Goal: Task Accomplishment & Management: Use online tool/utility

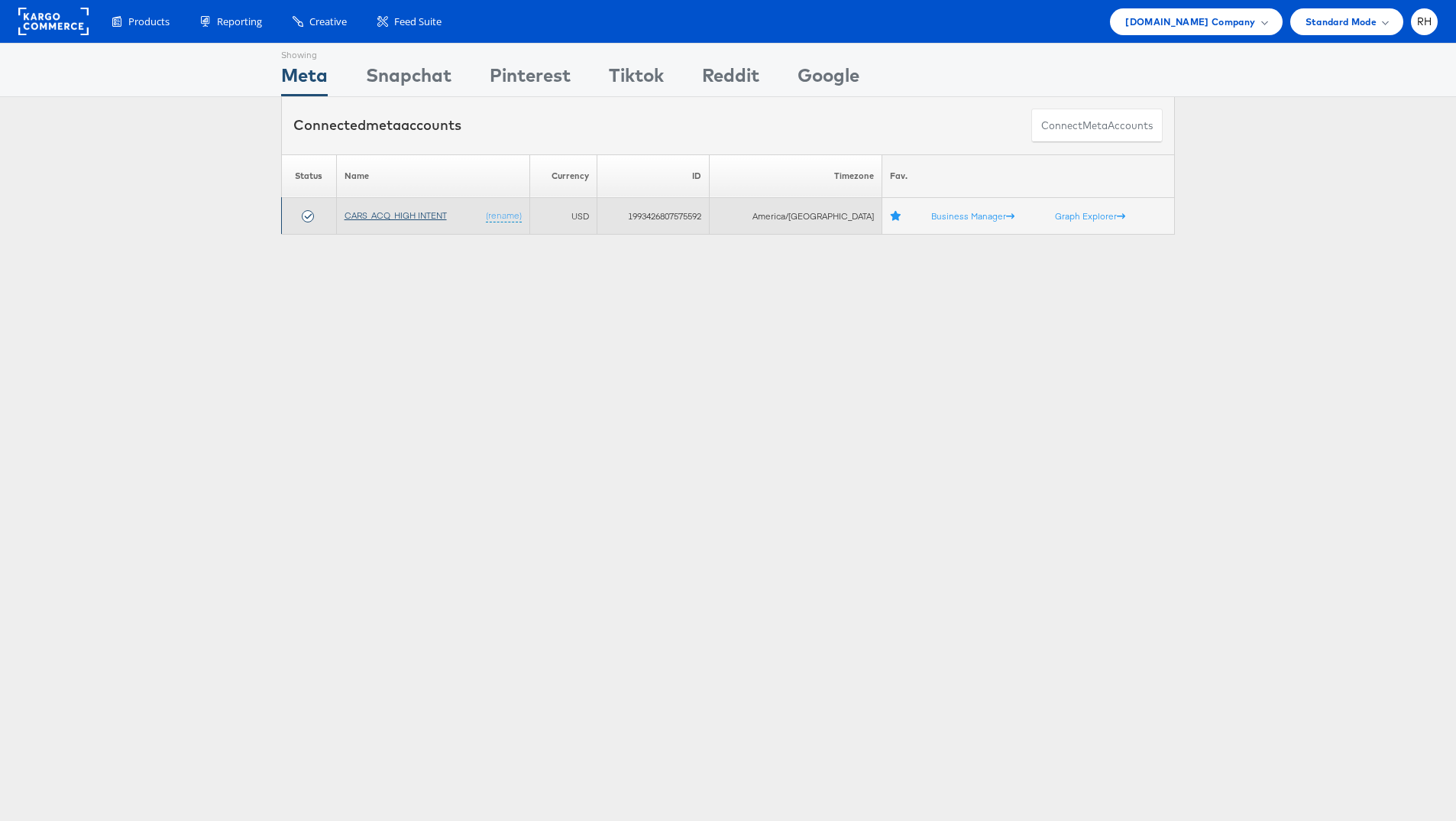
click at [422, 210] on link "CARS_ACQ_HIGH INTENT" at bounding box center [396, 214] width 103 height 11
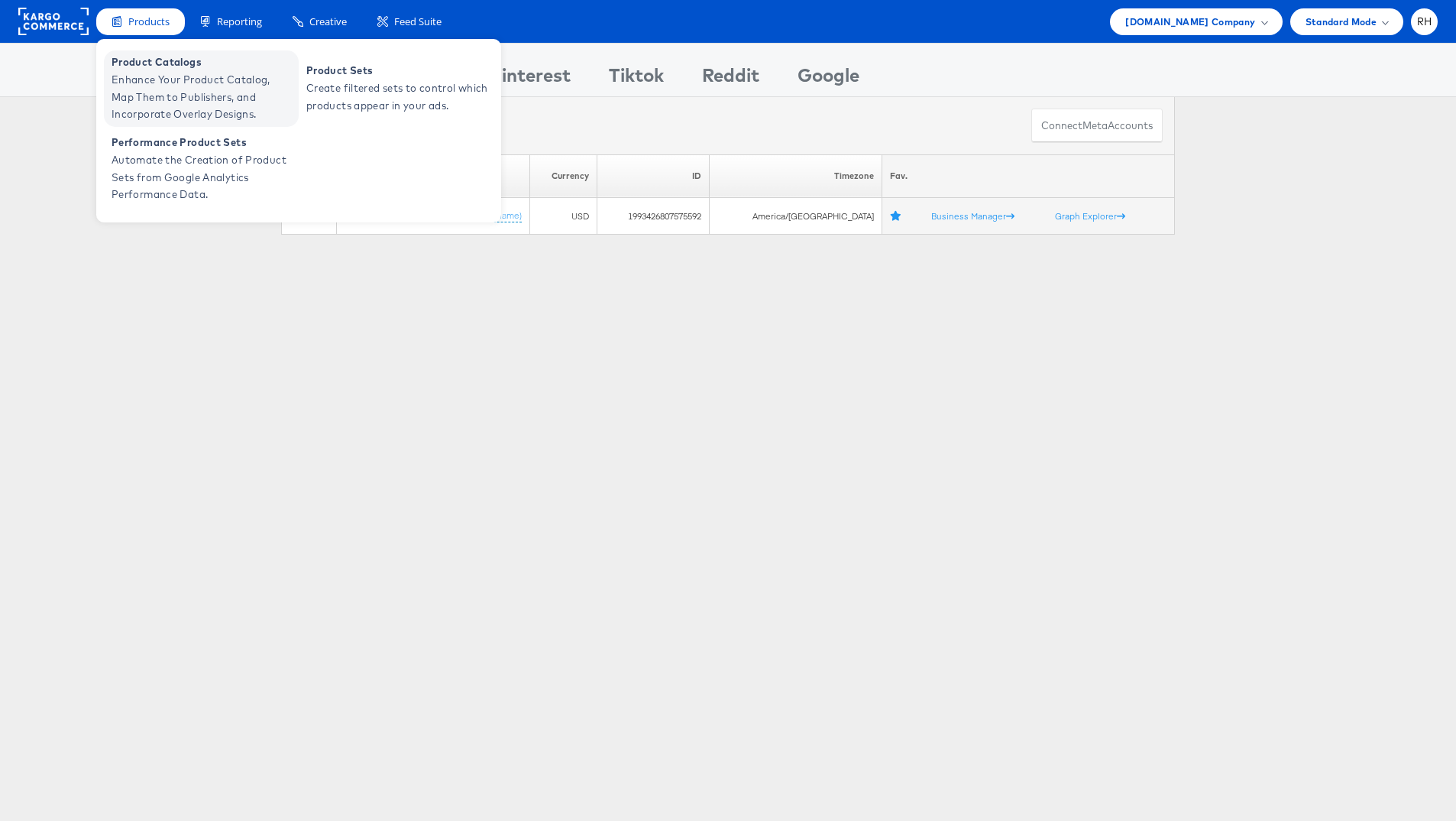
click at [157, 81] on span "Enhance Your Product Catalog, Map Them to Publishers, and Incorporate Overlay D…" at bounding box center [203, 97] width 183 height 52
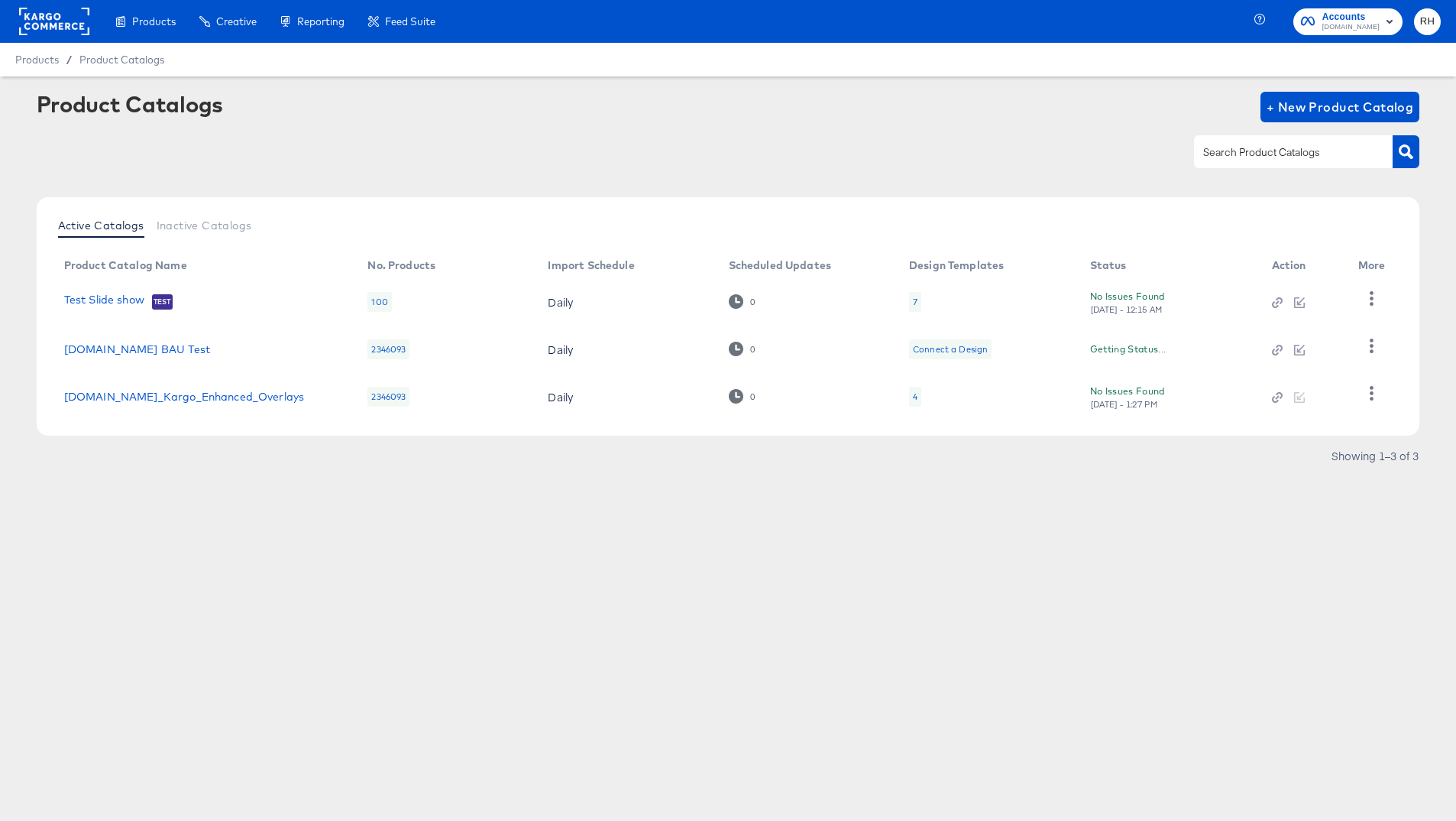
click at [910, 398] on div "4" at bounding box center [915, 397] width 12 height 20
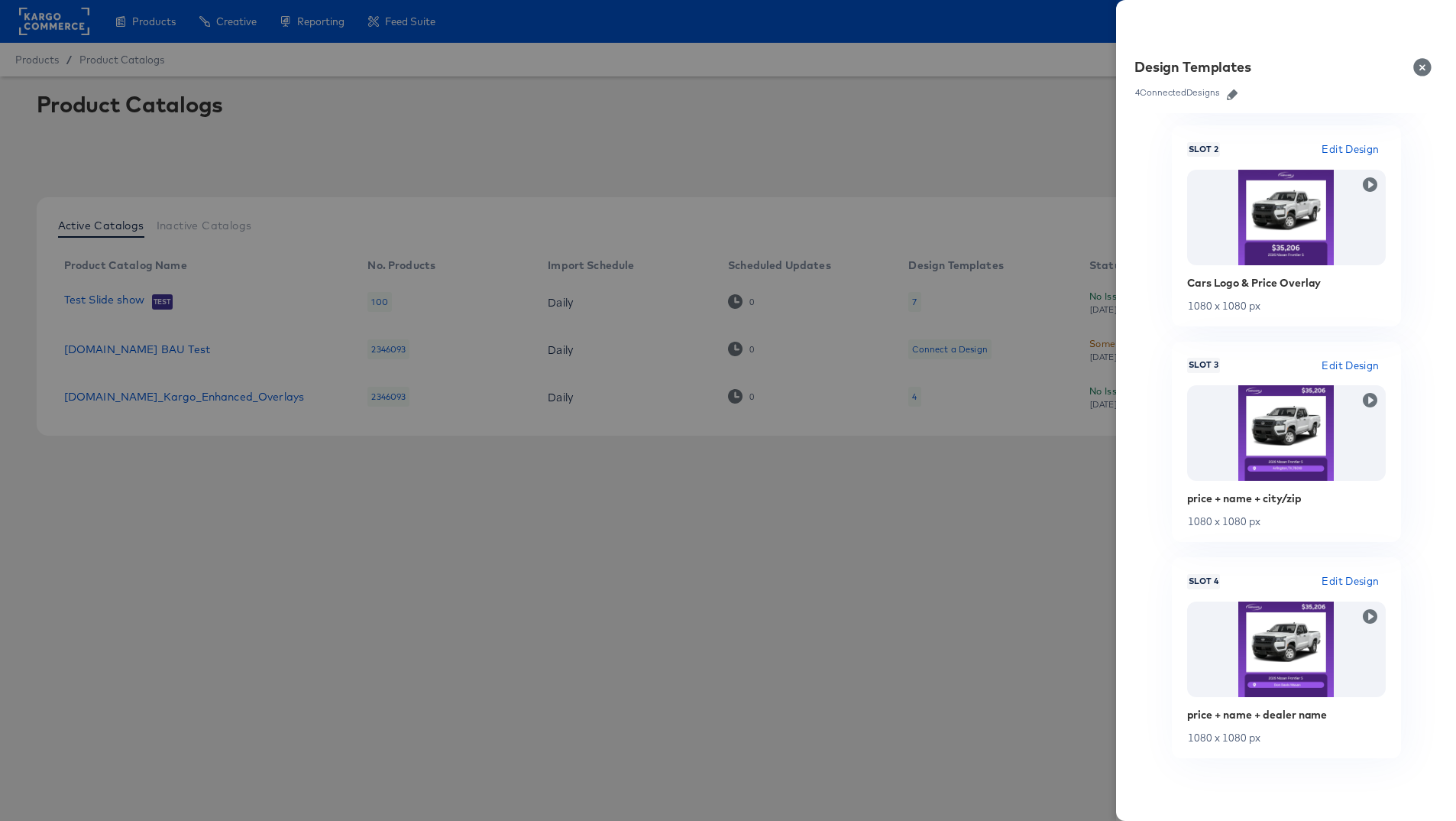
scroll to position [447, 0]
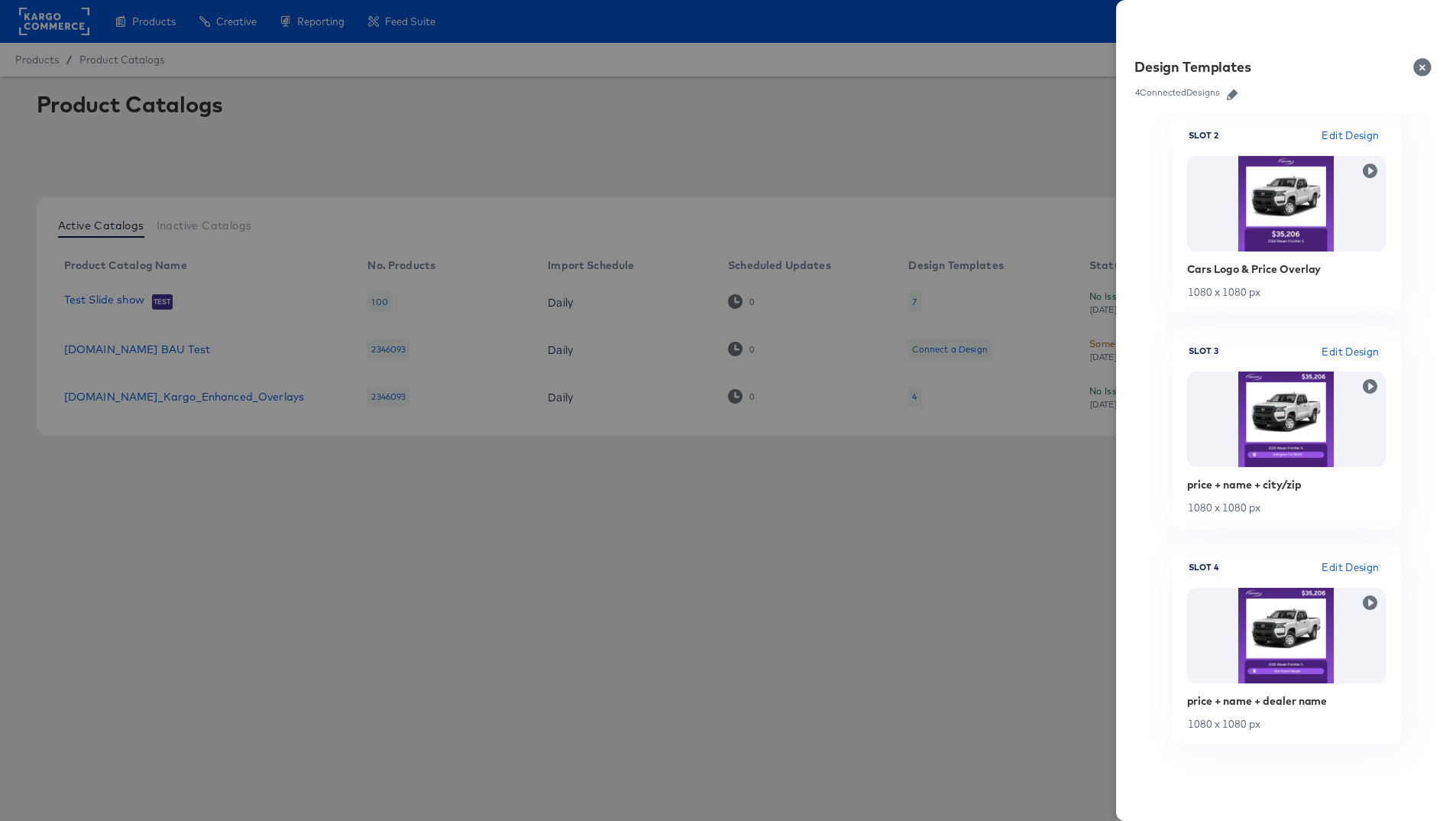
click at [602, 118] on div at bounding box center [728, 410] width 1456 height 821
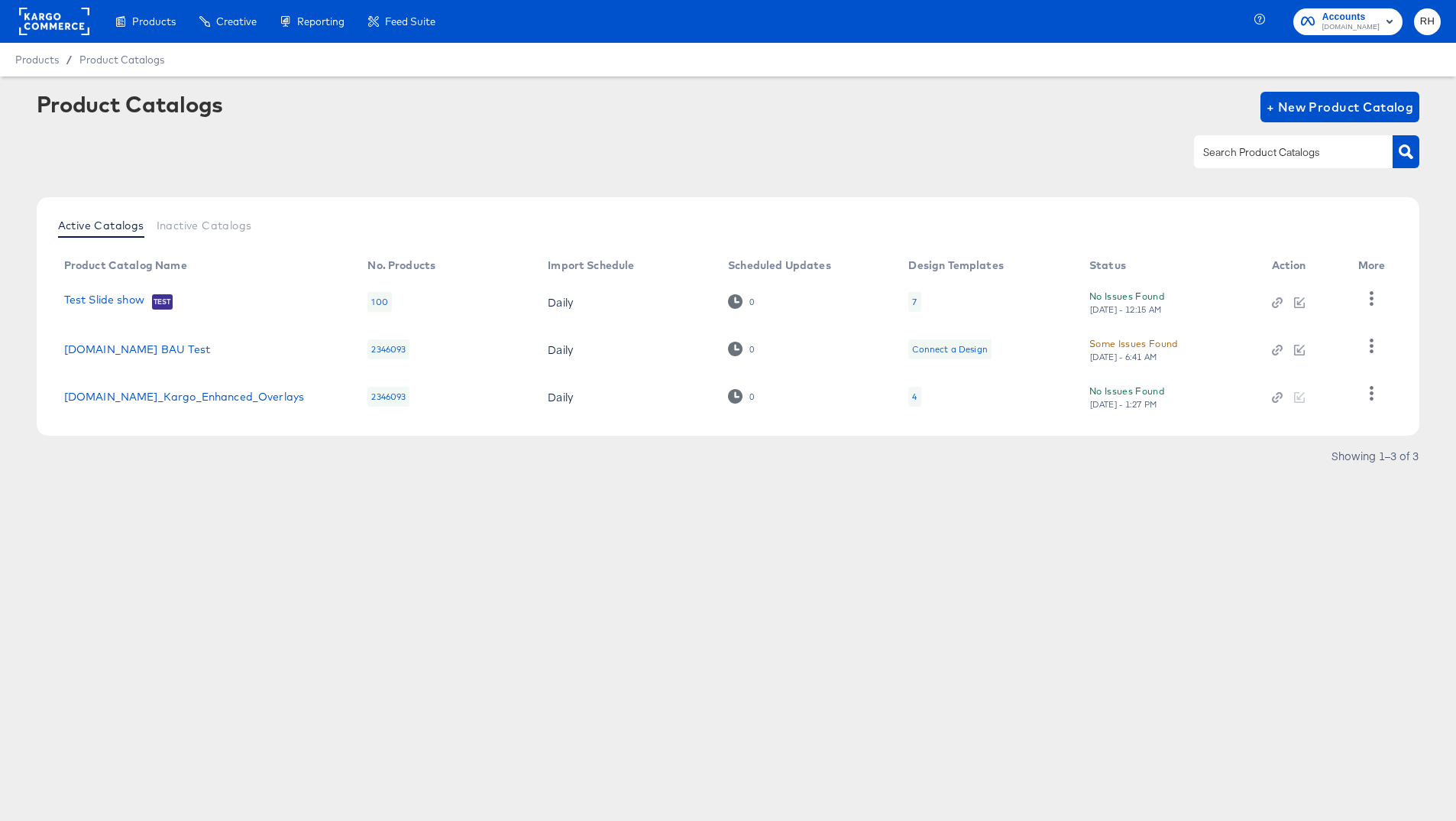
click at [43, 24] on rect at bounding box center [54, 22] width 70 height 28
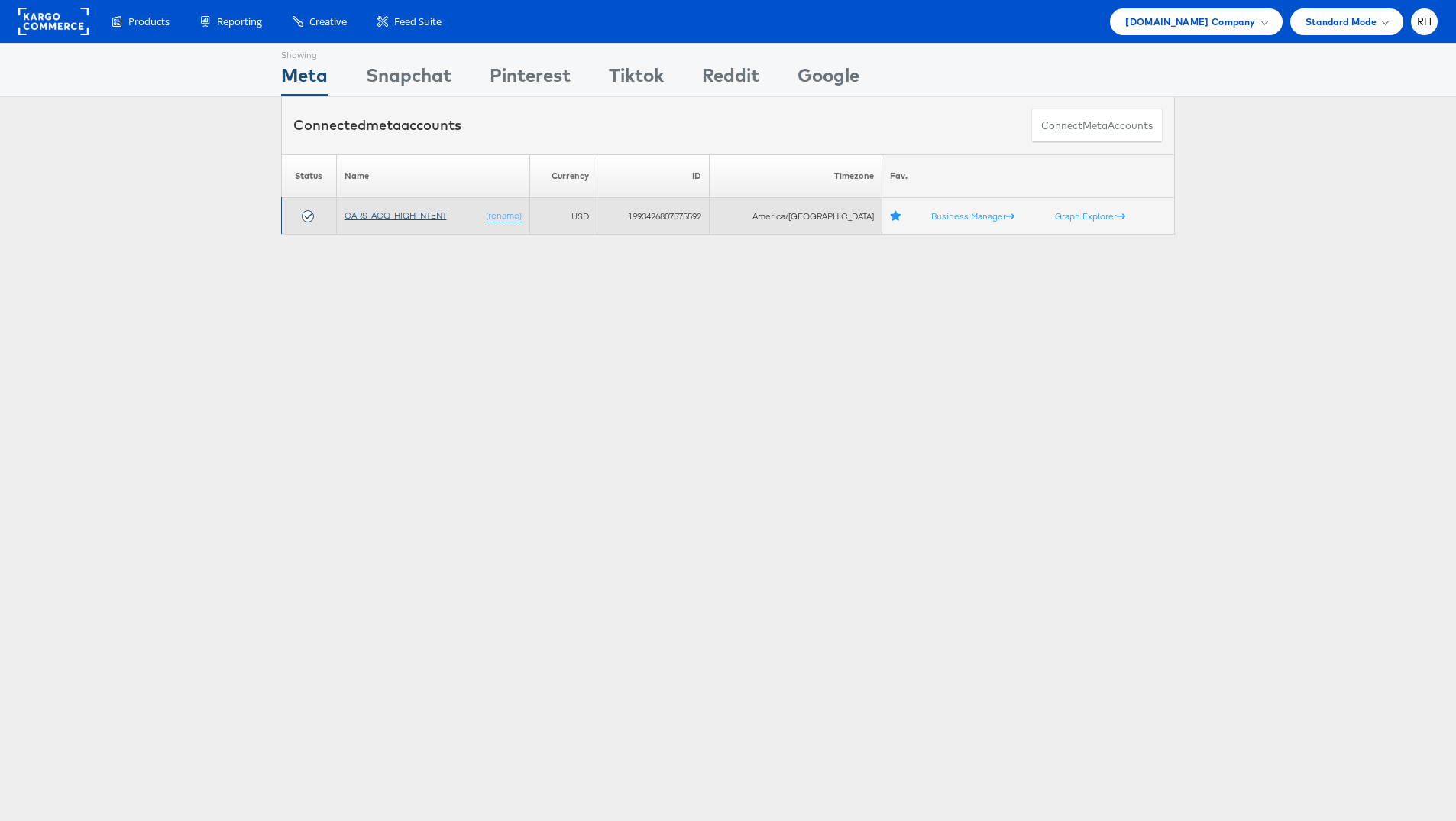
click at [412, 214] on link "CARS_ACQ_HIGH INTENT" at bounding box center [396, 214] width 103 height 11
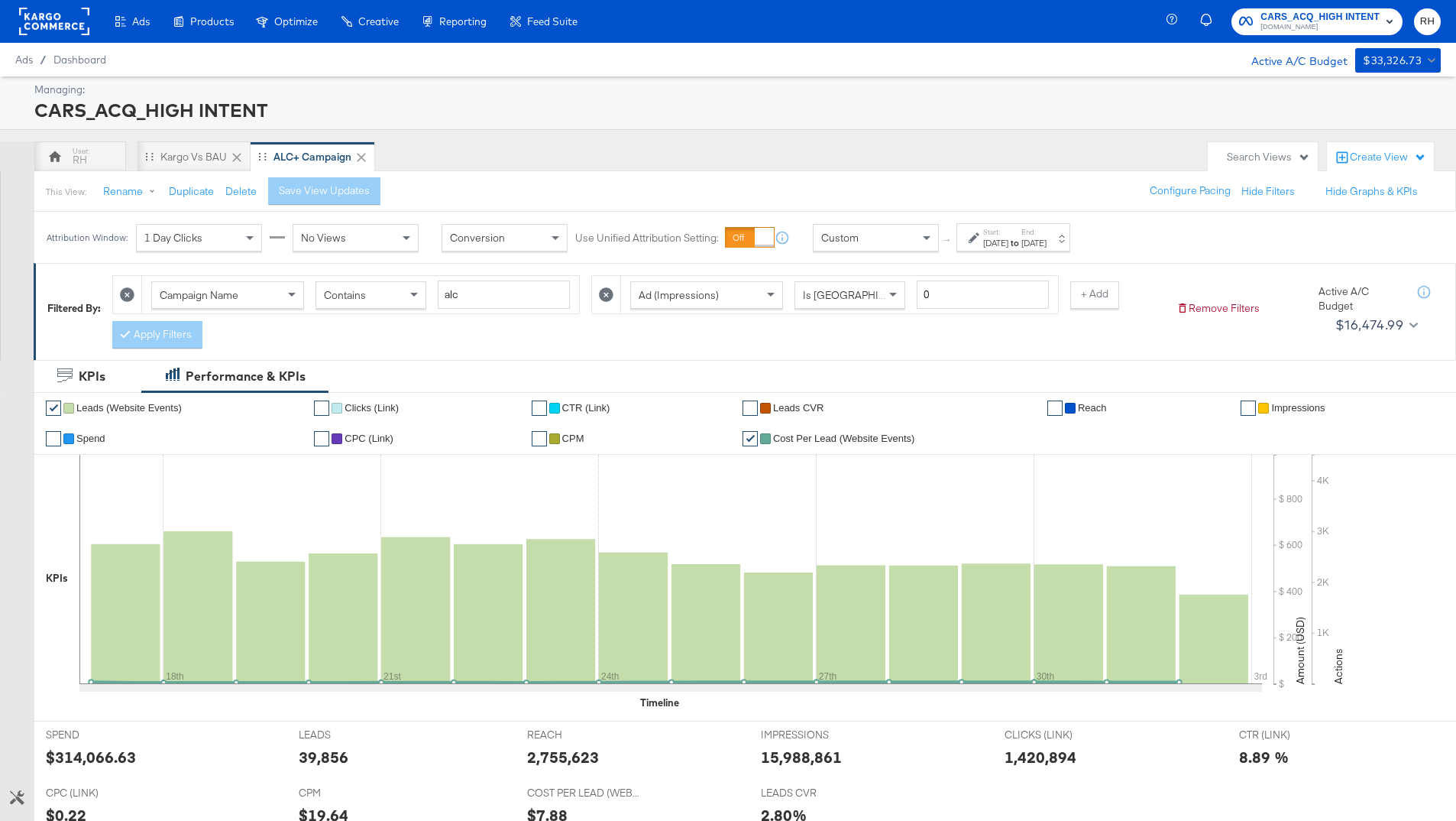
click at [603, 290] on icon at bounding box center [606, 294] width 15 height 15
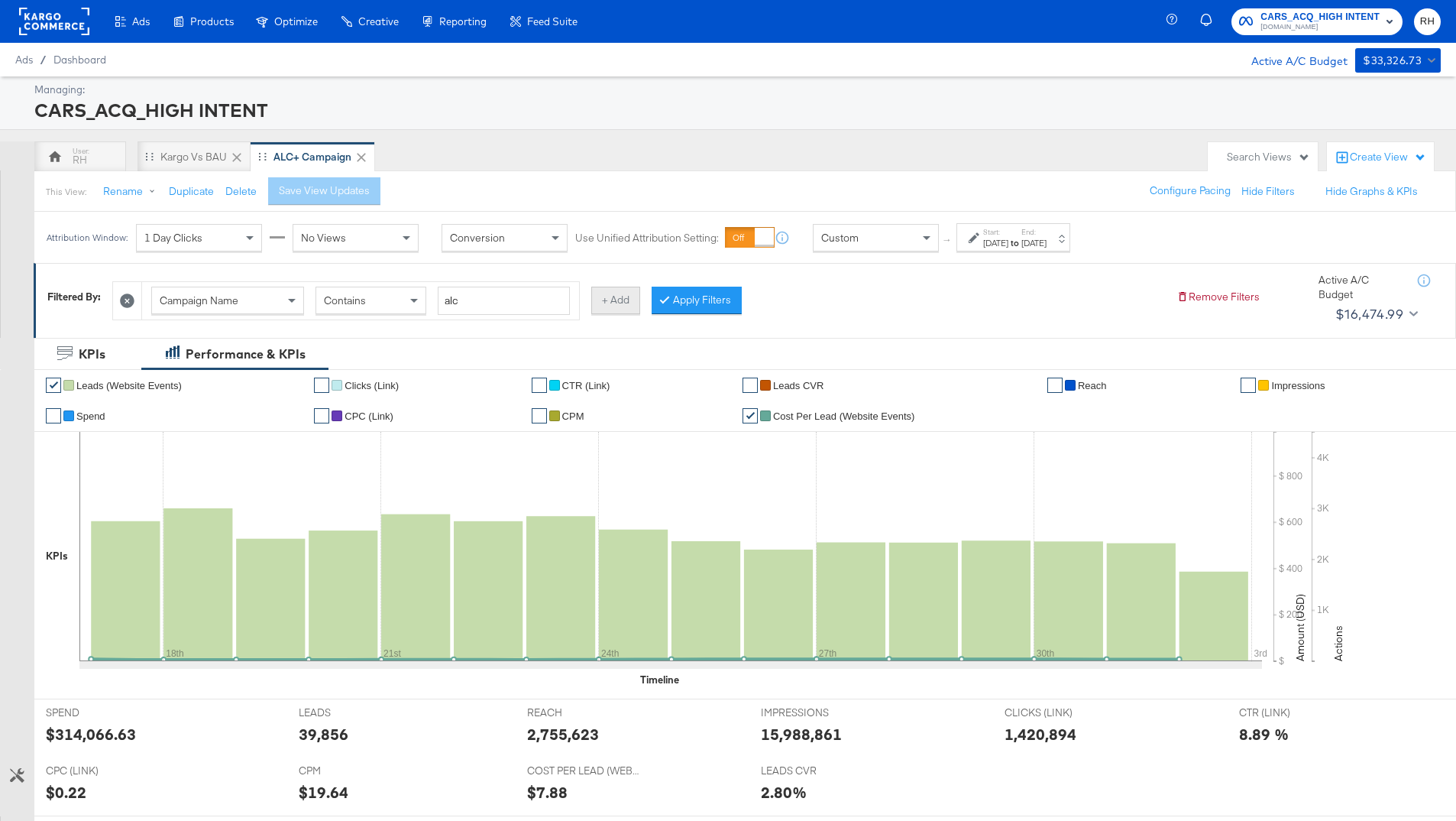
click at [616, 298] on button "+ Add" at bounding box center [615, 300] width 49 height 28
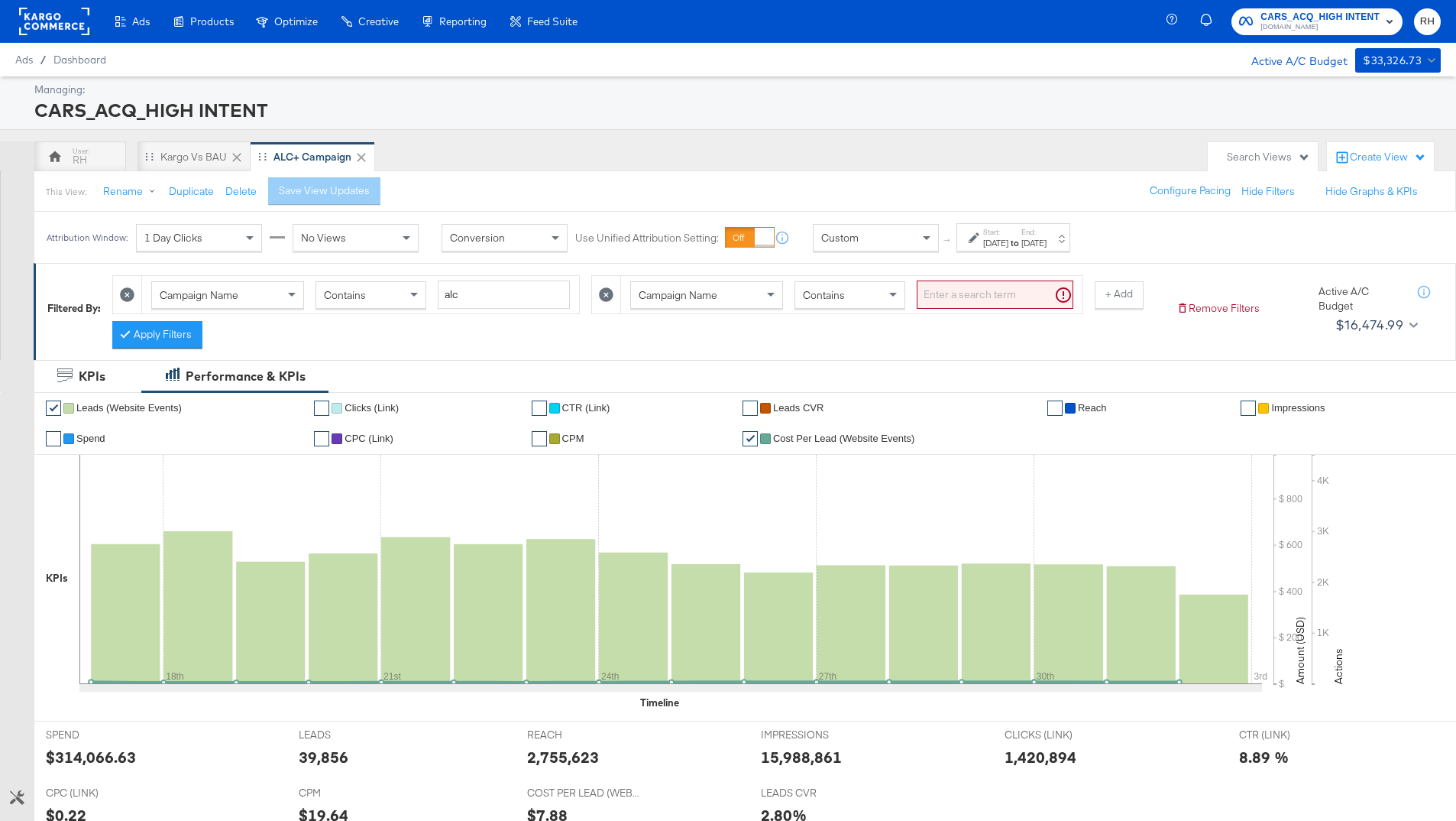
click at [672, 297] on span "Campaign Name" at bounding box center [678, 295] width 79 height 14
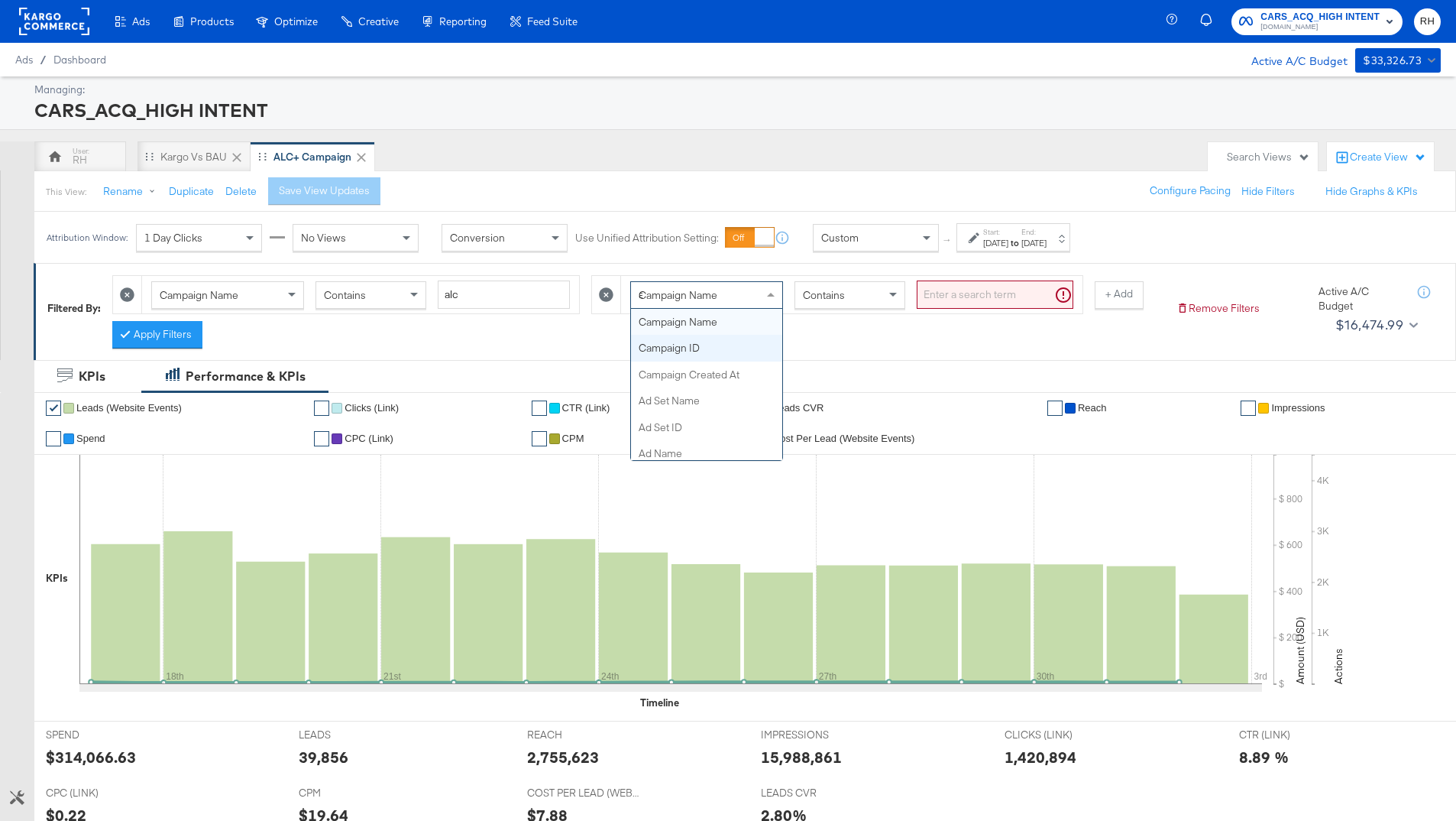
type input "ad"
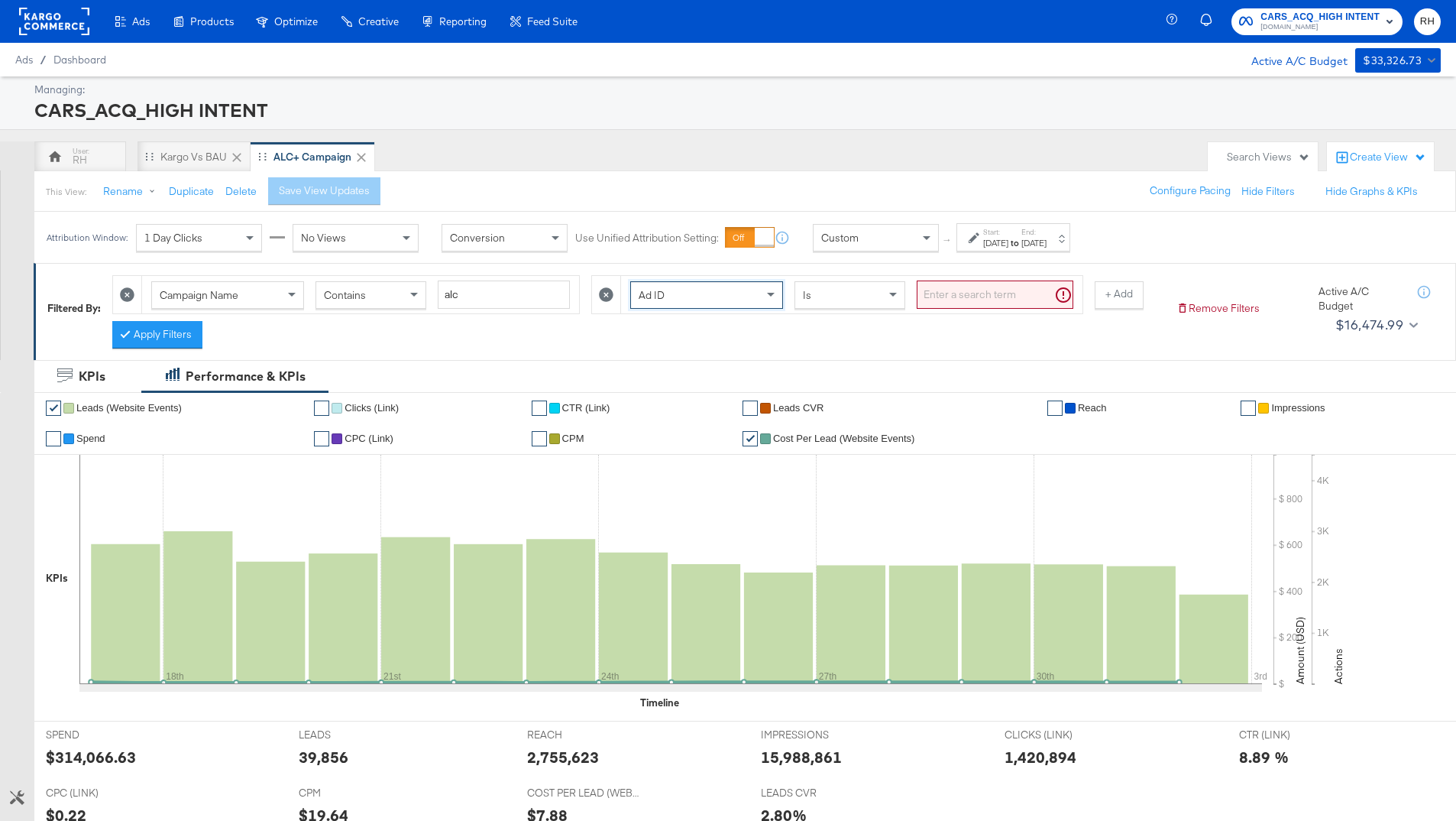
click at [946, 301] on input "search" at bounding box center [994, 294] width 157 height 28
paste input "120234618700720073"
click at [175, 341] on button "Apply Filters" at bounding box center [158, 335] width 90 height 28
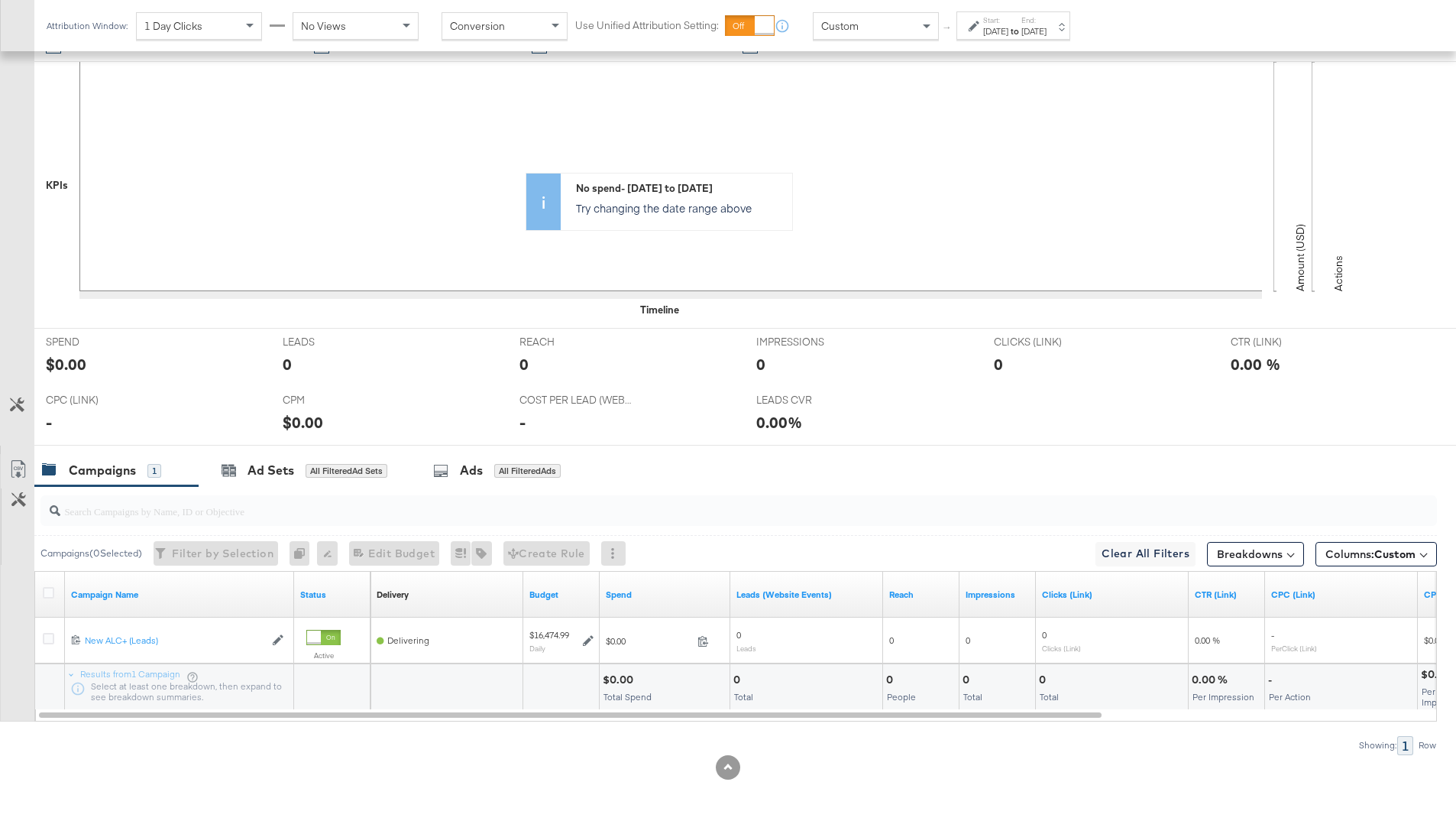
scroll to position [394, 0]
click at [483, 472] on div "Ads" at bounding box center [471, 470] width 23 height 18
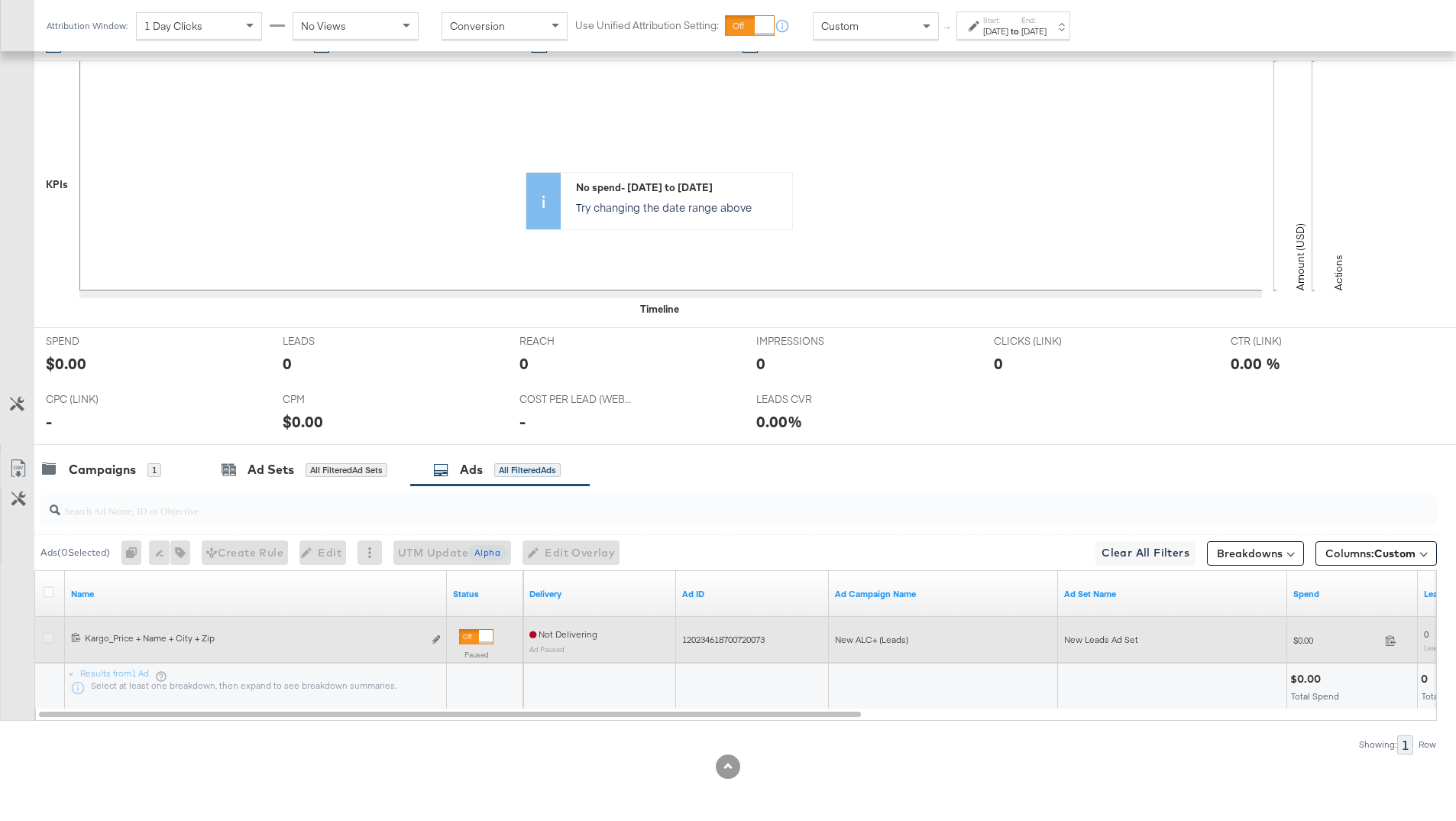
click at [51, 637] on icon at bounding box center [48, 637] width 11 height 11
click at [0, 0] on input "checkbox" at bounding box center [0, 0] width 0 height 0
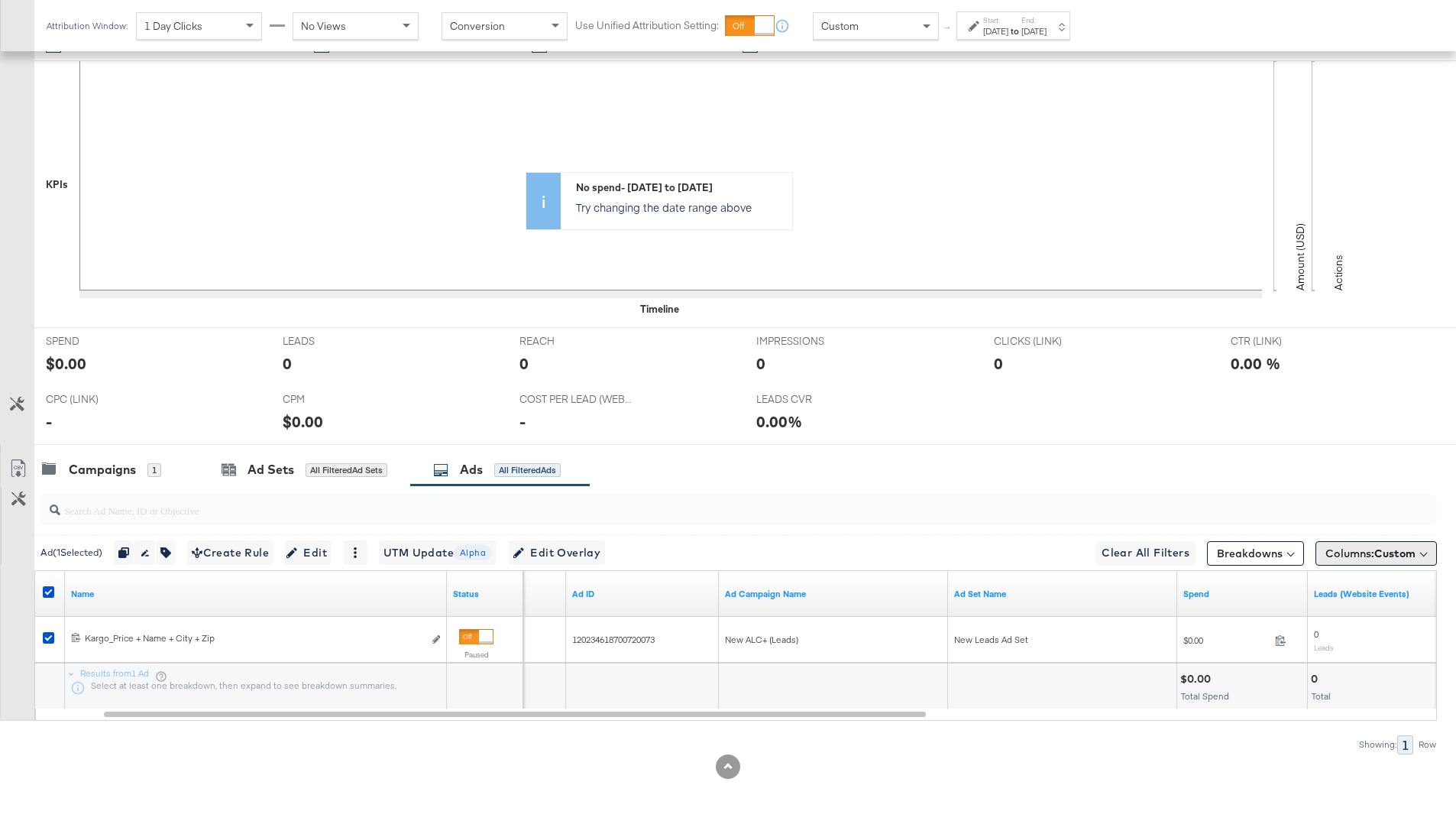
click at [1348, 553] on span "Columns: Custom" at bounding box center [1370, 553] width 90 height 15
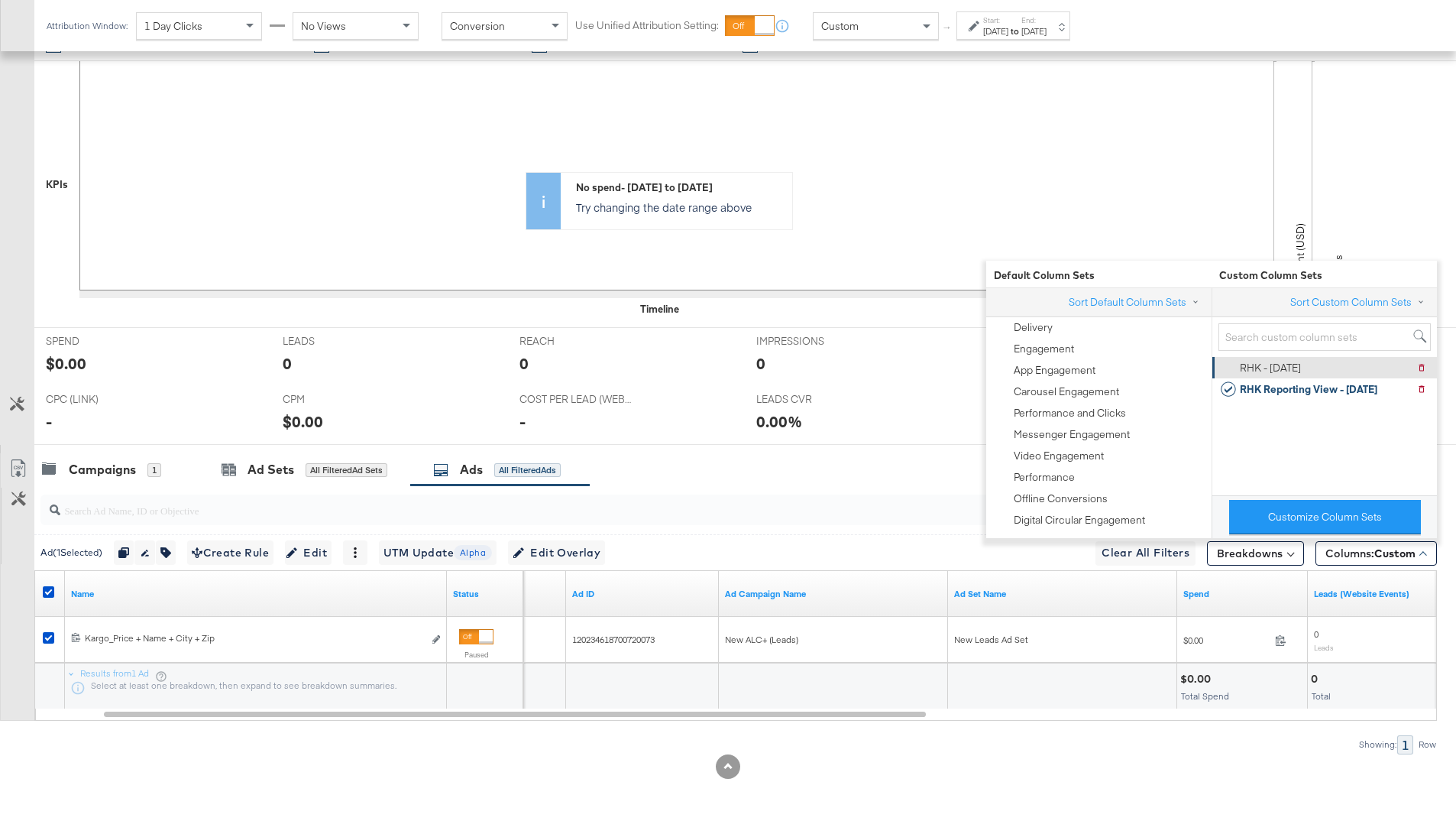
click at [1291, 372] on div "RHK - 9.5.25" at bounding box center [1271, 368] width 61 height 15
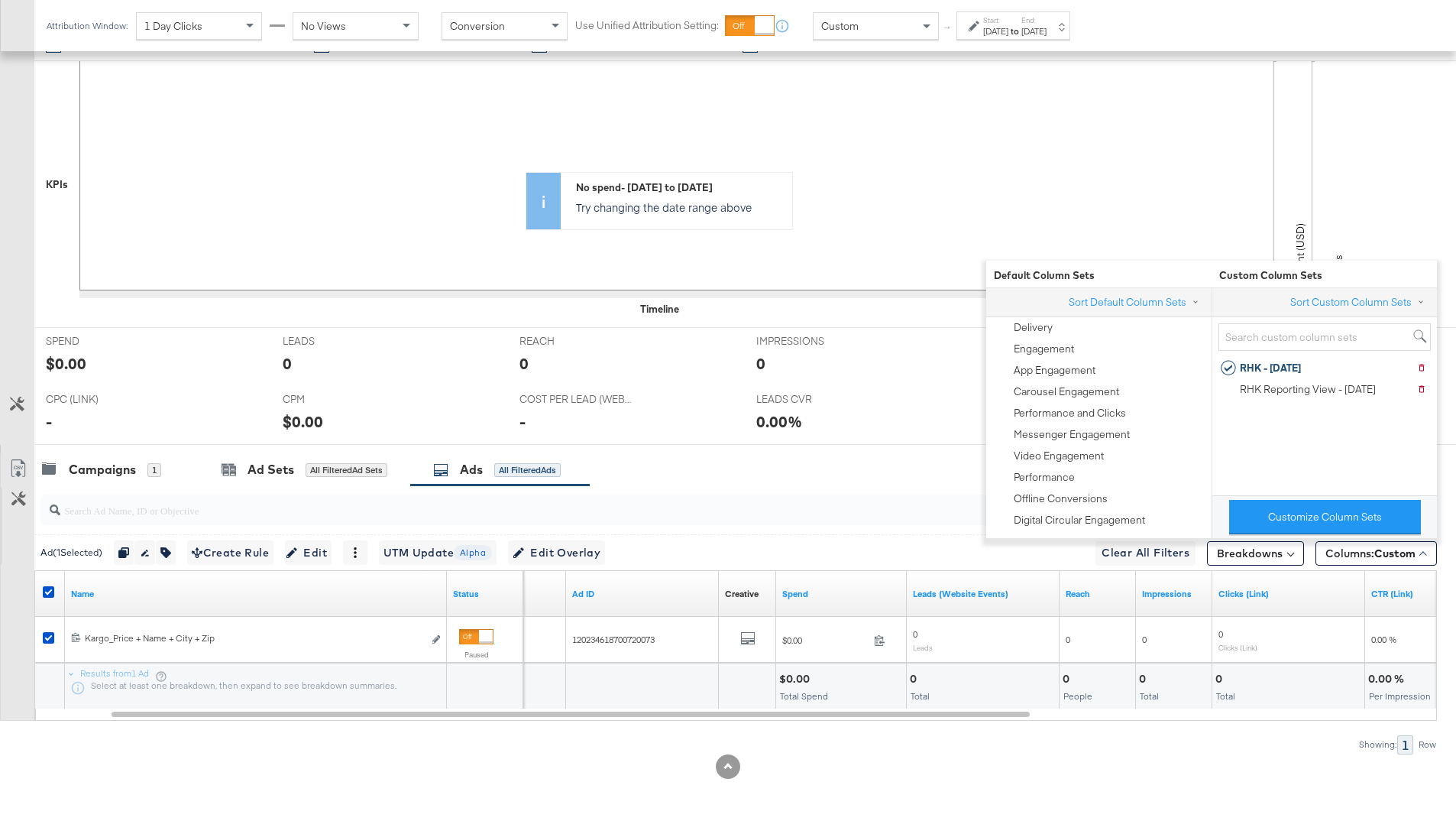
click at [755, 462] on div "Campaigns 1 Ad Sets All Filtered Ad Sets Ads All Filtered Ads" at bounding box center [745, 469] width 1422 height 33
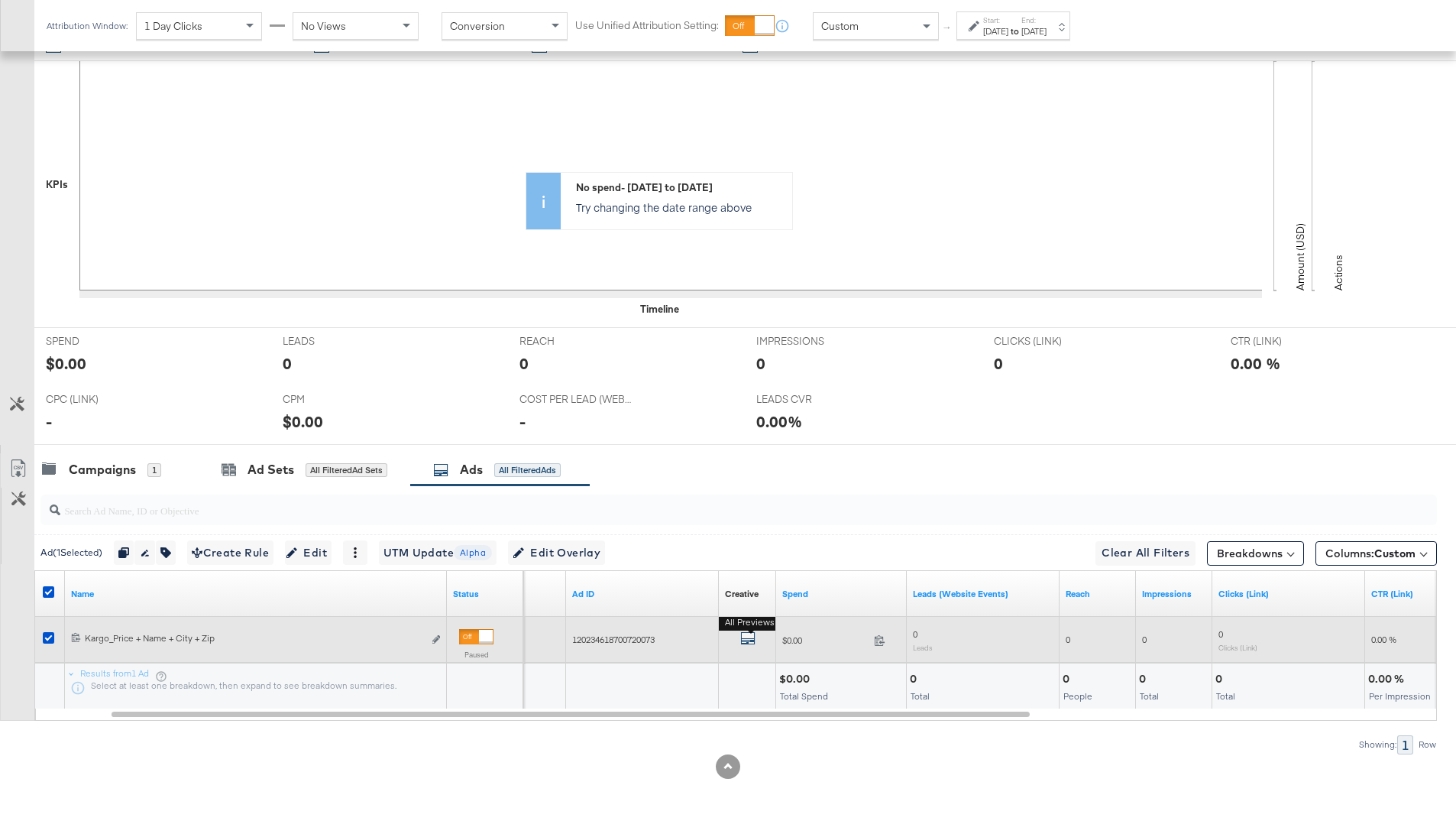
click at [754, 635] on icon "default" at bounding box center [747, 637] width 15 height 15
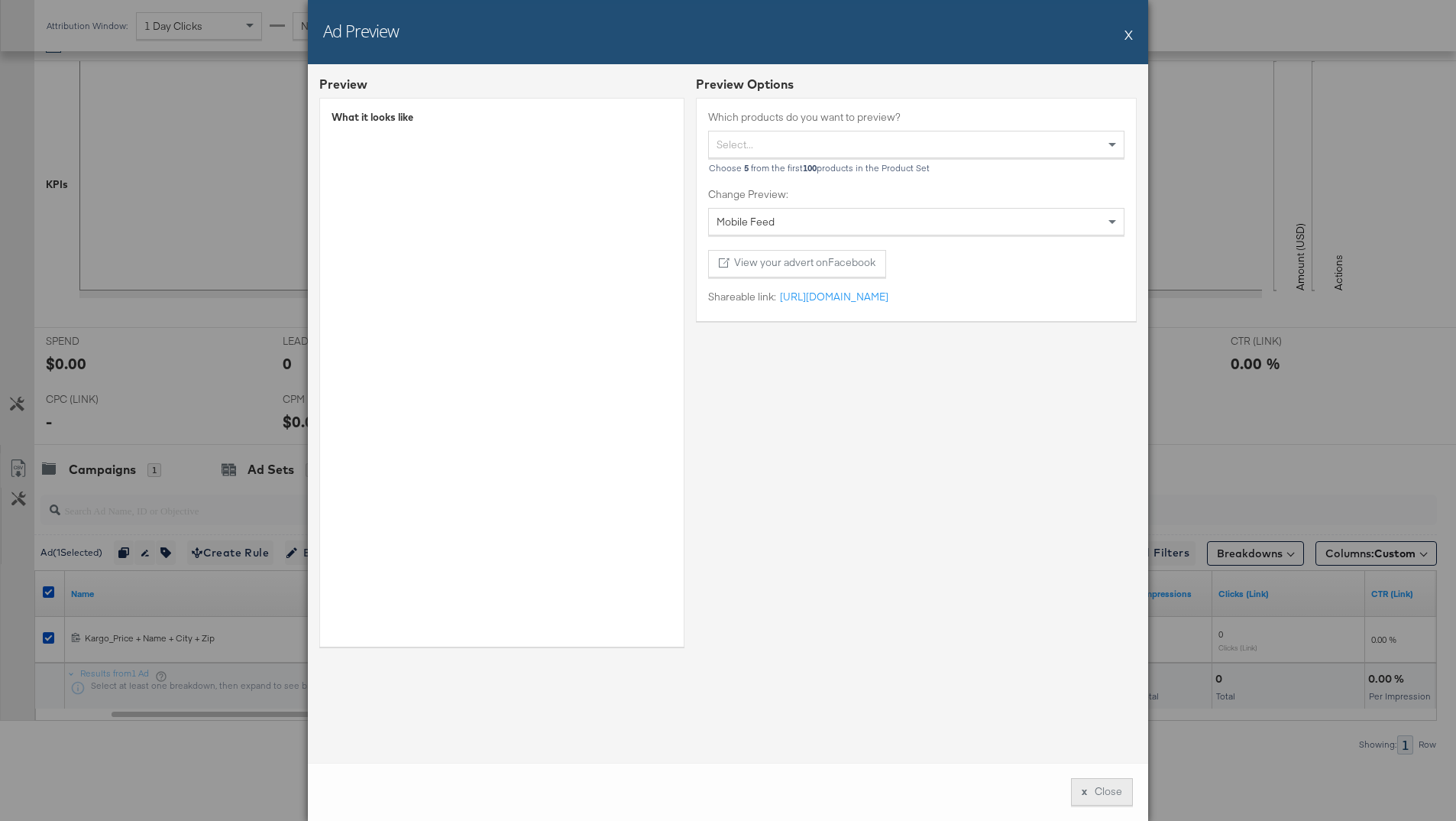
click at [1093, 784] on button "x Close" at bounding box center [1102, 792] width 62 height 28
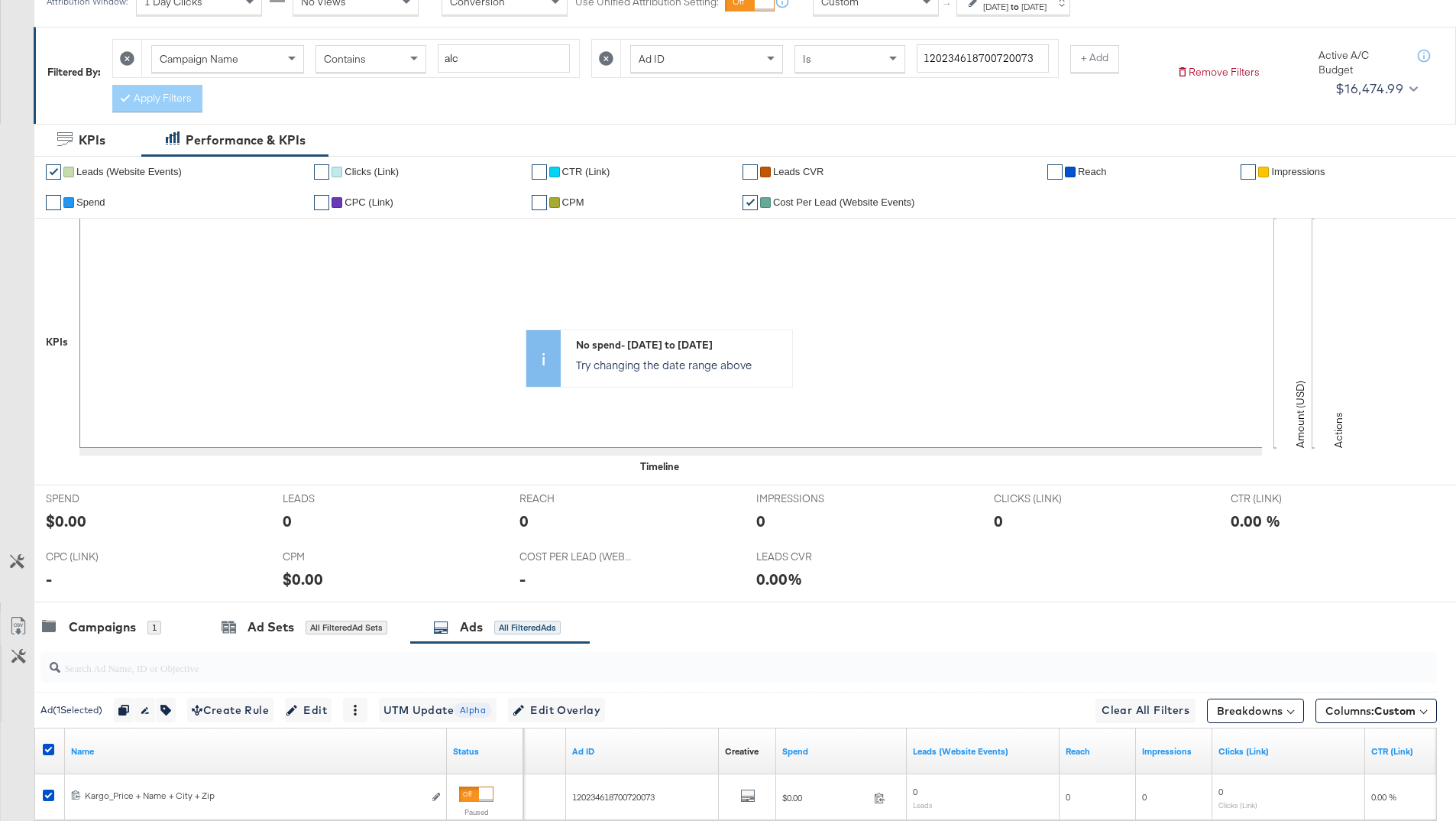
scroll to position [109, 0]
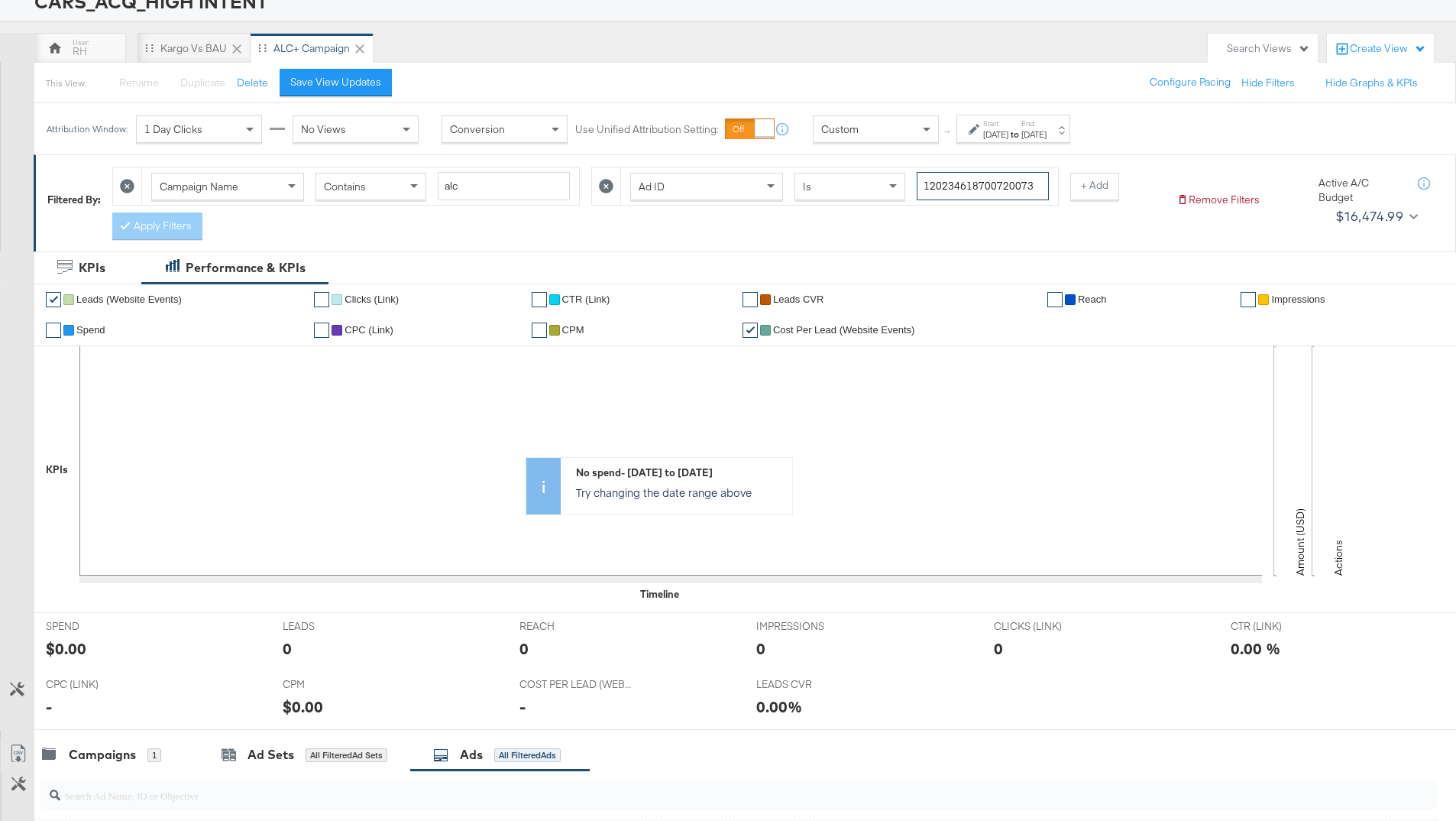
click at [954, 185] on input "120234618700720073" at bounding box center [982, 186] width 133 height 28
paste input "66918"
type input "120234618669180073"
click at [128, 224] on icon at bounding box center [125, 224] width 5 height 9
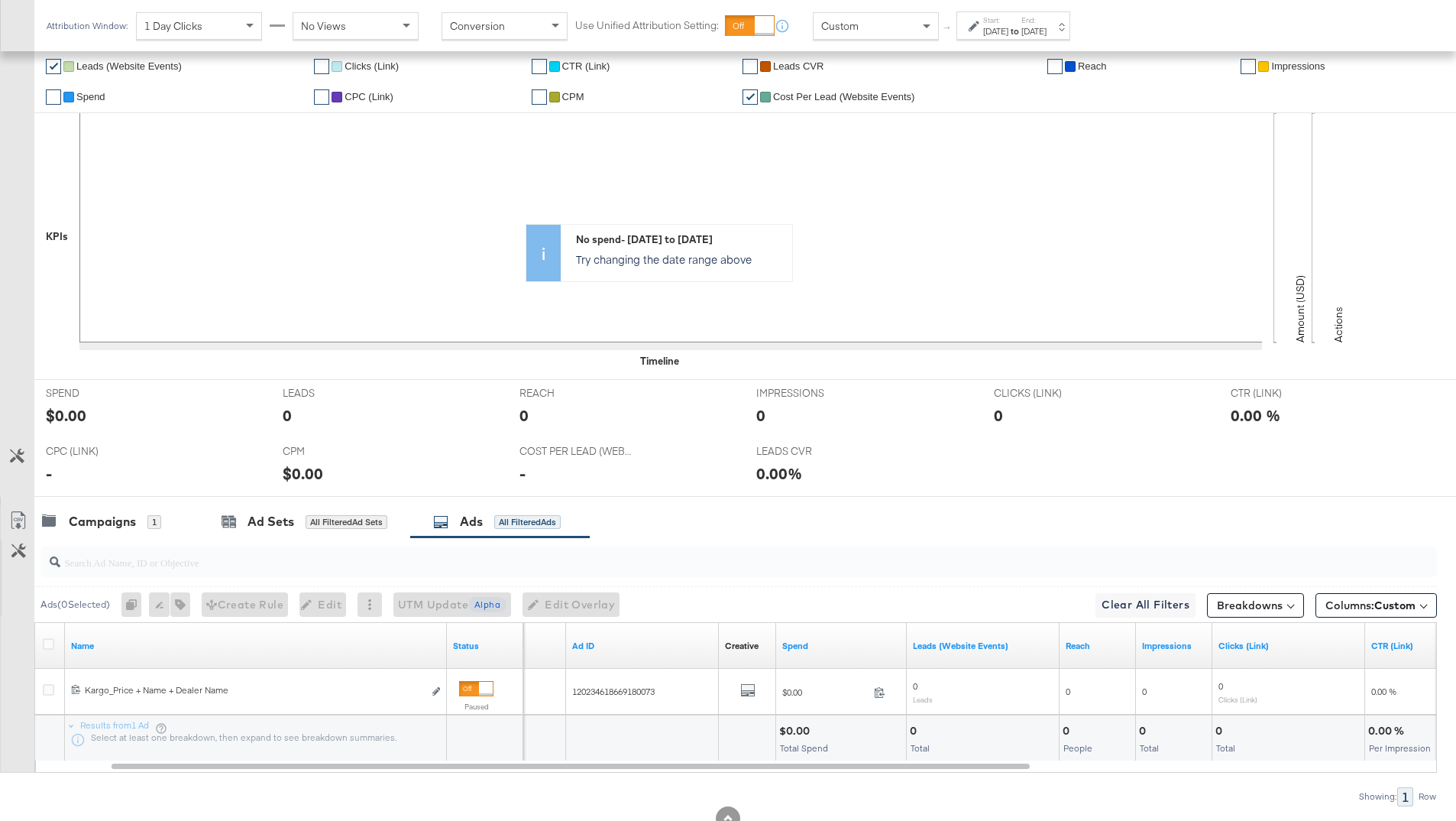
scroll to position [394, 0]
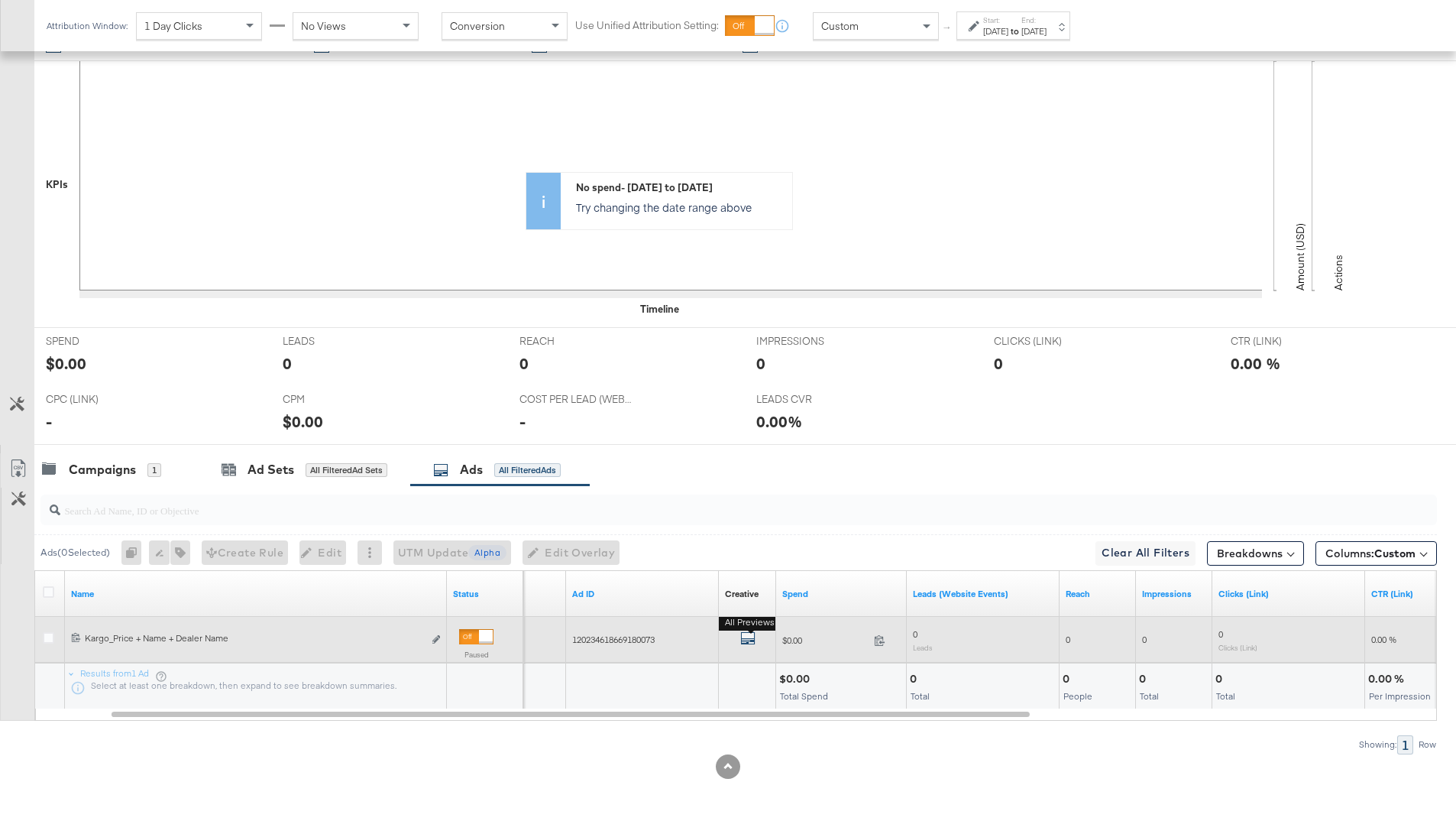
click at [750, 639] on icon "default" at bounding box center [747, 637] width 15 height 15
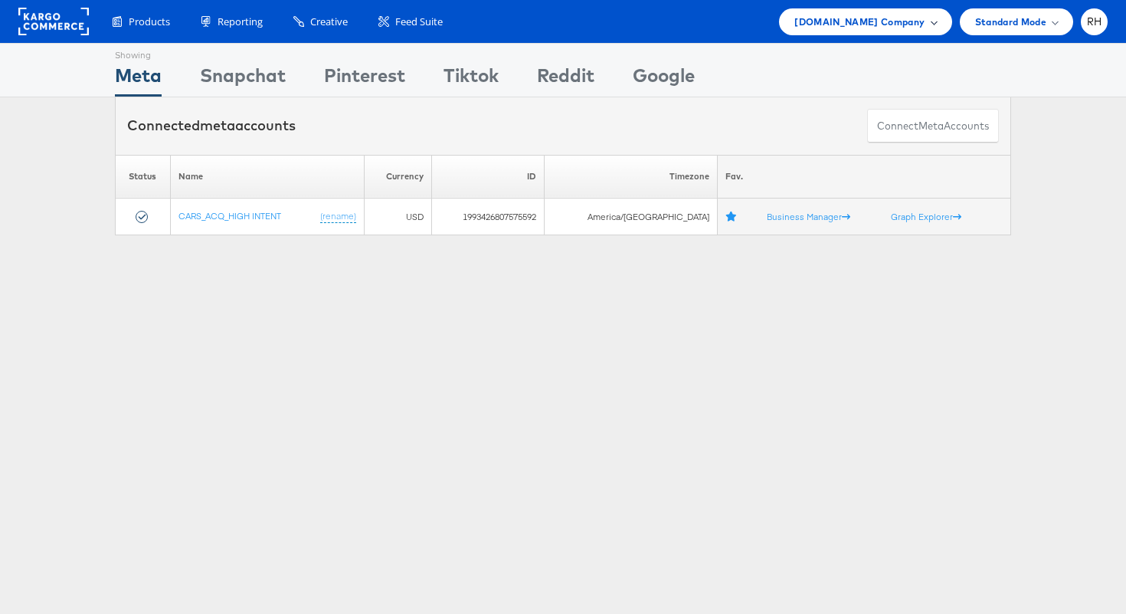
click at [864, 20] on span "Cars.com Company" at bounding box center [860, 22] width 130 height 16
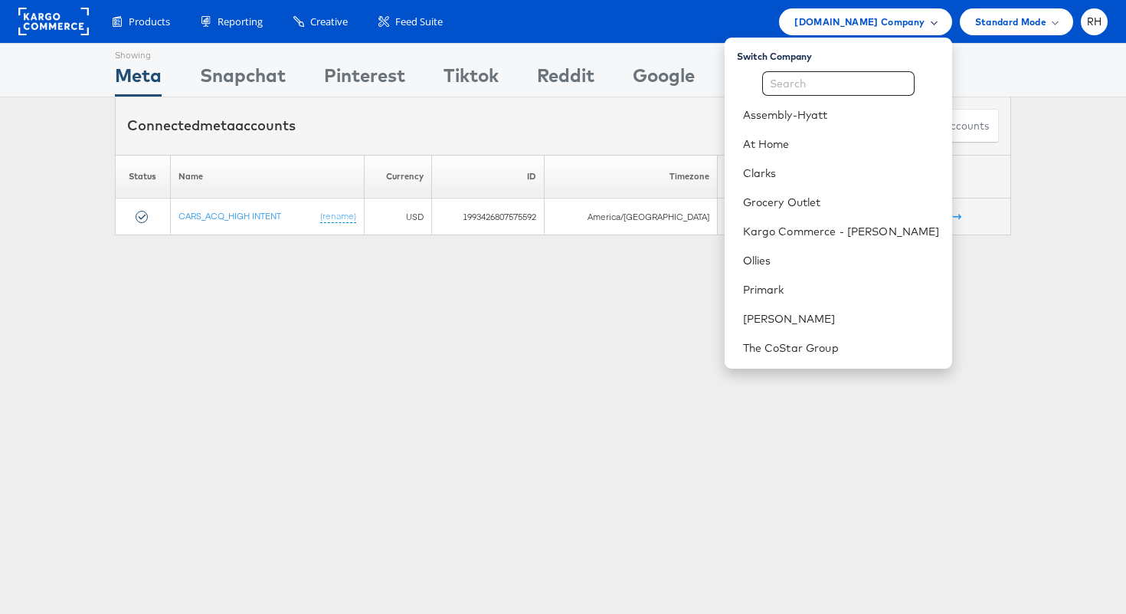
click at [875, 24] on span "Cars.com Company" at bounding box center [860, 22] width 130 height 16
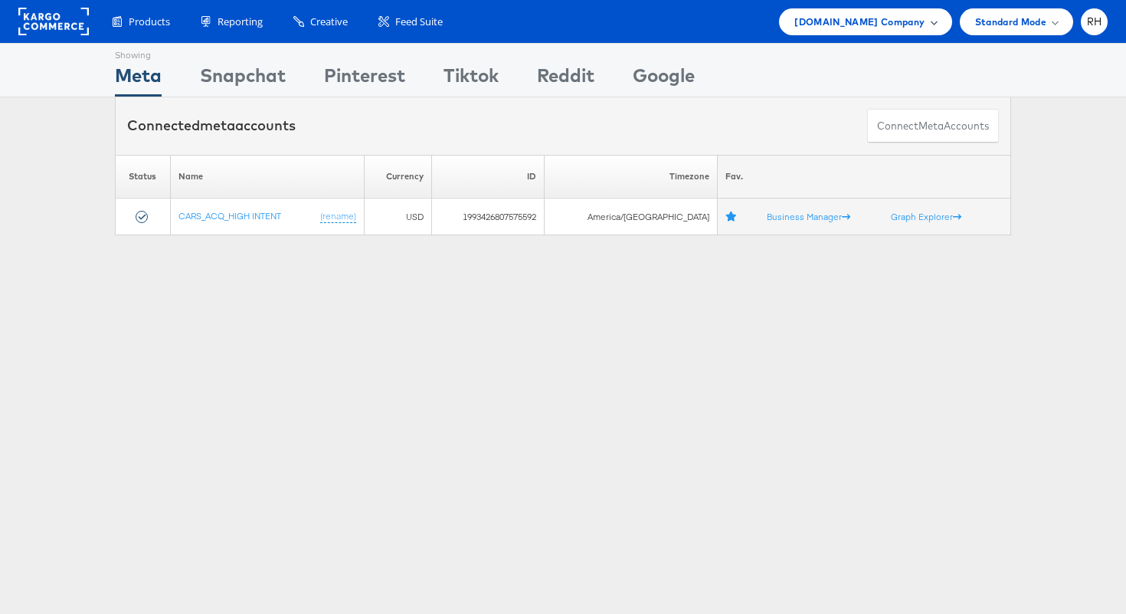
click at [875, 24] on span "Cars.com Company" at bounding box center [860, 22] width 130 height 16
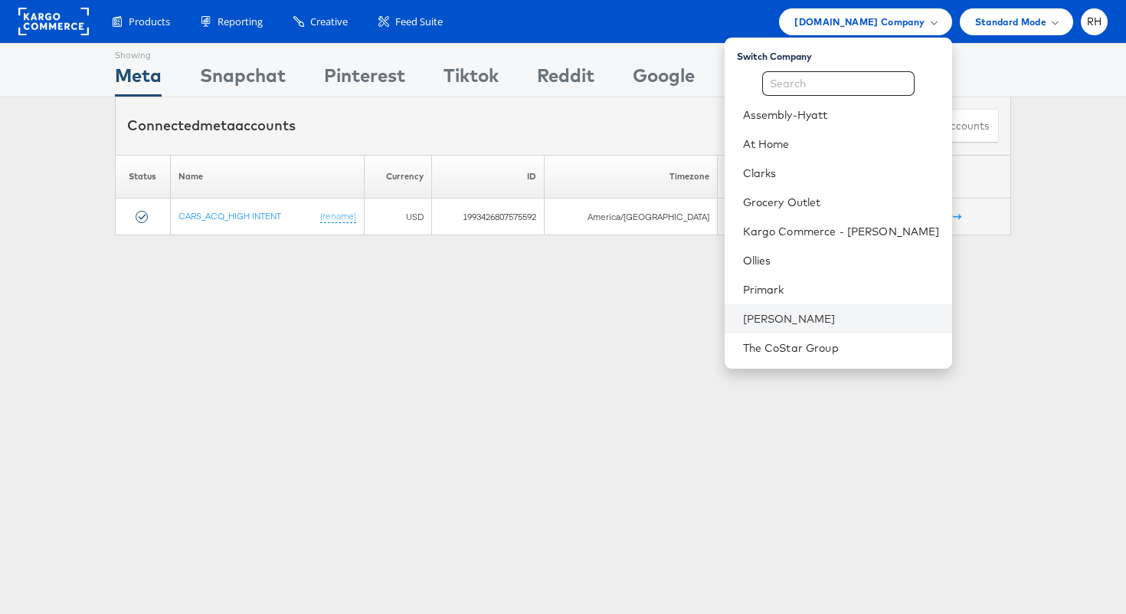
click at [823, 310] on li "[PERSON_NAME]" at bounding box center [839, 318] width 228 height 29
click at [868, 305] on li "[PERSON_NAME]" at bounding box center [839, 318] width 228 height 29
click at [907, 325] on link "[PERSON_NAME]" at bounding box center [841, 318] width 197 height 15
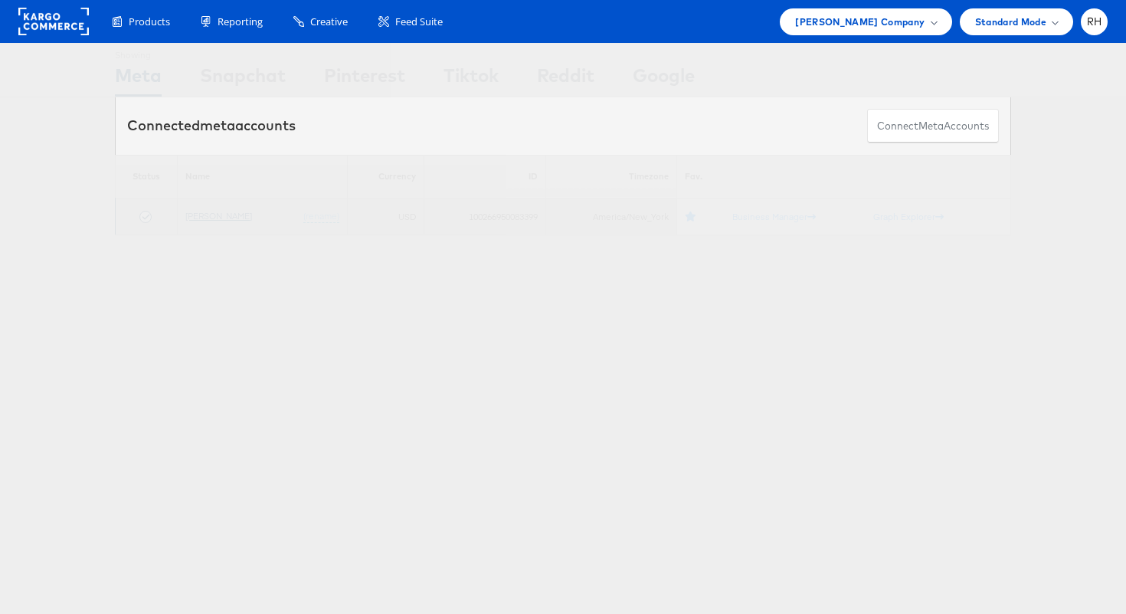
click at [208, 214] on link "[PERSON_NAME]" at bounding box center [218, 215] width 67 height 11
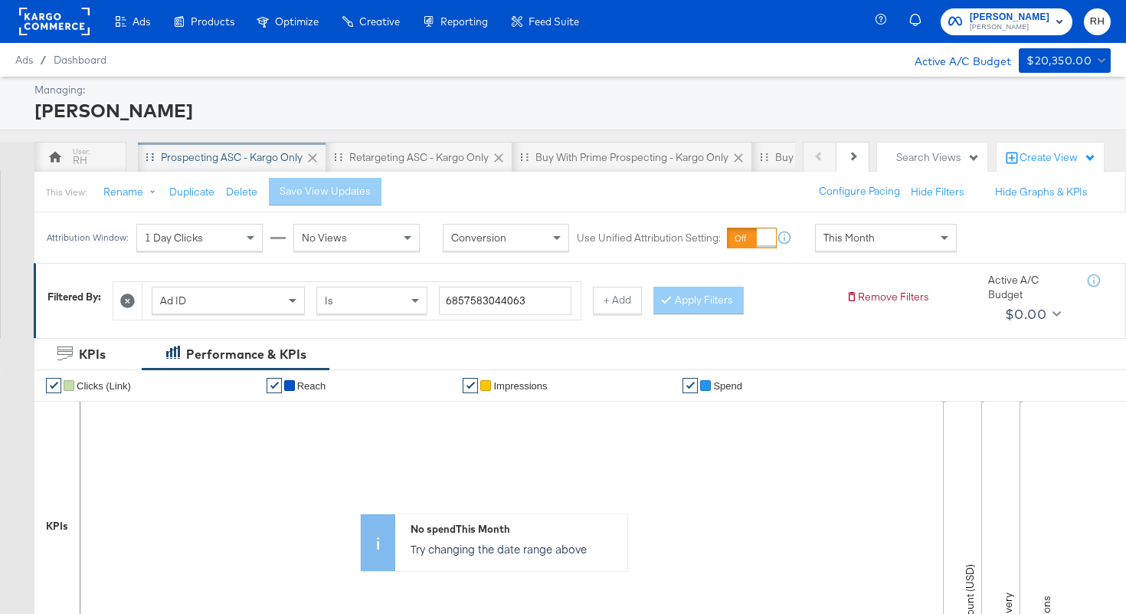
click at [176, 163] on div "Prospecting ASC - Kargo only" at bounding box center [232, 157] width 142 height 15
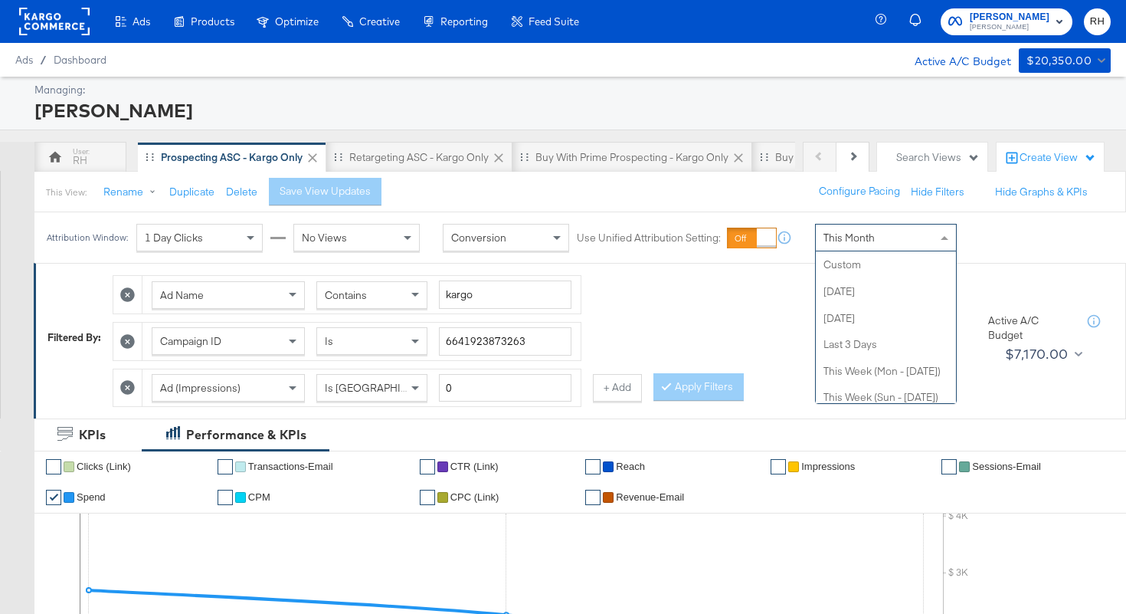
click at [841, 244] on div "This Month" at bounding box center [886, 237] width 140 height 26
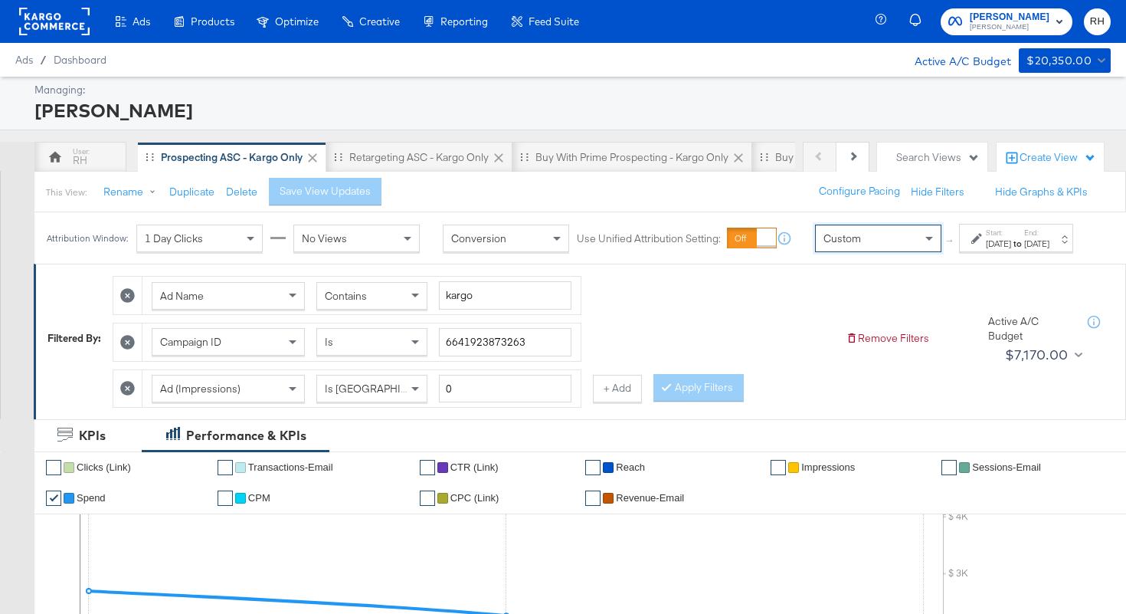
click at [986, 250] on div "[DATE]" at bounding box center [998, 244] width 25 height 12
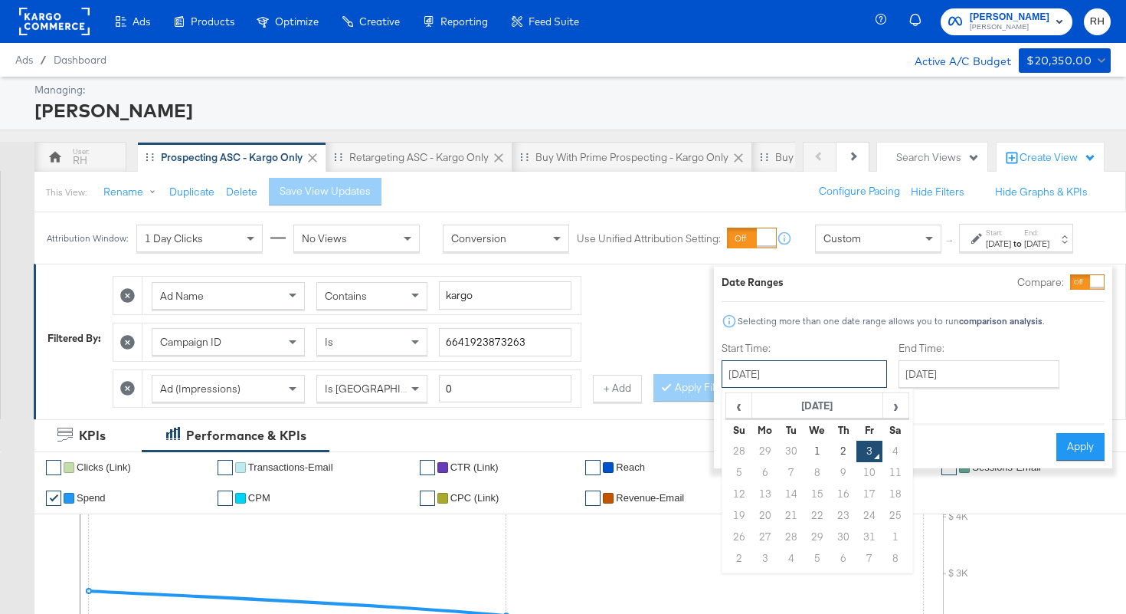
click at [775, 372] on input "[DATE]" at bounding box center [805, 374] width 166 height 28
click at [727, 408] on span "‹" at bounding box center [739, 405] width 24 height 23
click at [831, 516] on td "25" at bounding box center [844, 515] width 26 height 21
type input "[DATE]"
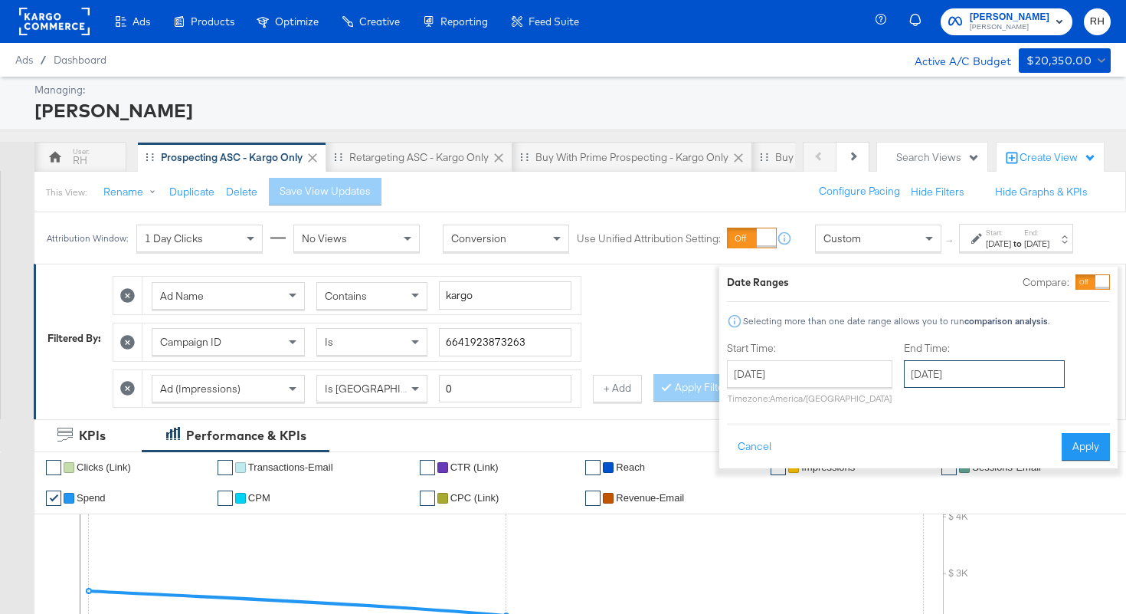
click at [918, 386] on input "[DATE]" at bounding box center [984, 374] width 161 height 28
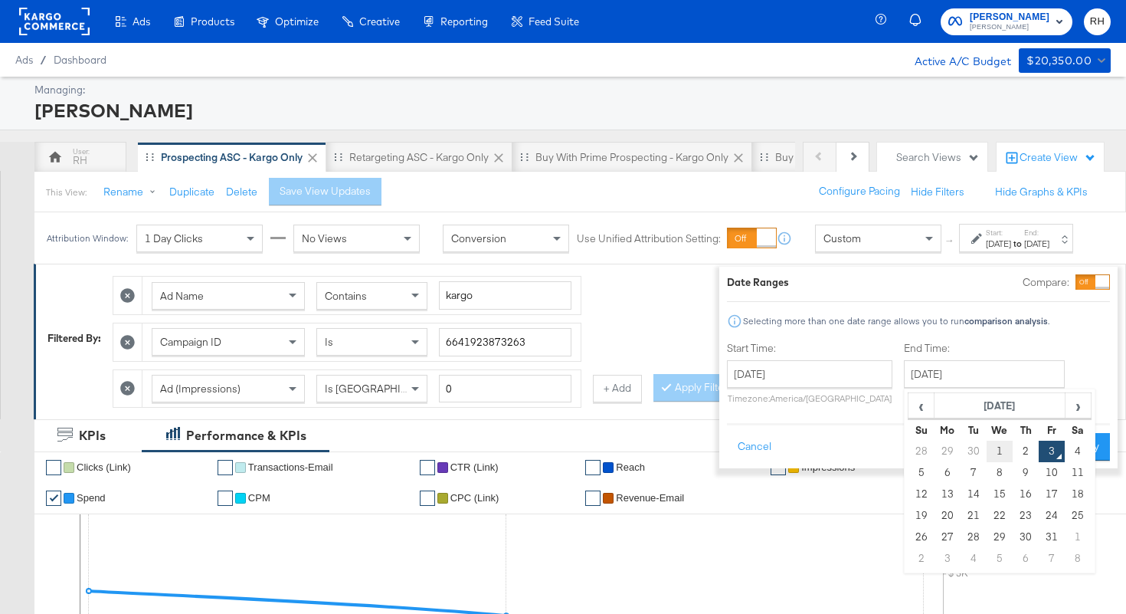
click at [987, 453] on td "1" at bounding box center [1000, 451] width 26 height 21
type input "[DATE]"
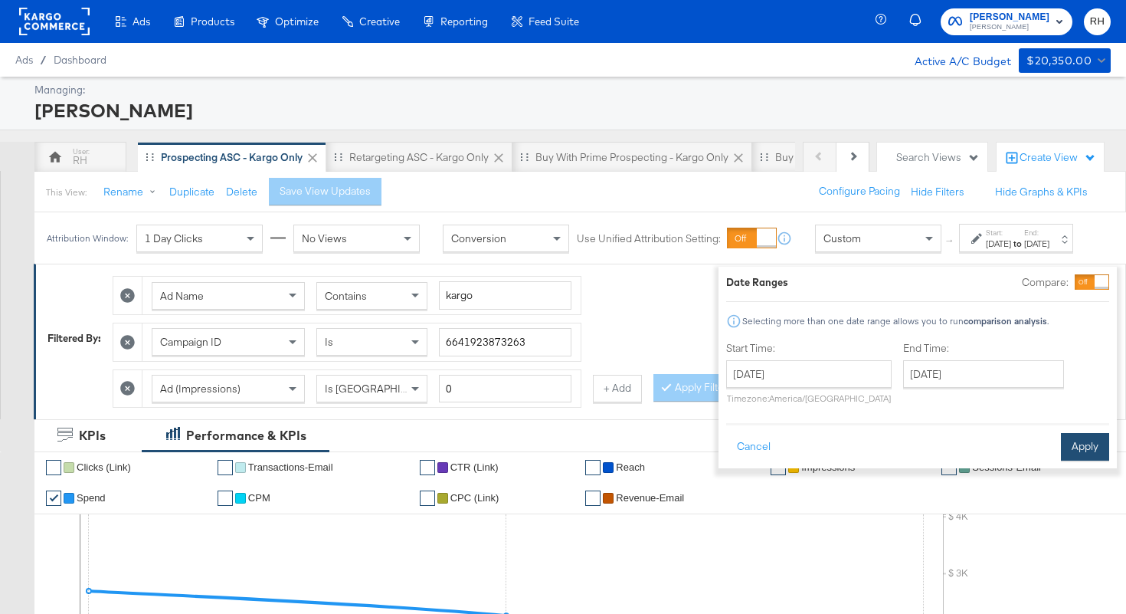
click at [1061, 451] on button "Apply" at bounding box center [1085, 447] width 48 height 28
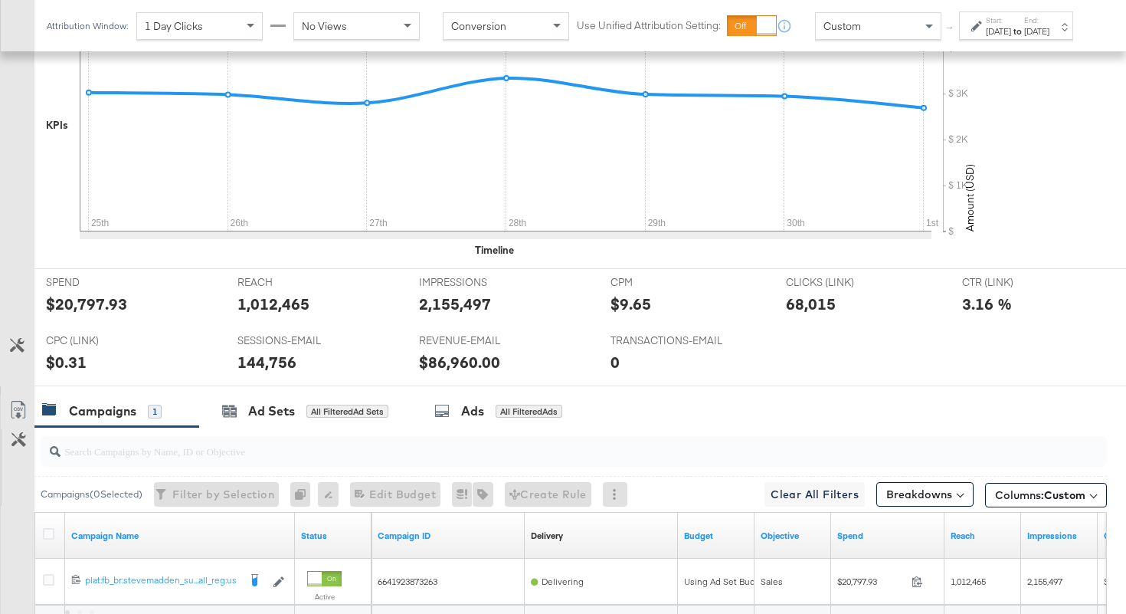
scroll to position [677, 0]
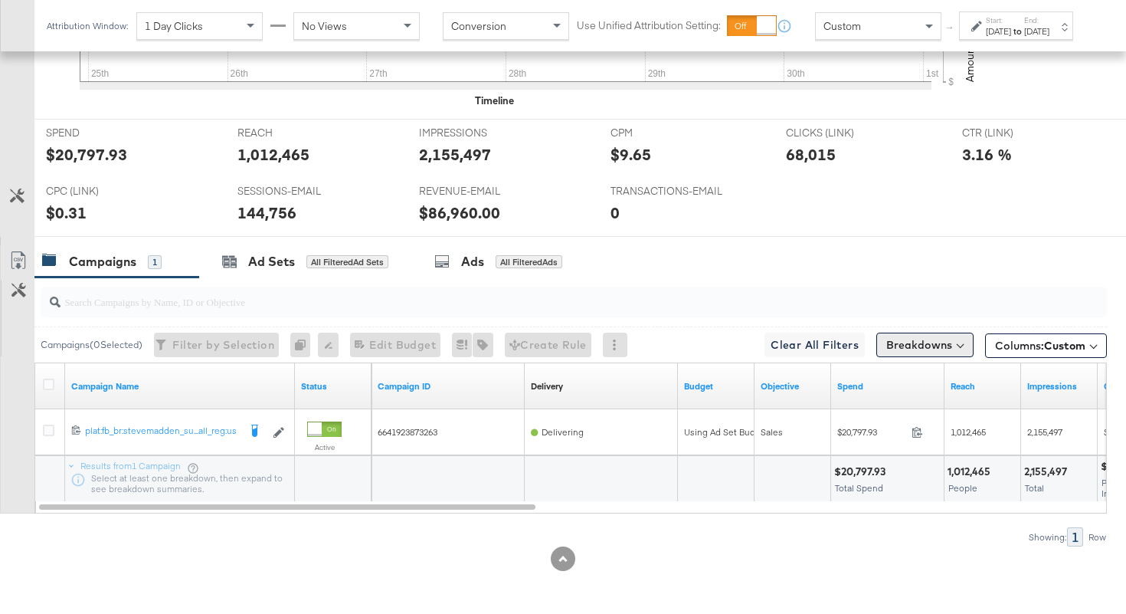
click at [883, 347] on button "Breakdowns" at bounding box center [925, 345] width 97 height 25
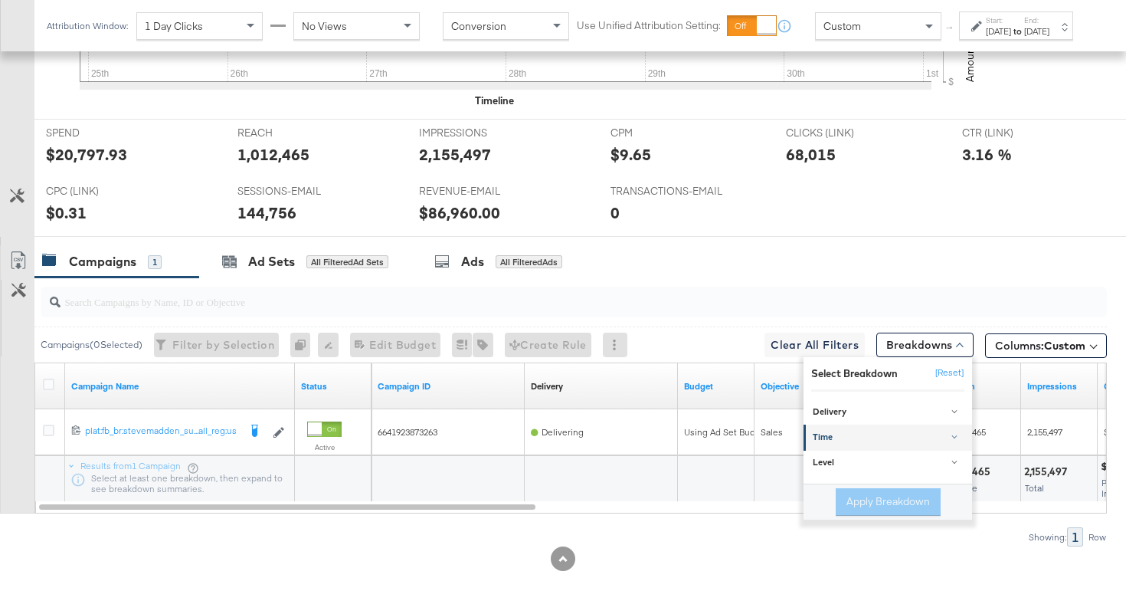
click at [847, 441] on div "Time" at bounding box center [889, 438] width 152 height 12
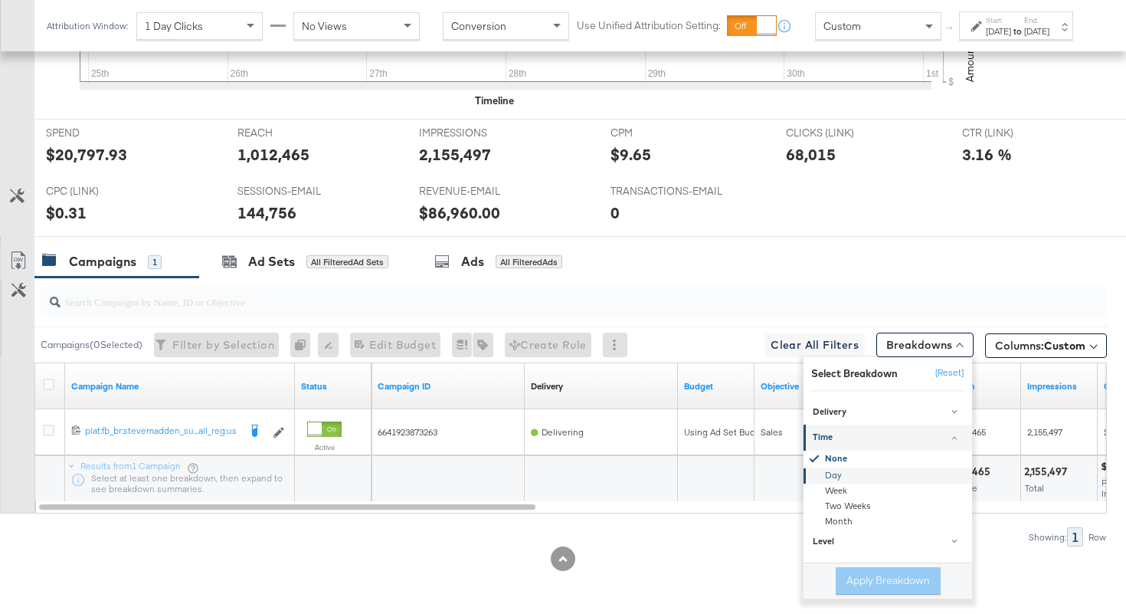
click at [848, 472] on div "Day" at bounding box center [889, 475] width 166 height 15
click at [866, 582] on button "Apply Breakdown" at bounding box center [888, 581] width 105 height 28
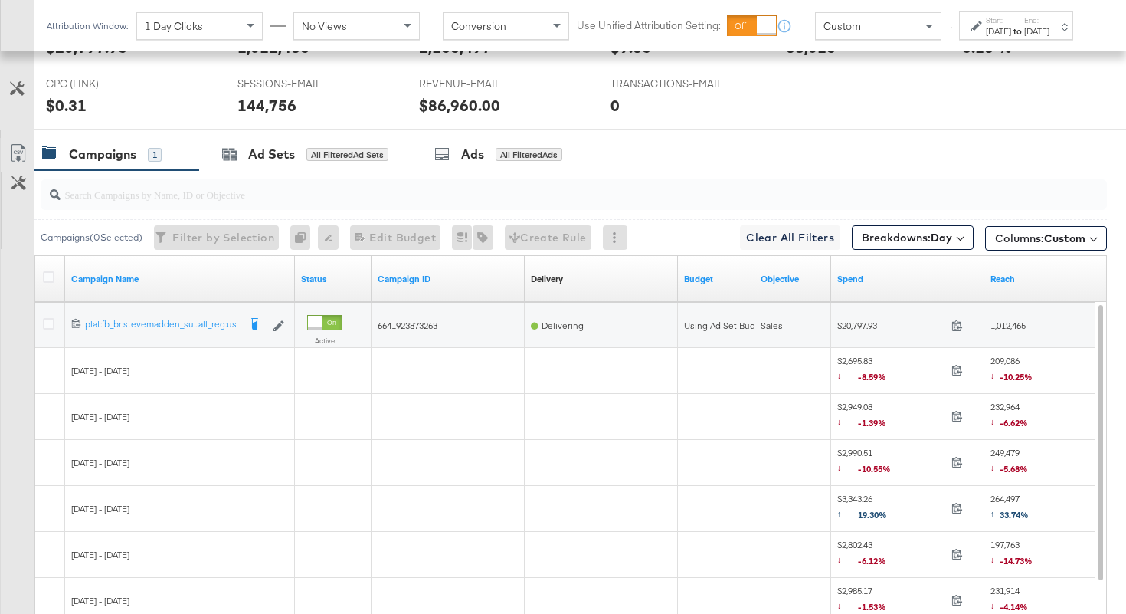
scroll to position [832, 0]
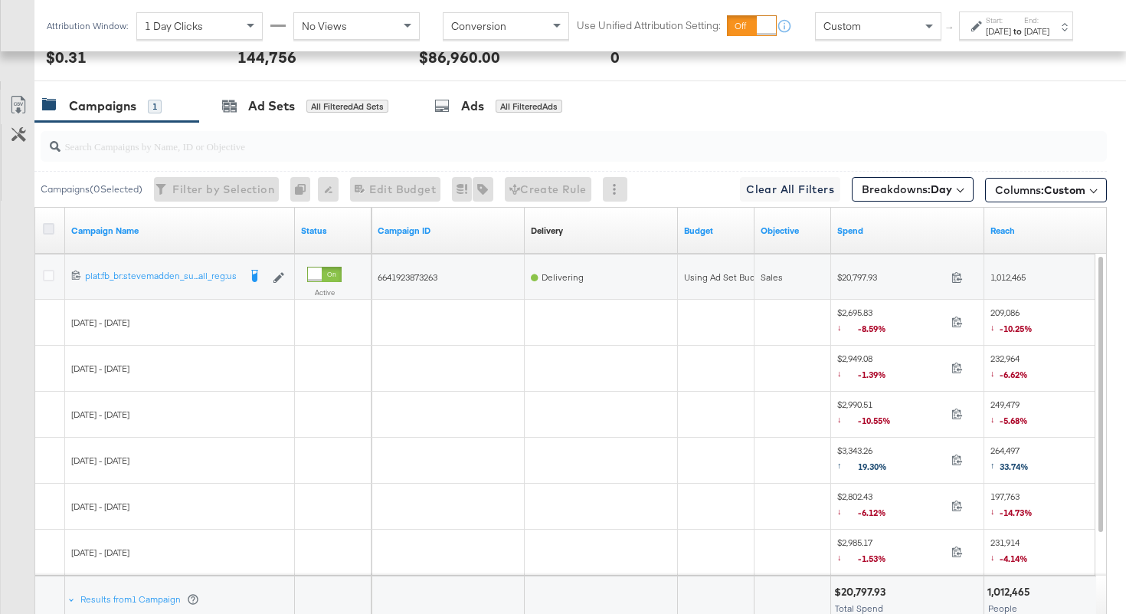
click at [49, 225] on icon at bounding box center [48, 228] width 11 height 11
click at [0, 0] on input "checkbox" at bounding box center [0, 0] width 0 height 0
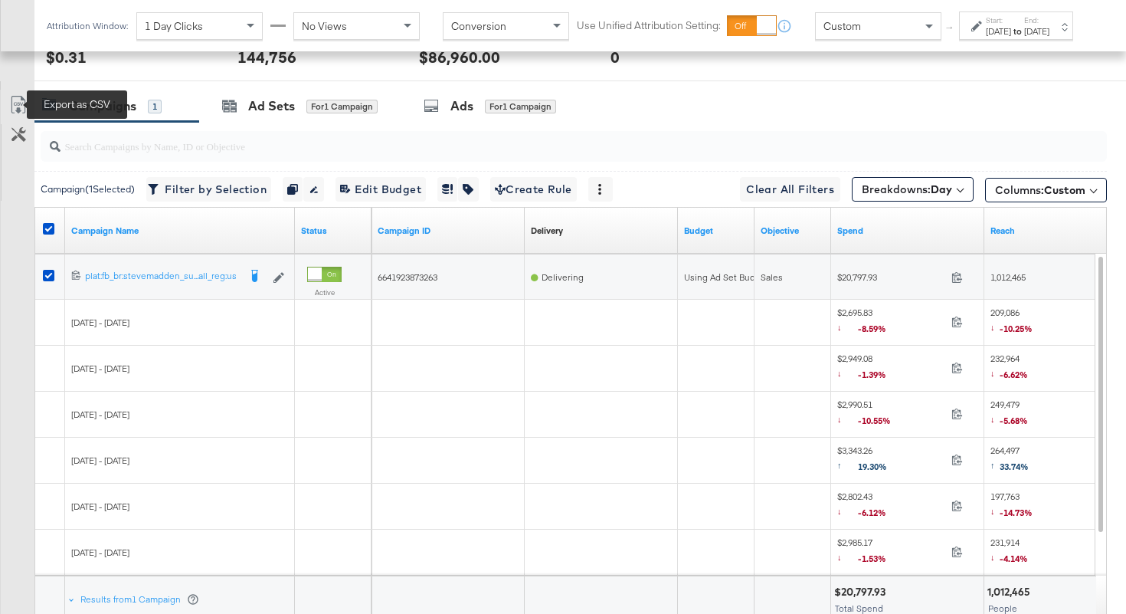
click at [19, 103] on icon at bounding box center [18, 105] width 18 height 18
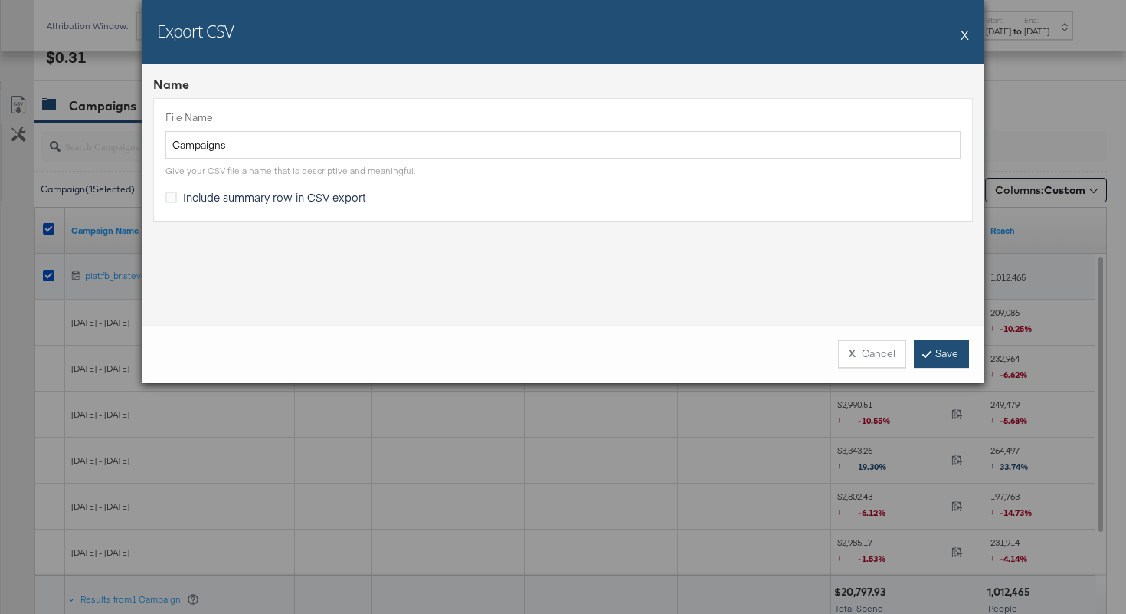
click at [937, 353] on link "Save" at bounding box center [941, 354] width 55 height 28
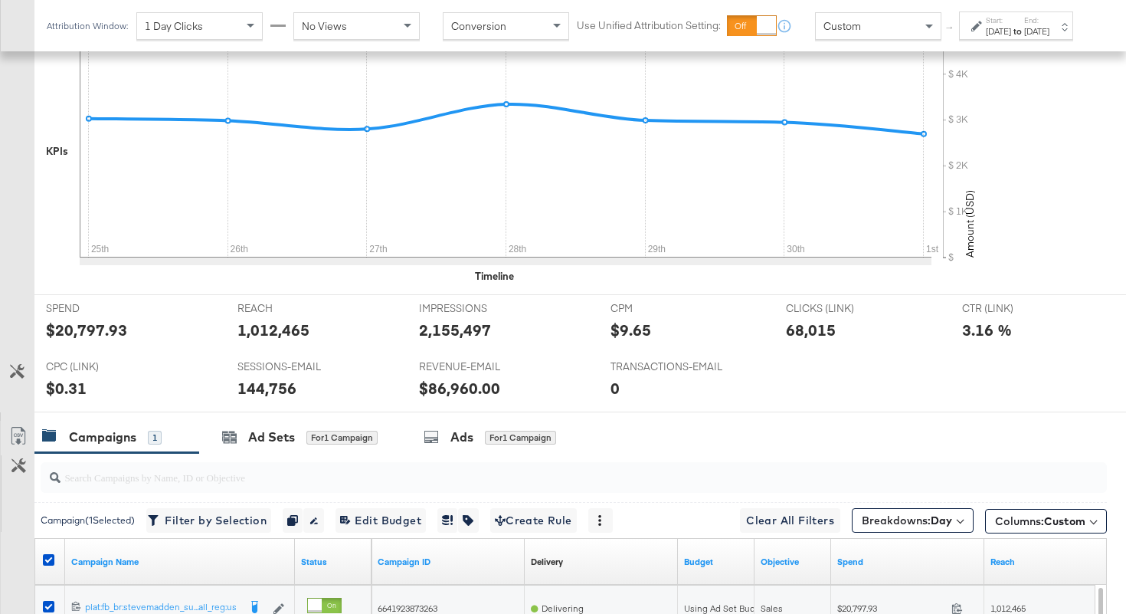
scroll to position [403, 0]
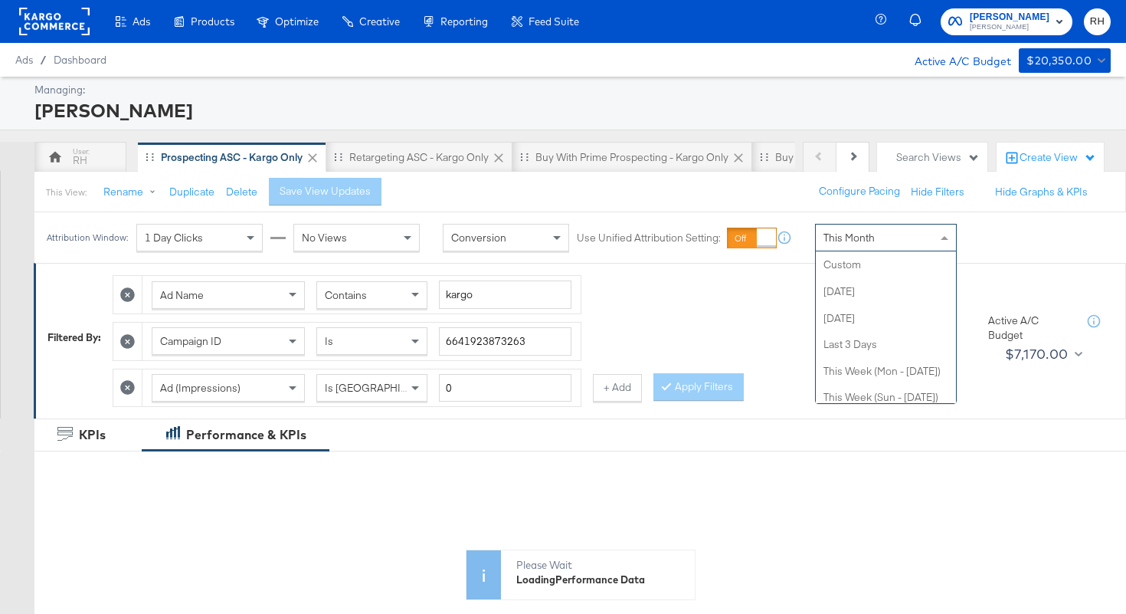
click at [843, 234] on span "This Month" at bounding box center [849, 238] width 51 height 14
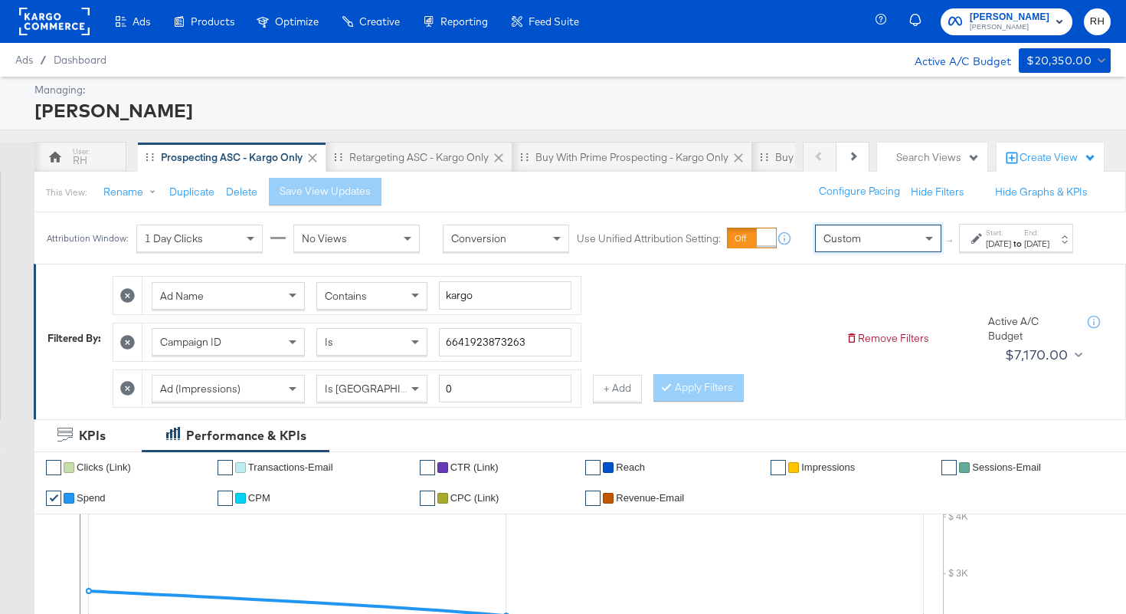
click at [990, 250] on div "[DATE]" at bounding box center [998, 244] width 25 height 12
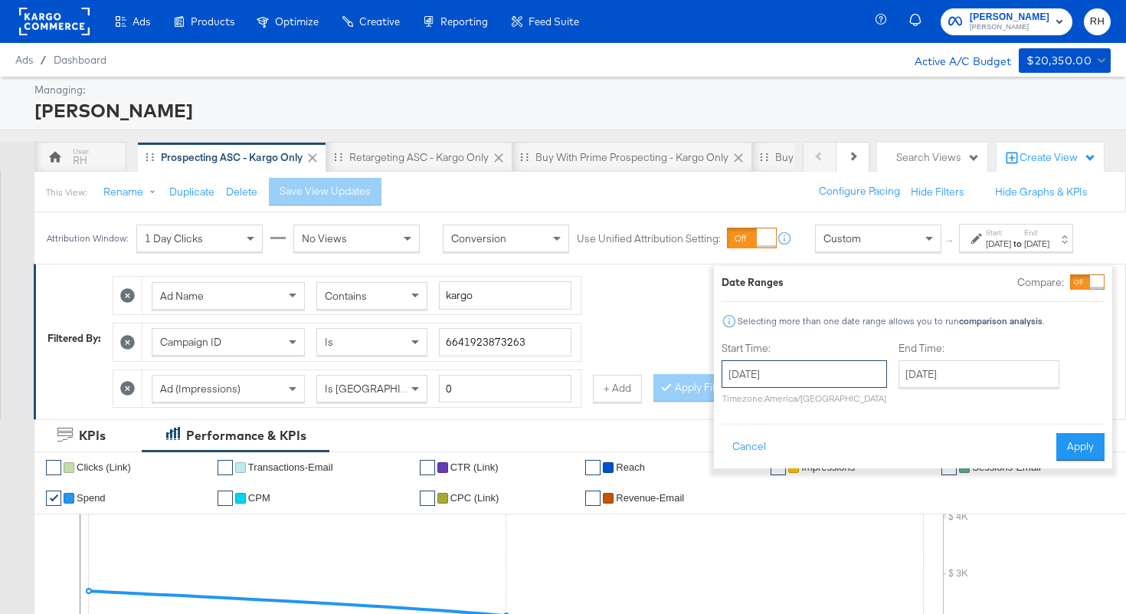
click at [824, 372] on input "[DATE]" at bounding box center [805, 374] width 166 height 28
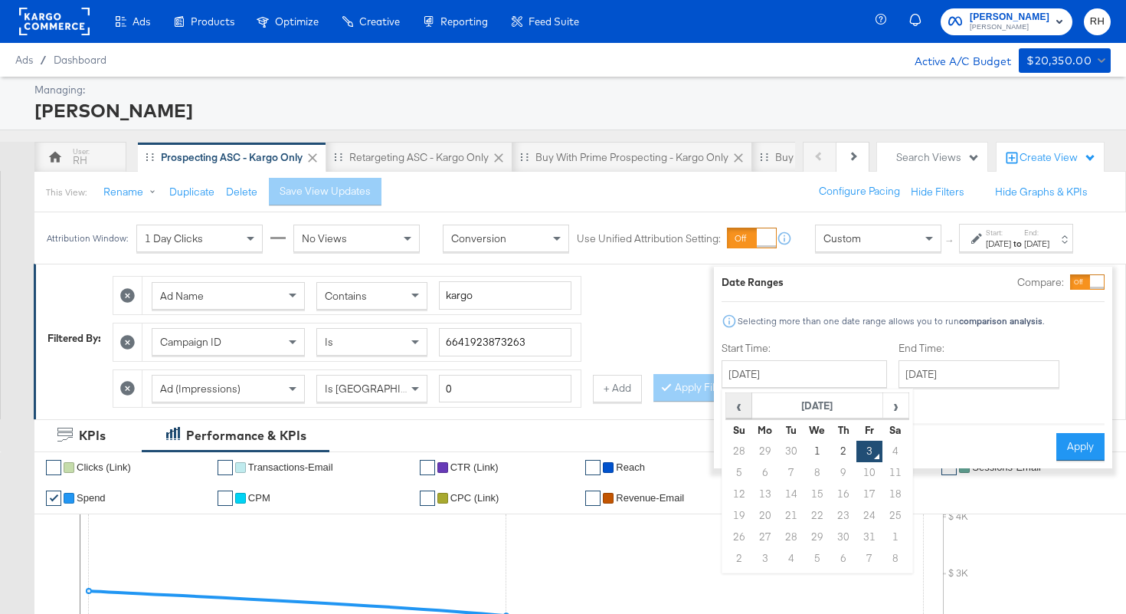
click at [727, 411] on span "‹" at bounding box center [739, 405] width 24 height 23
click at [831, 519] on td "25" at bounding box center [844, 515] width 26 height 21
type input "[DATE]"
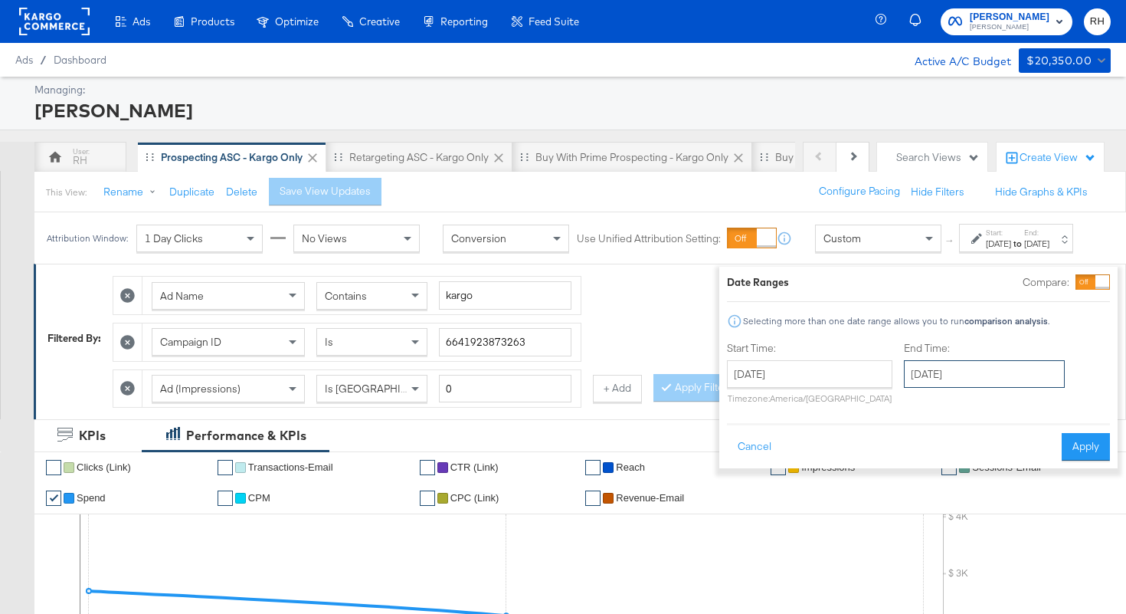
click at [909, 375] on input "[DATE]" at bounding box center [984, 374] width 161 height 28
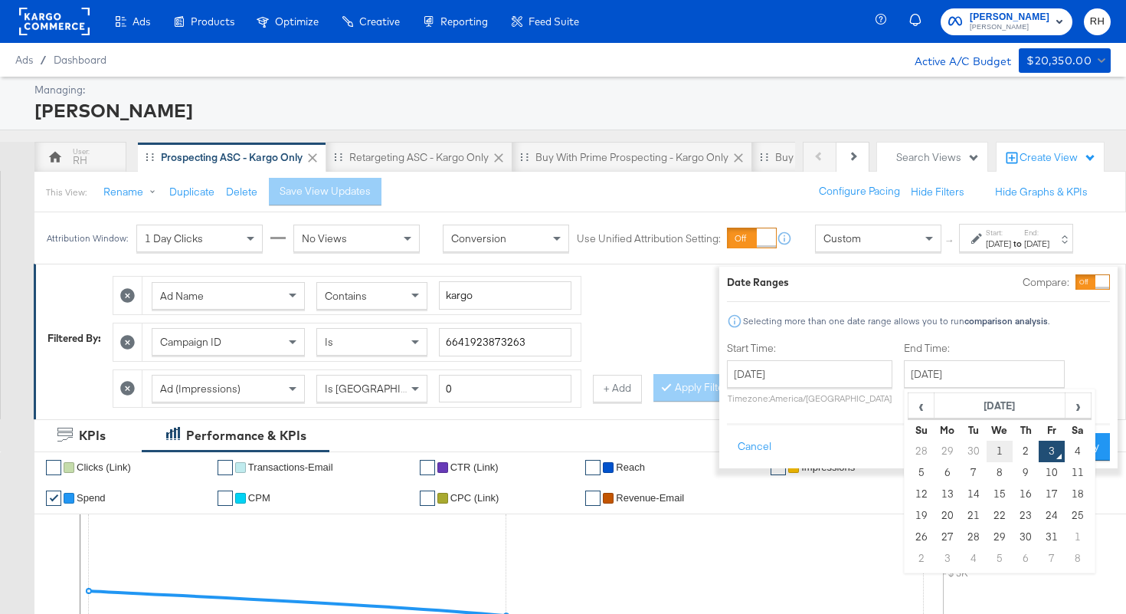
click at [987, 448] on td "1" at bounding box center [1000, 451] width 26 height 21
type input "[DATE]"
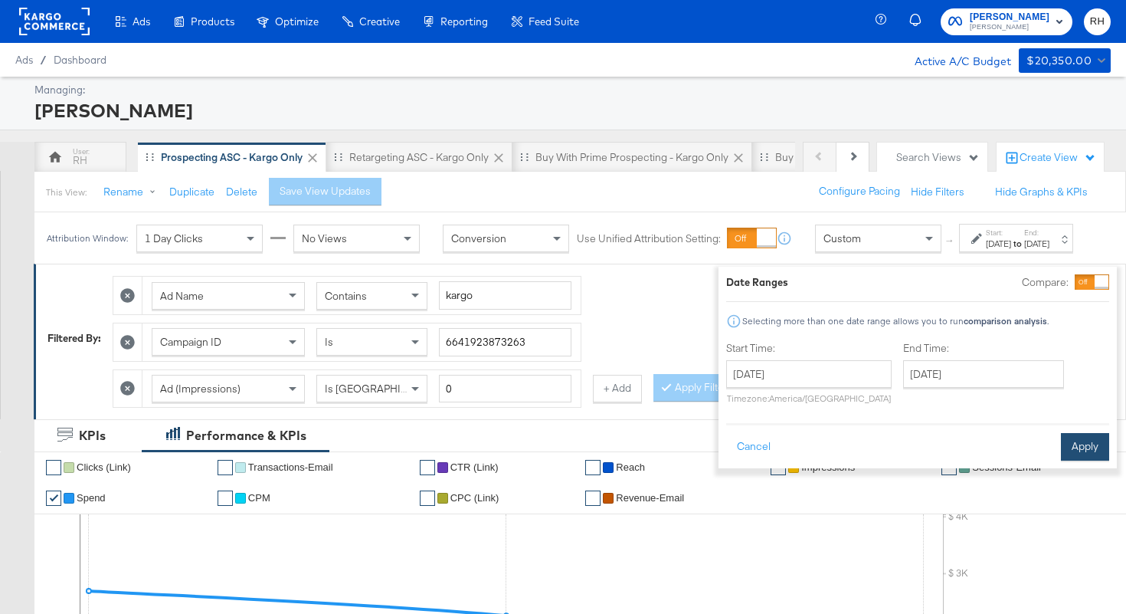
click at [1061, 445] on button "Apply" at bounding box center [1085, 447] width 48 height 28
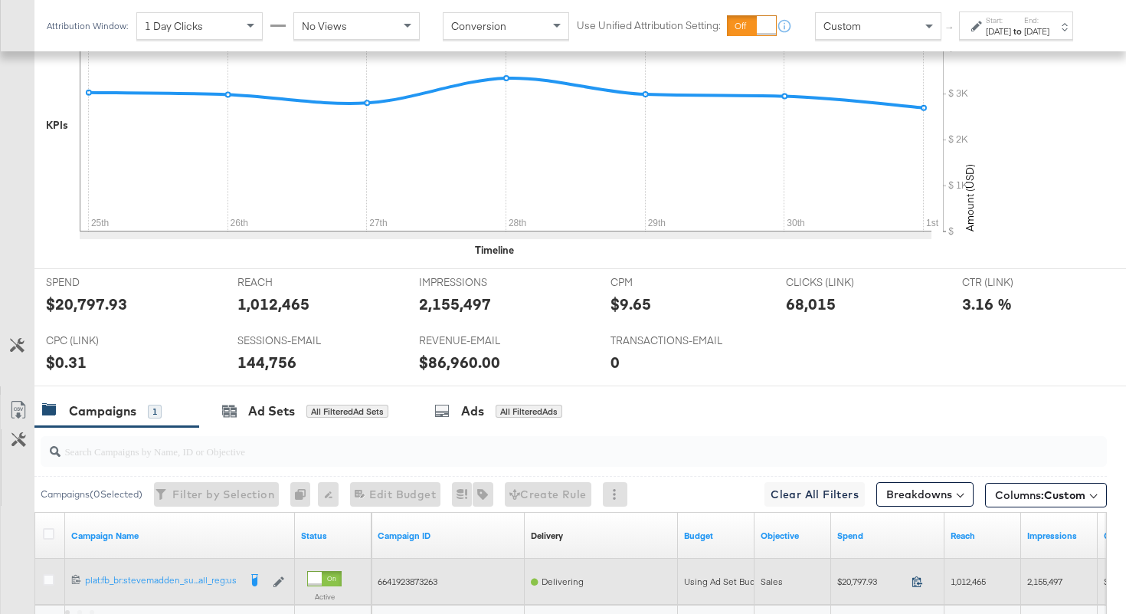
scroll to position [677, 0]
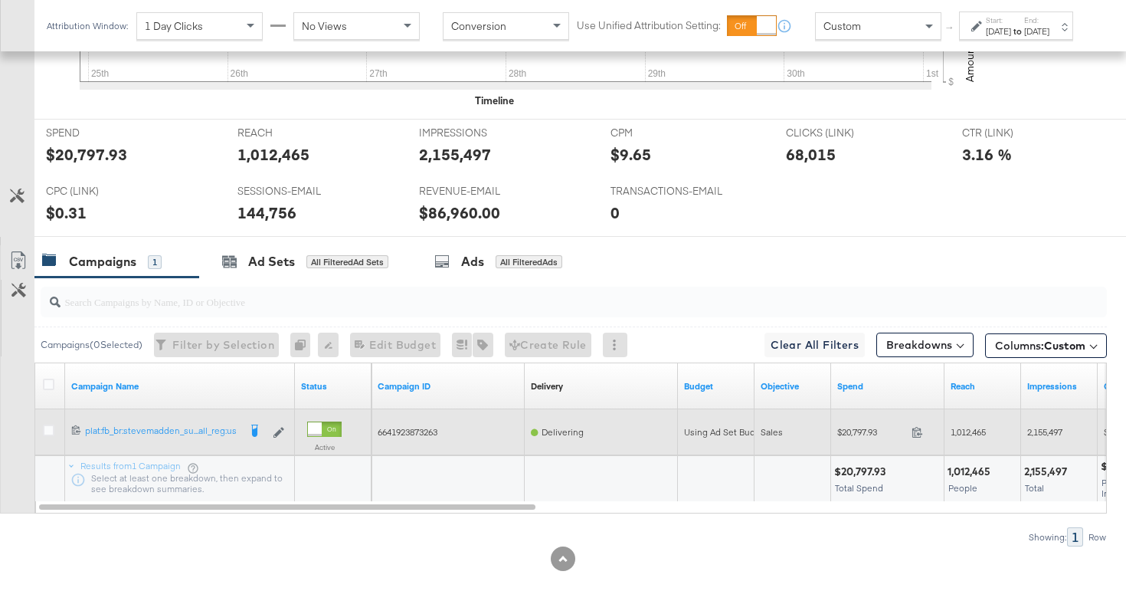
click at [923, 434] on span at bounding box center [922, 433] width 33 height 11
click at [972, 436] on span "1,012,465" at bounding box center [968, 431] width 35 height 11
click at [1044, 428] on span "2,155,497" at bounding box center [1044, 431] width 35 height 11
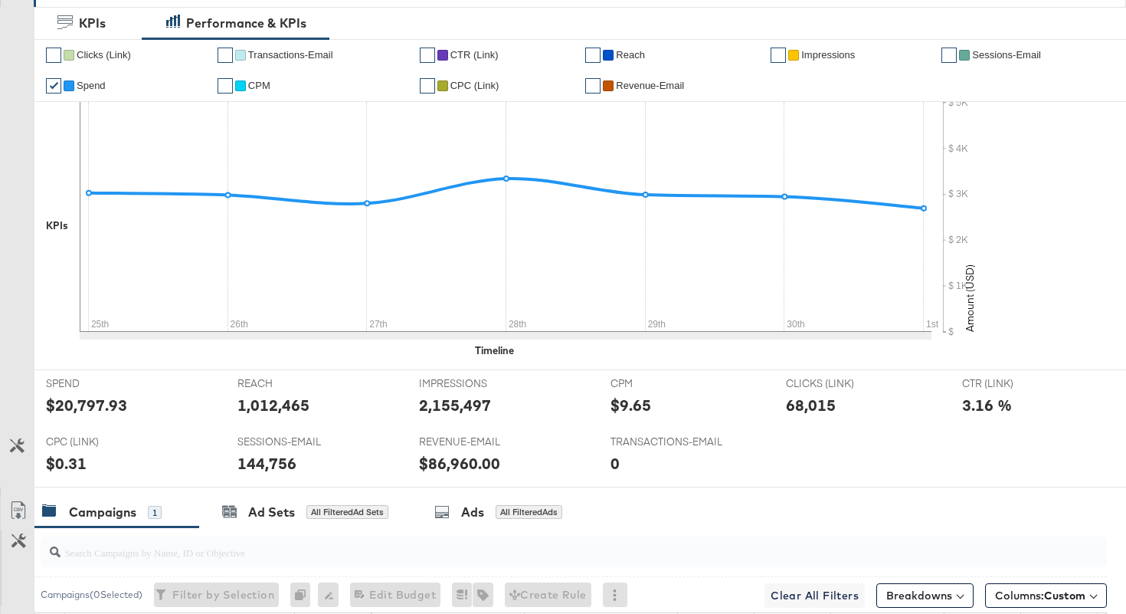
scroll to position [0, 0]
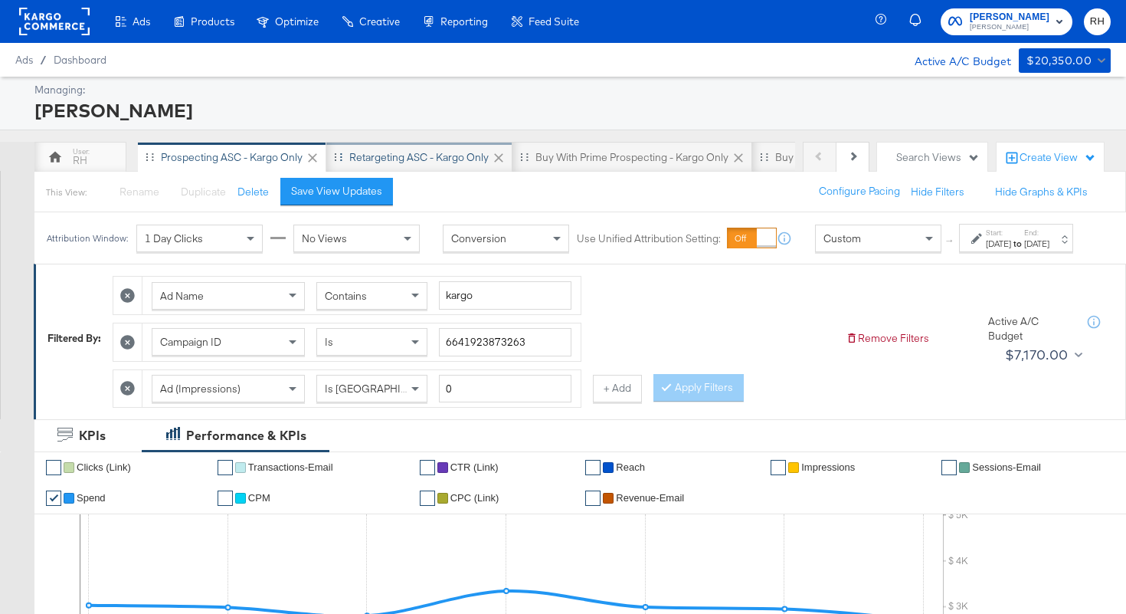
click at [421, 157] on div "Retargeting ASC - Kargo only" at bounding box center [418, 157] width 139 height 15
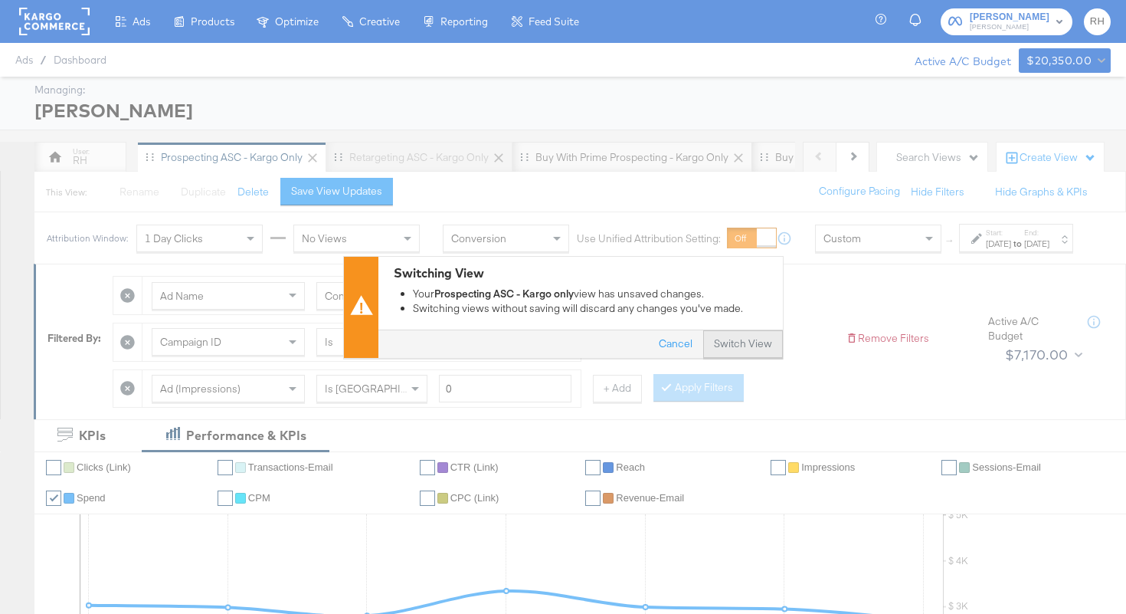
click at [744, 347] on button "Switch View" at bounding box center [743, 344] width 80 height 28
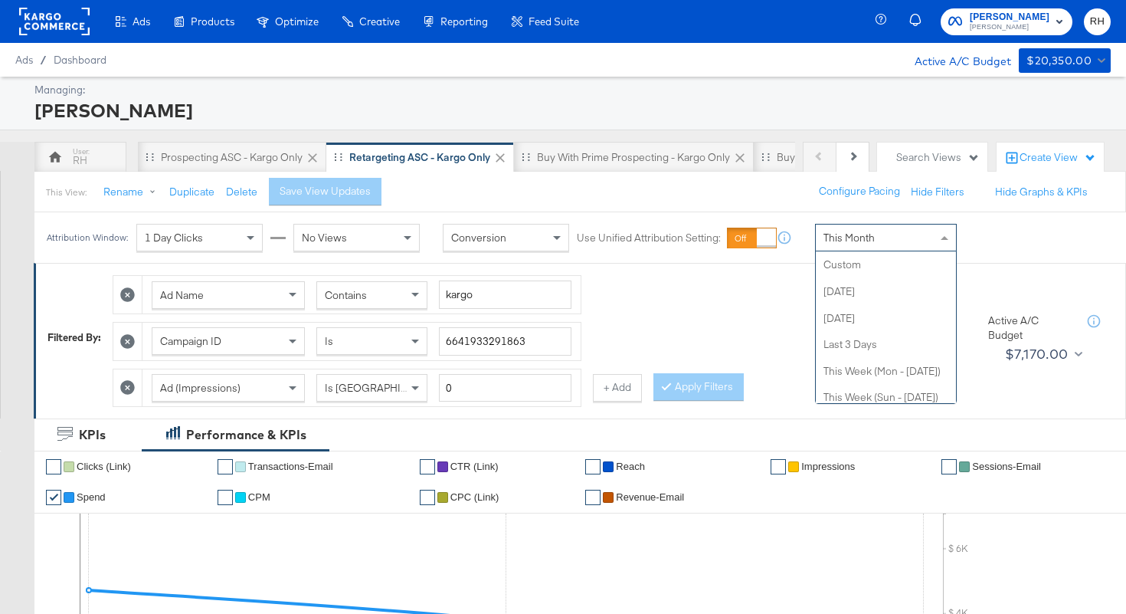
click at [860, 238] on span "This Month" at bounding box center [849, 238] width 51 height 14
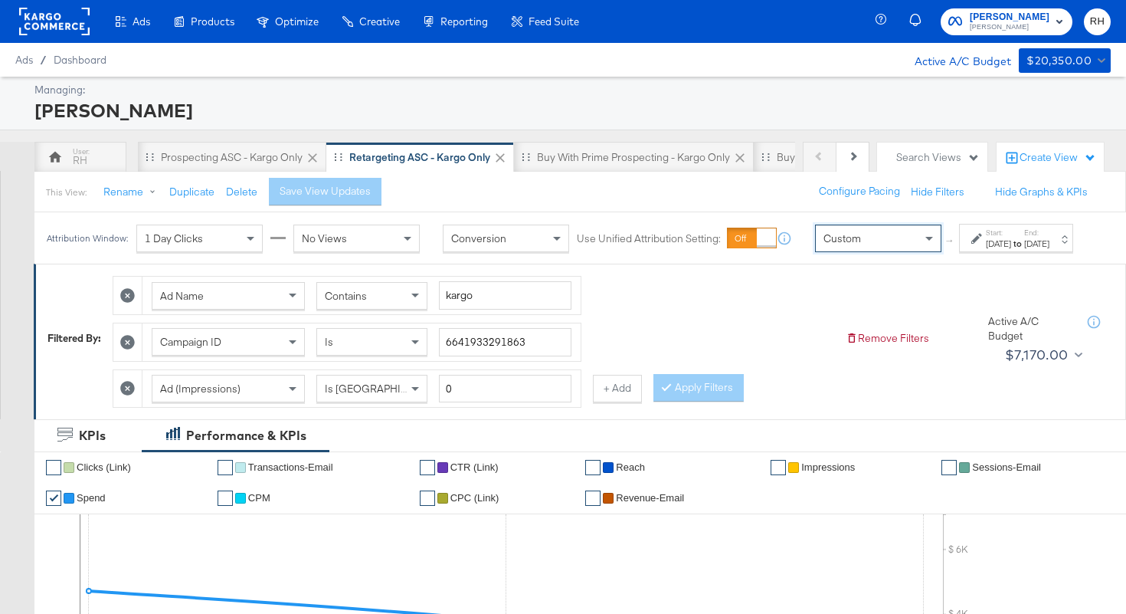
click at [986, 250] on div "[DATE]" at bounding box center [998, 244] width 25 height 12
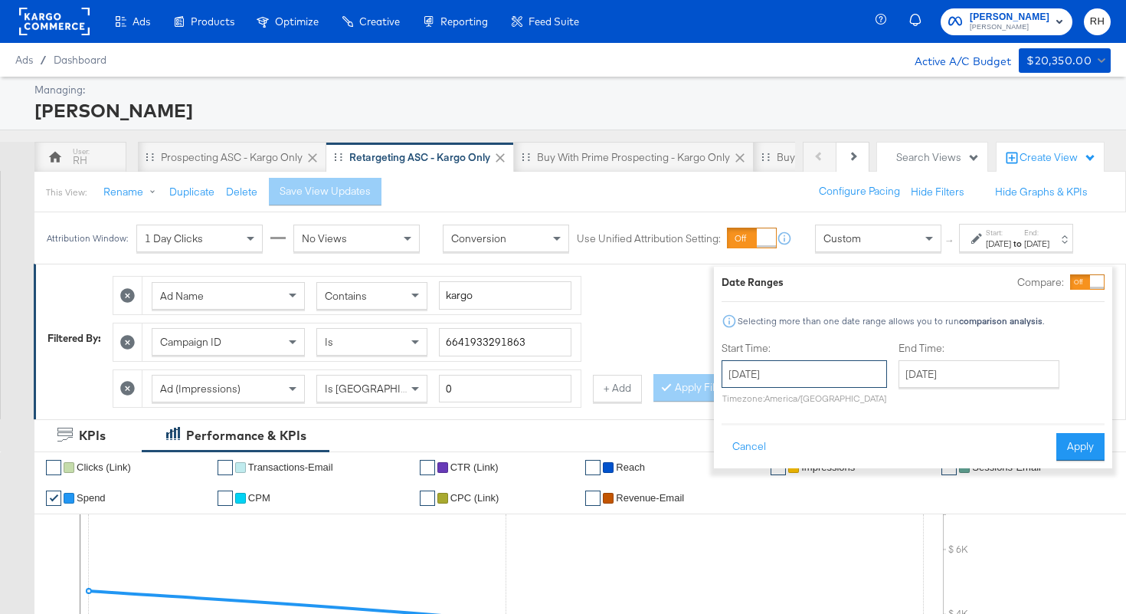
click at [805, 374] on input "[DATE]" at bounding box center [805, 374] width 166 height 28
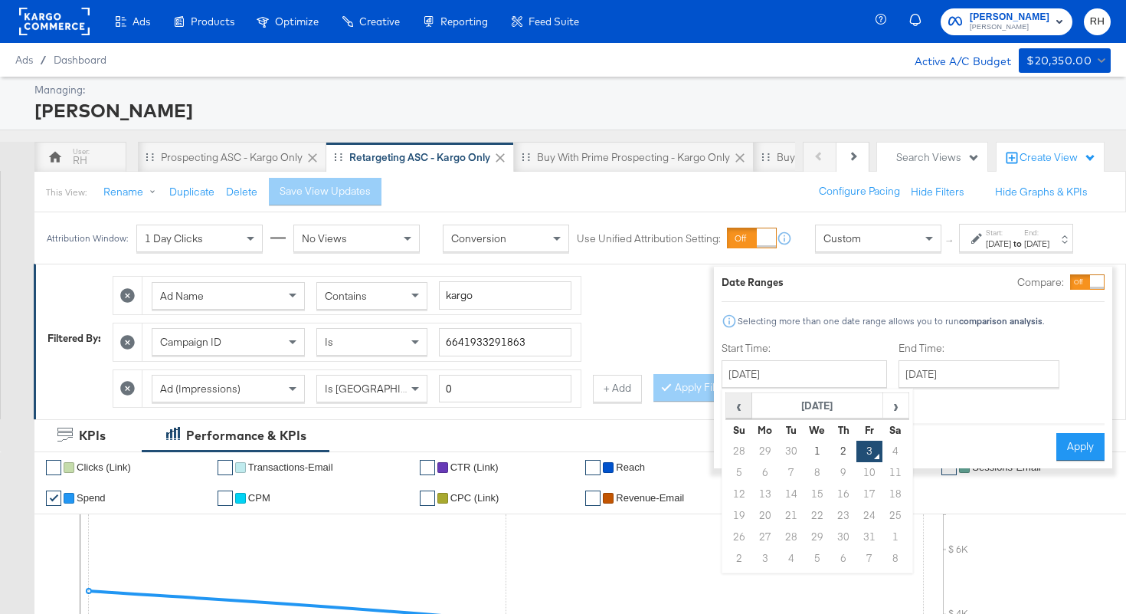
click at [727, 408] on span "‹" at bounding box center [739, 405] width 24 height 23
click at [831, 513] on td "25" at bounding box center [844, 515] width 26 height 21
type input "[DATE]"
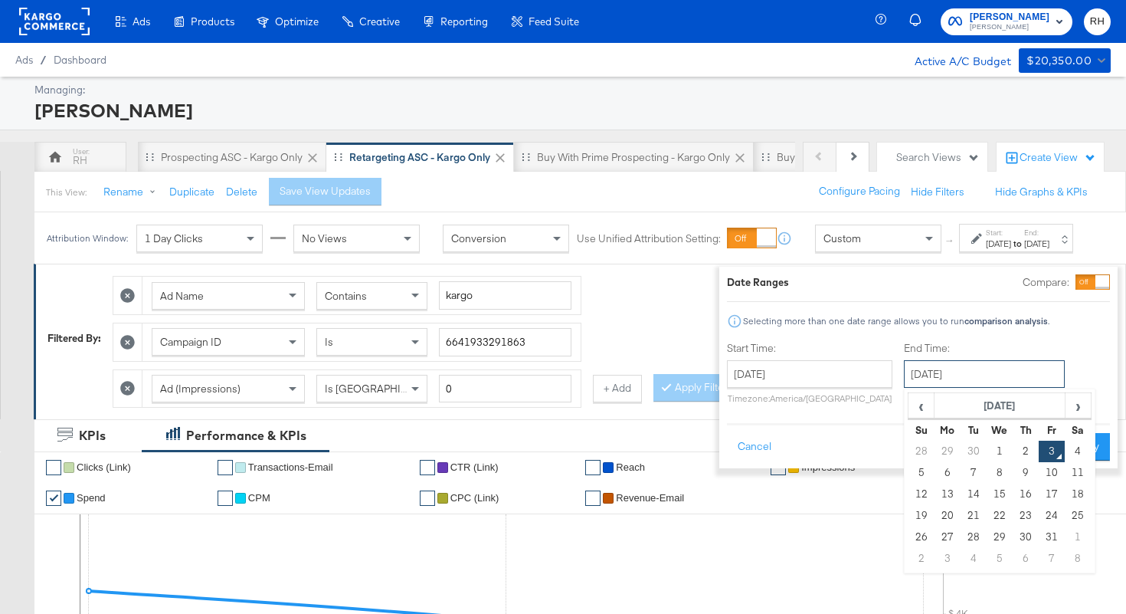
click at [904, 380] on input "[DATE]" at bounding box center [984, 374] width 161 height 28
click at [987, 454] on td "1" at bounding box center [1000, 451] width 26 height 21
type input "[DATE]"
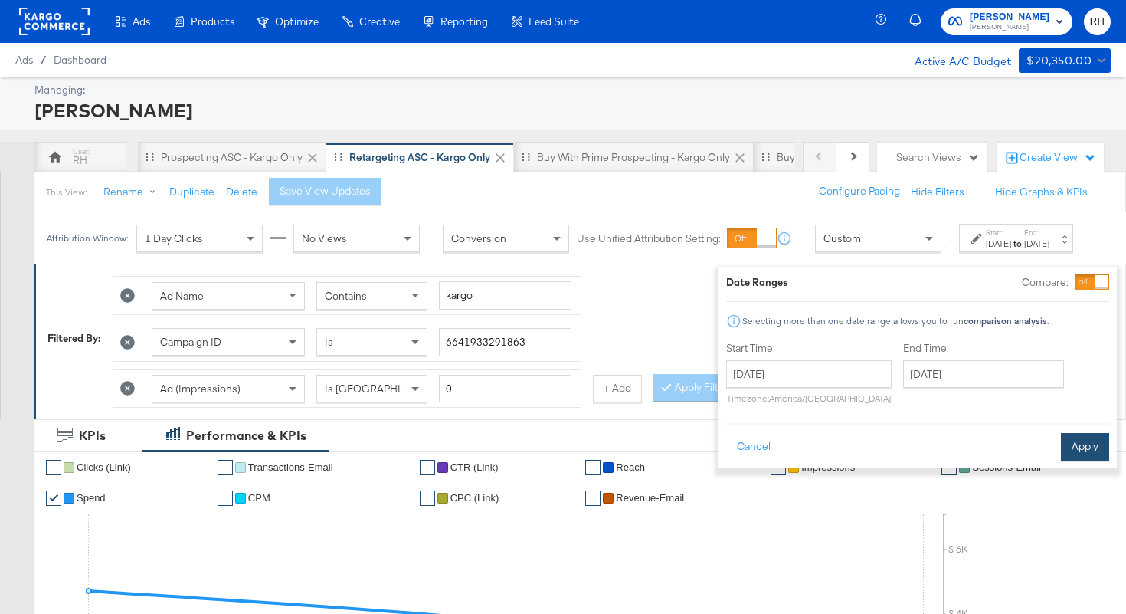
click at [1073, 445] on button "Apply" at bounding box center [1085, 447] width 48 height 28
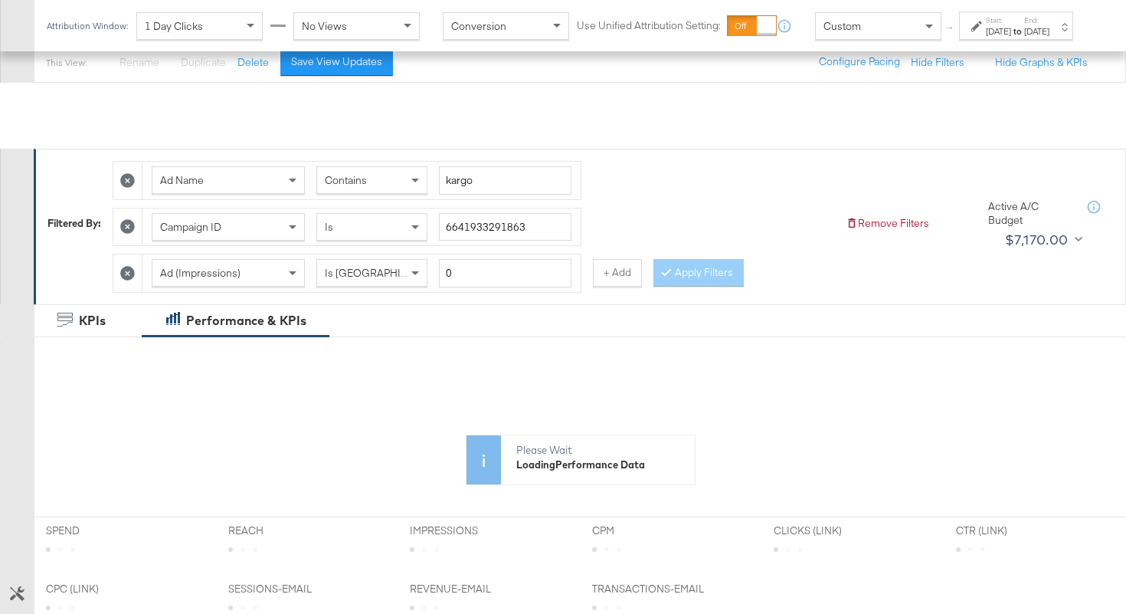
scroll to position [527, 0]
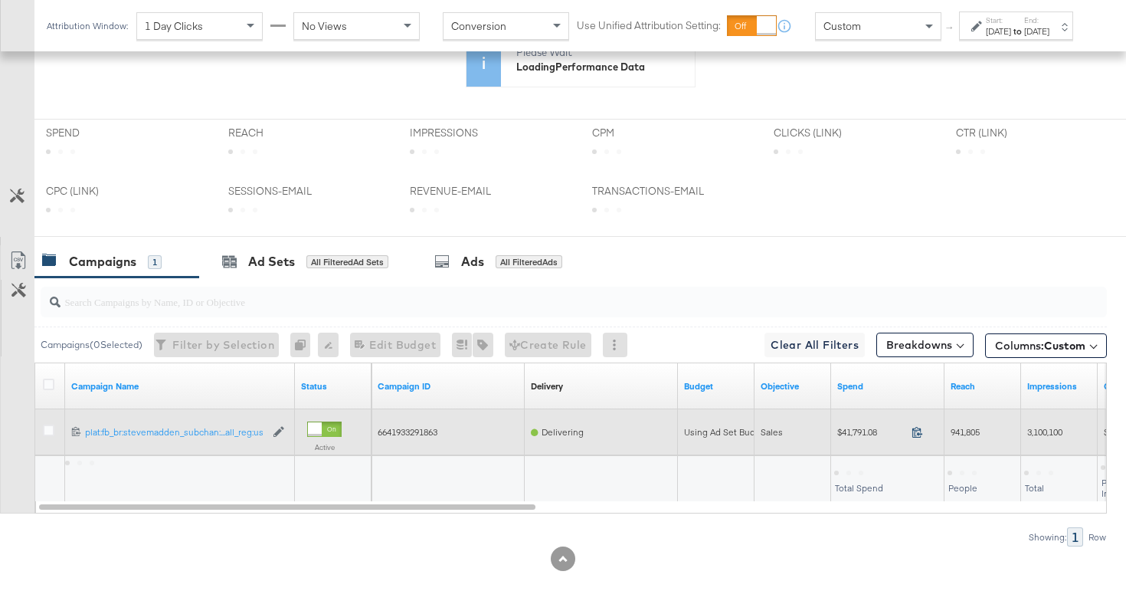
click at [919, 428] on icon at bounding box center [917, 431] width 11 height 11
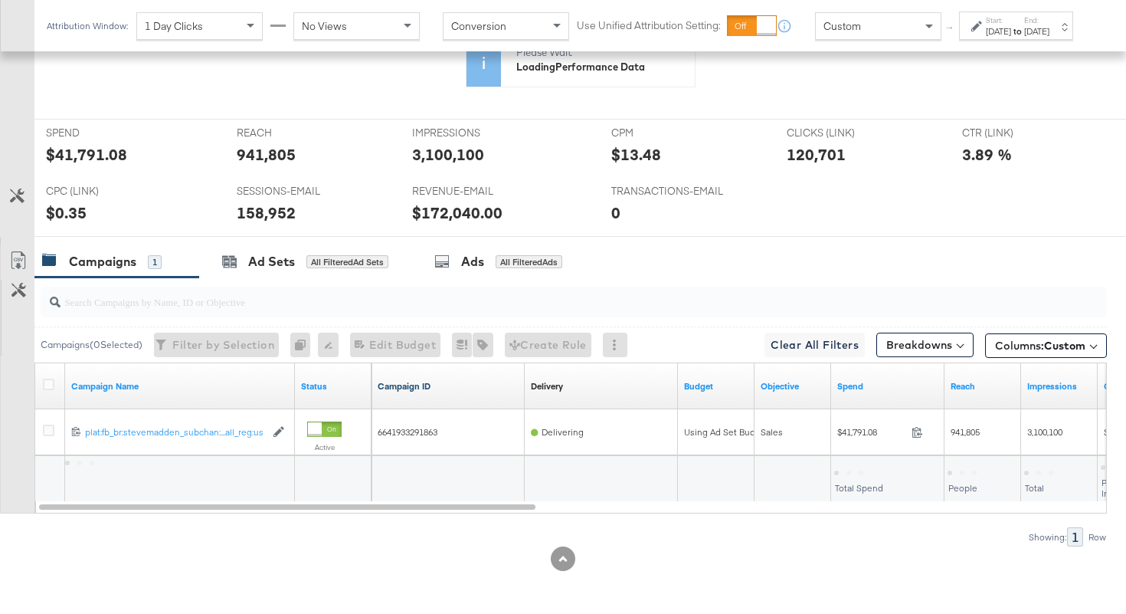
scroll to position [677, 0]
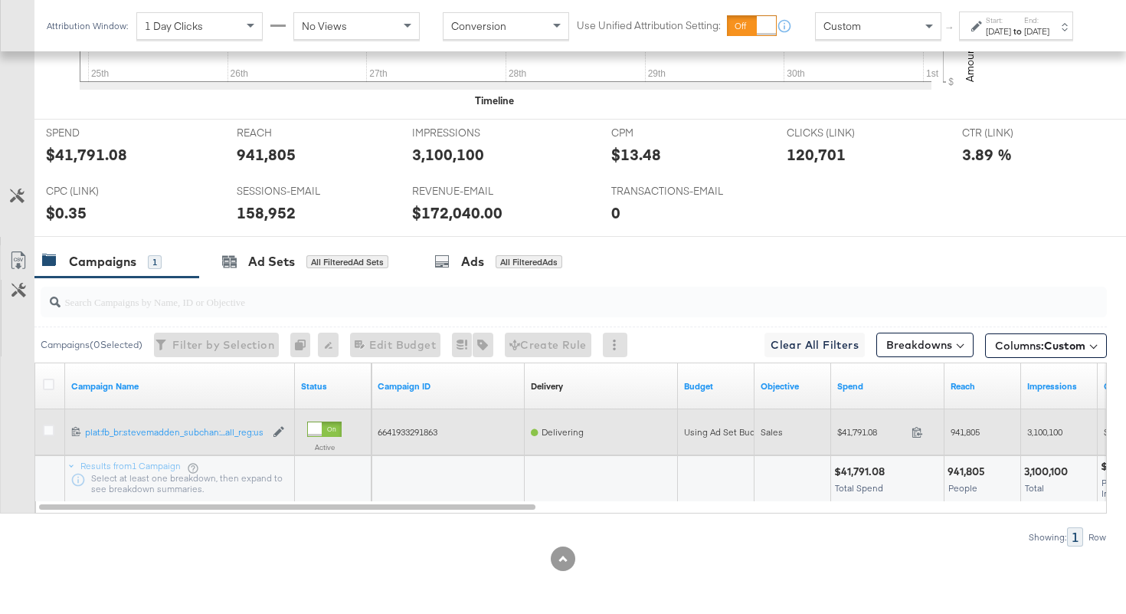
click at [959, 431] on span "941,805" at bounding box center [965, 431] width 29 height 11
click at [1048, 430] on span "3,100,100" at bounding box center [1044, 431] width 35 height 11
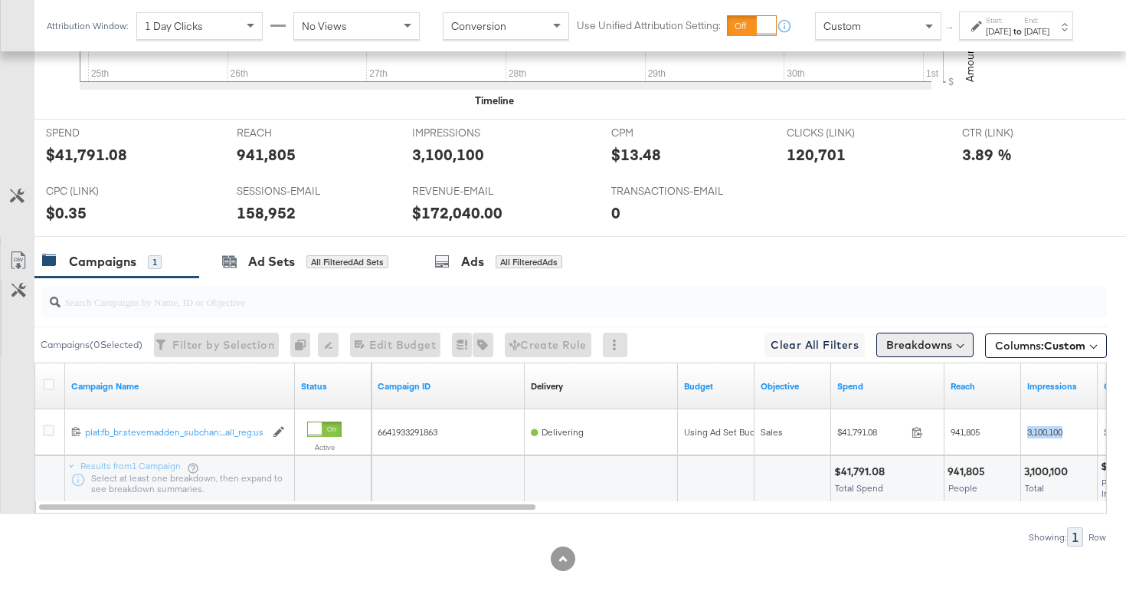
click at [956, 339] on button "Breakdowns" at bounding box center [925, 345] width 97 height 25
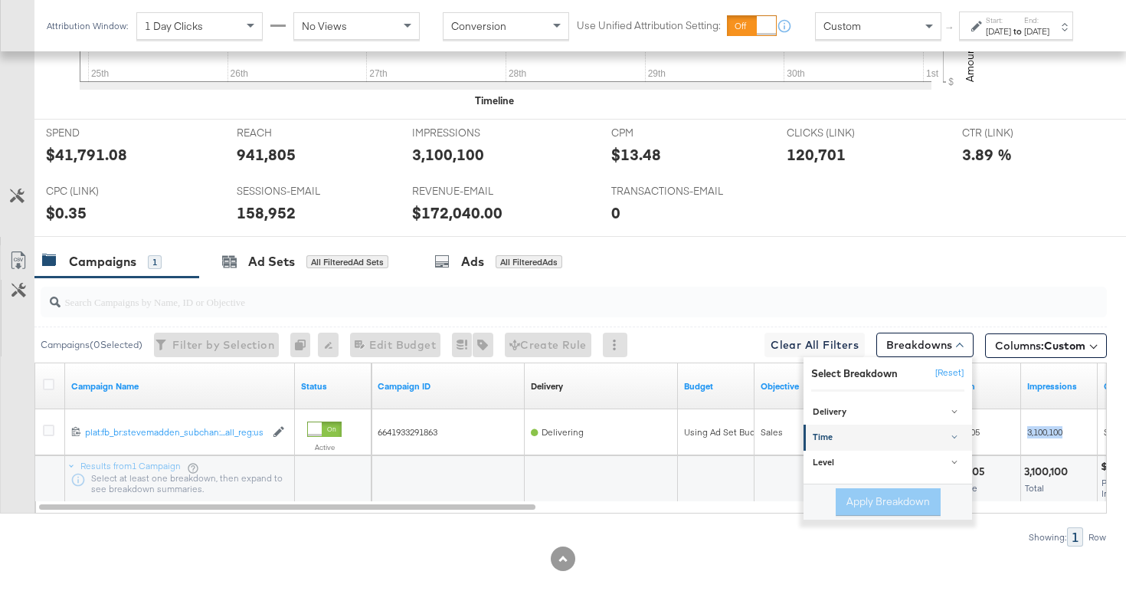
click at [867, 434] on div "Time" at bounding box center [889, 438] width 152 height 12
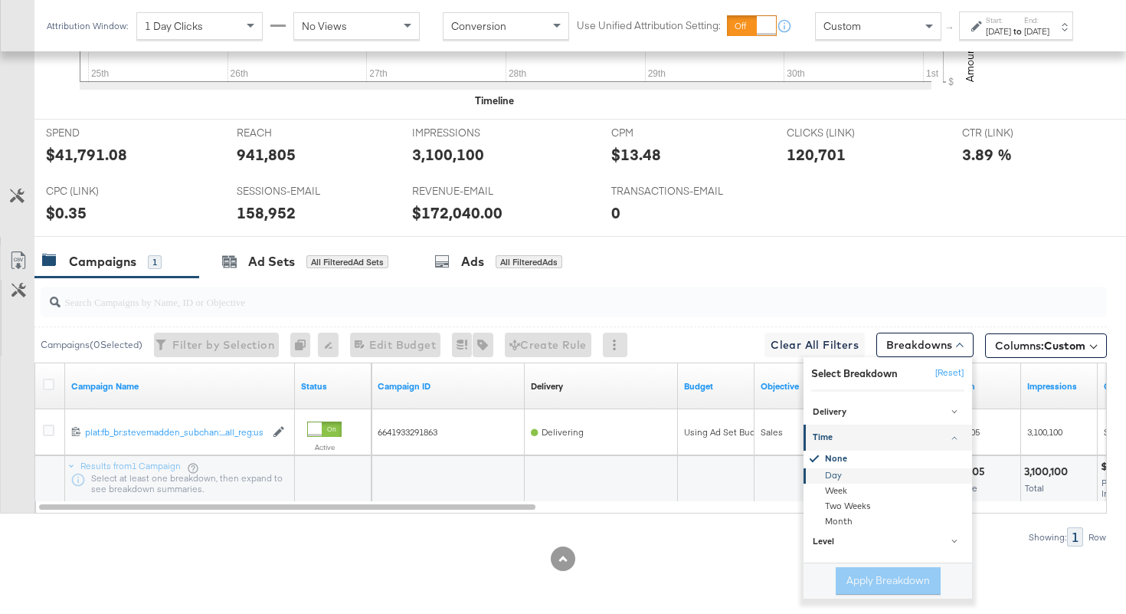
click at [848, 471] on div "Day" at bounding box center [889, 475] width 166 height 15
click at [863, 579] on button "Apply Breakdown" at bounding box center [888, 581] width 105 height 28
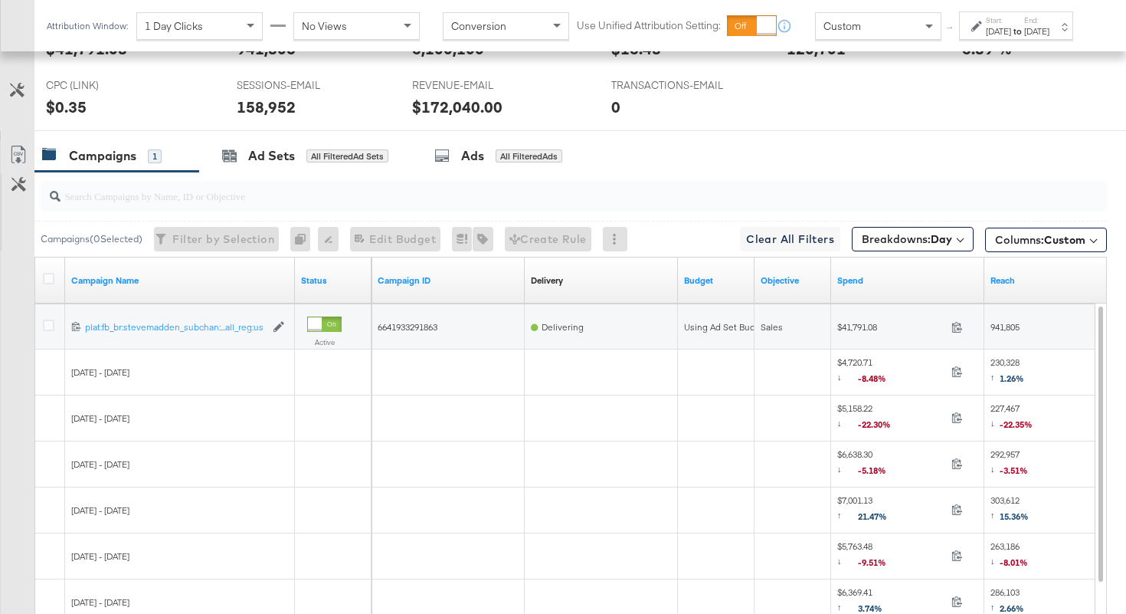
scroll to position [785, 0]
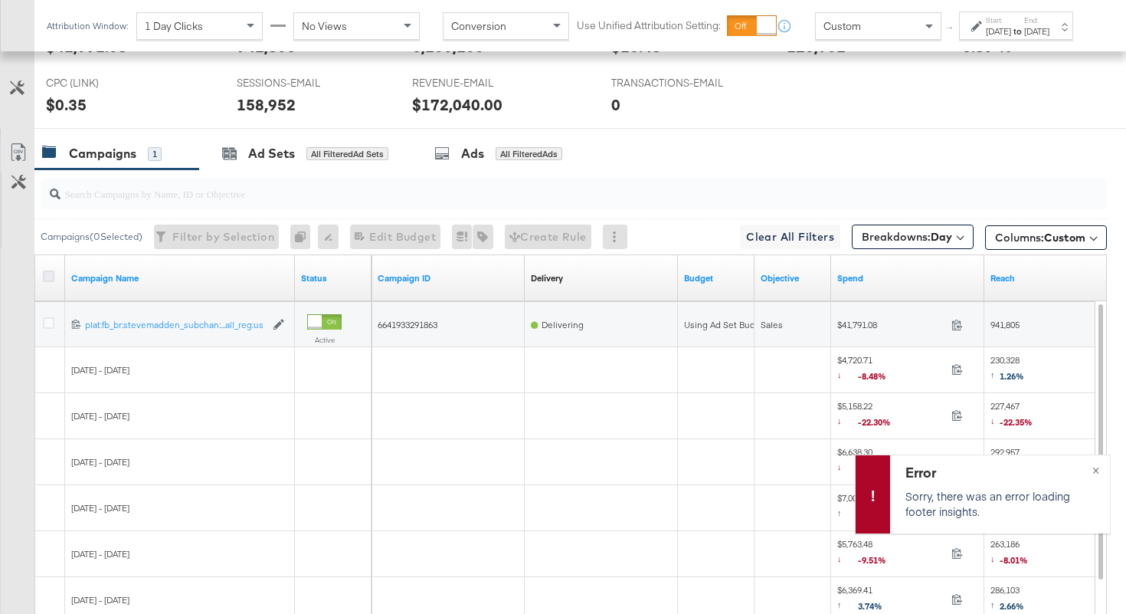
click at [50, 278] on icon at bounding box center [48, 275] width 11 height 11
click at [0, 0] on input "checkbox" at bounding box center [0, 0] width 0 height 0
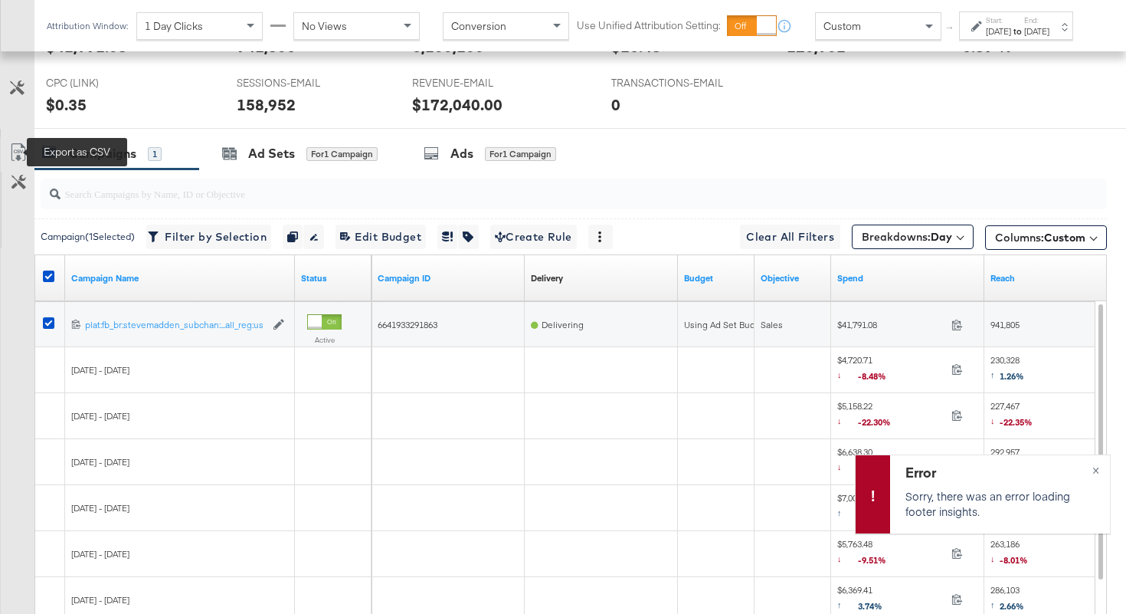
click at [15, 155] on icon at bounding box center [18, 152] width 18 height 18
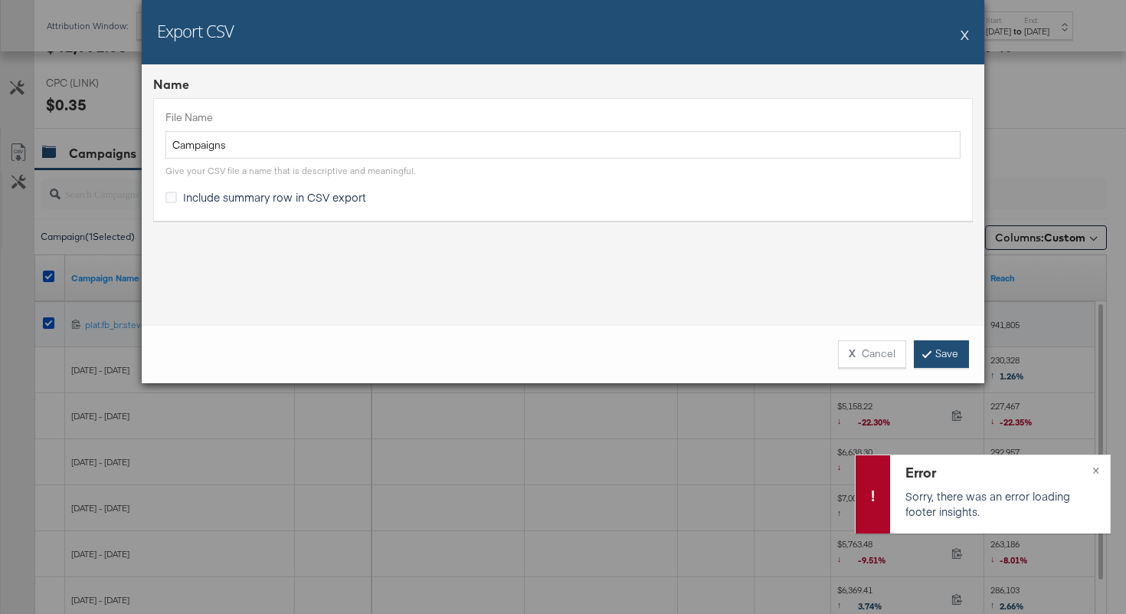
click at [934, 348] on link "Save" at bounding box center [941, 354] width 55 height 28
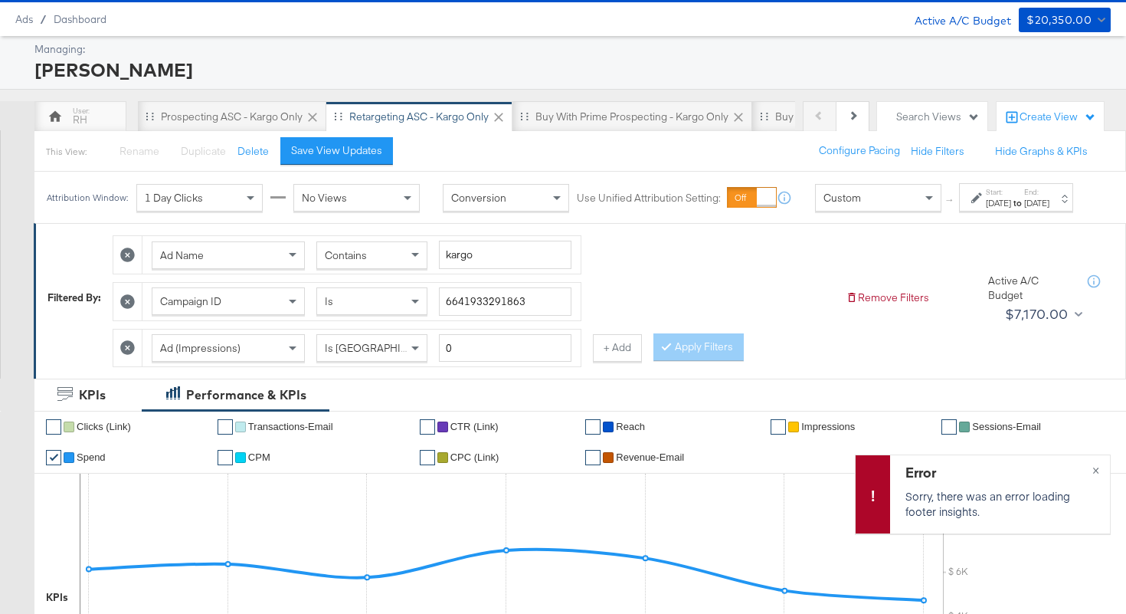
scroll to position [0, 0]
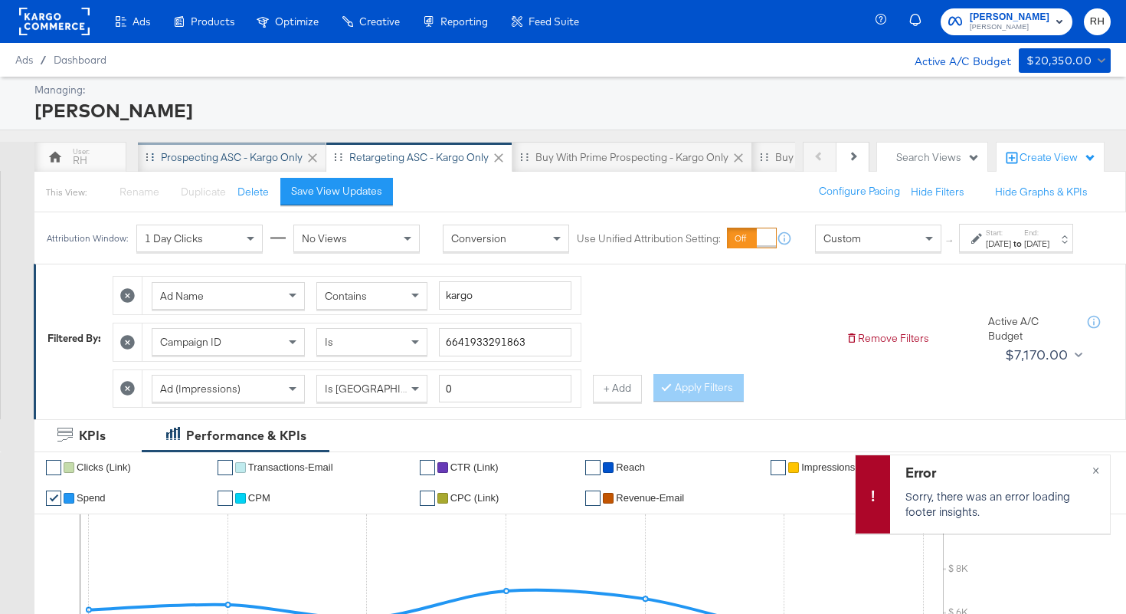
click at [246, 157] on div "Prospecting ASC - Kargo only" at bounding box center [232, 157] width 142 height 15
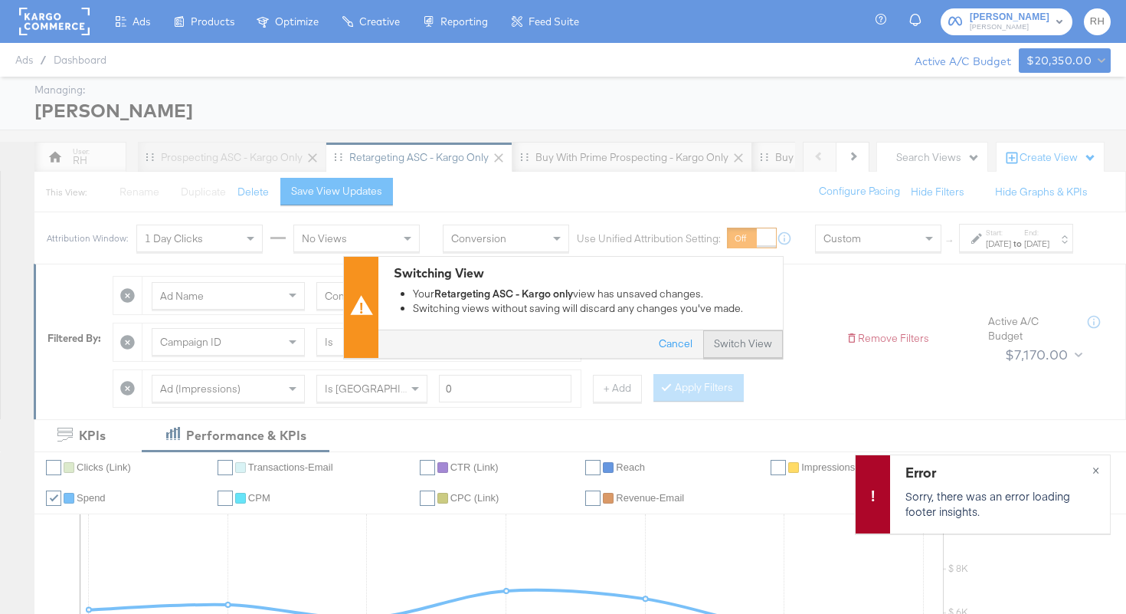
click at [729, 342] on button "Switch View" at bounding box center [743, 344] width 80 height 28
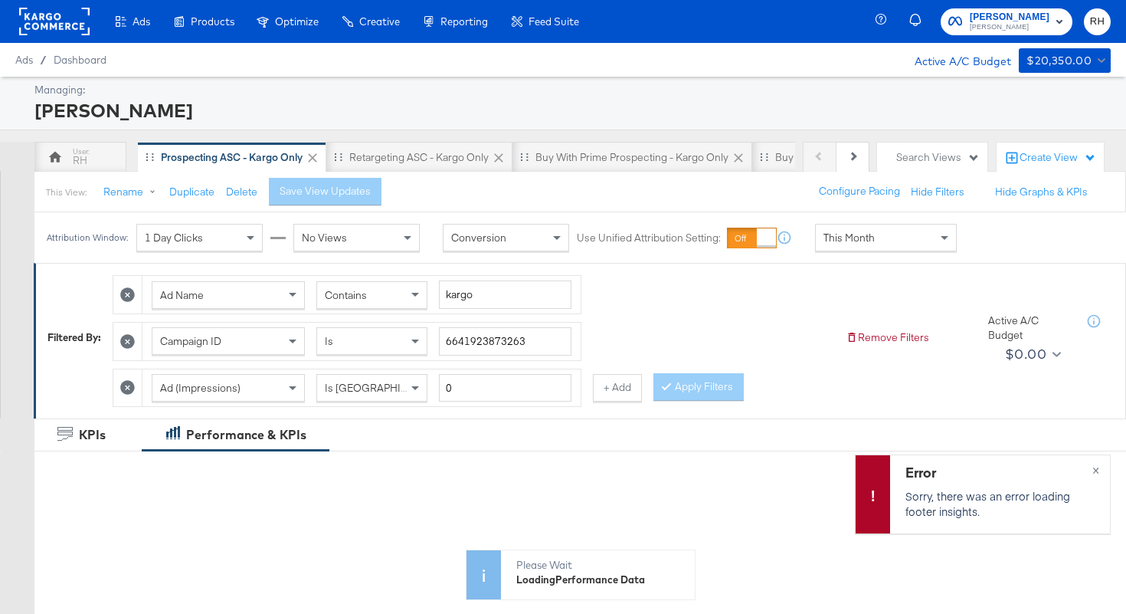
click at [906, 244] on div "This Month" at bounding box center [886, 237] width 140 height 26
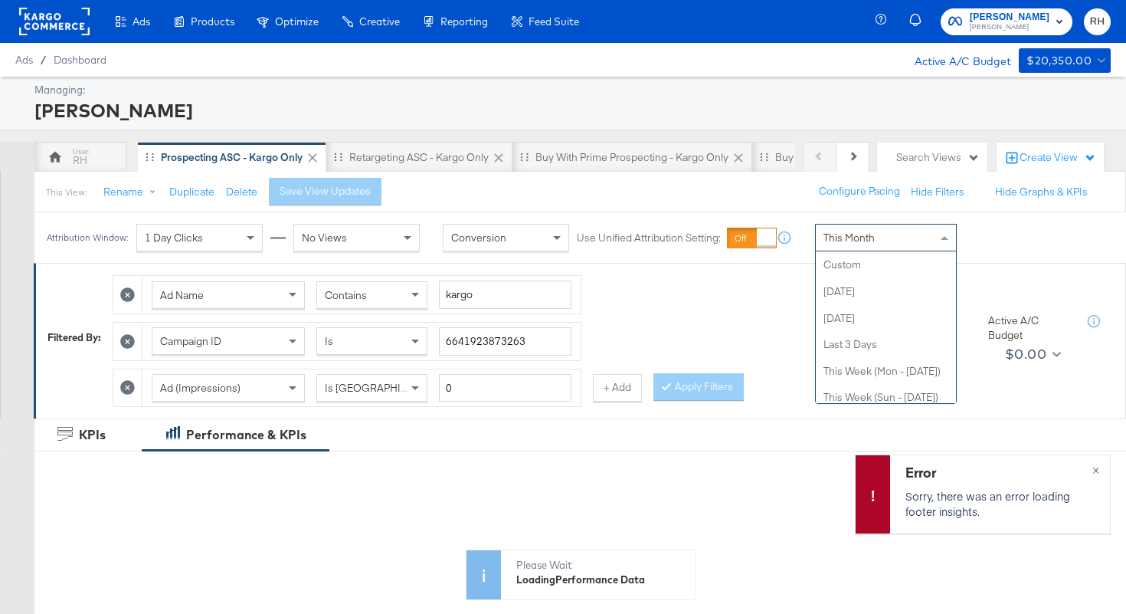
scroll to position [298, 0]
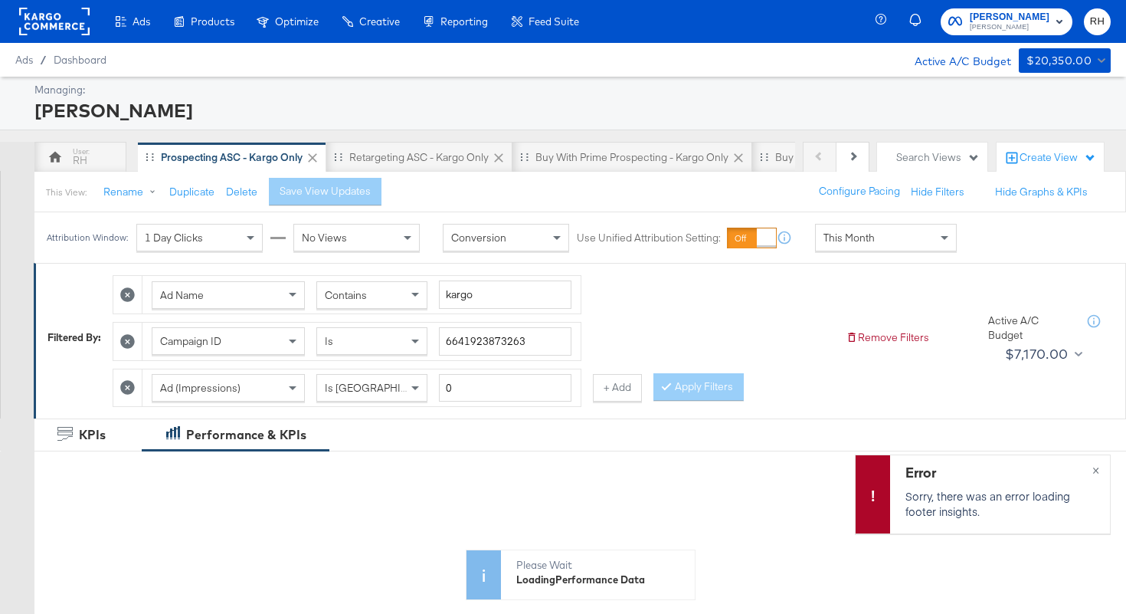
click at [700, 267] on div "Ad Name Contains kargo Campaign ID Is 6641923873263 Ad (Impressions) Is Greater…" at bounding box center [473, 336] width 721 height 139
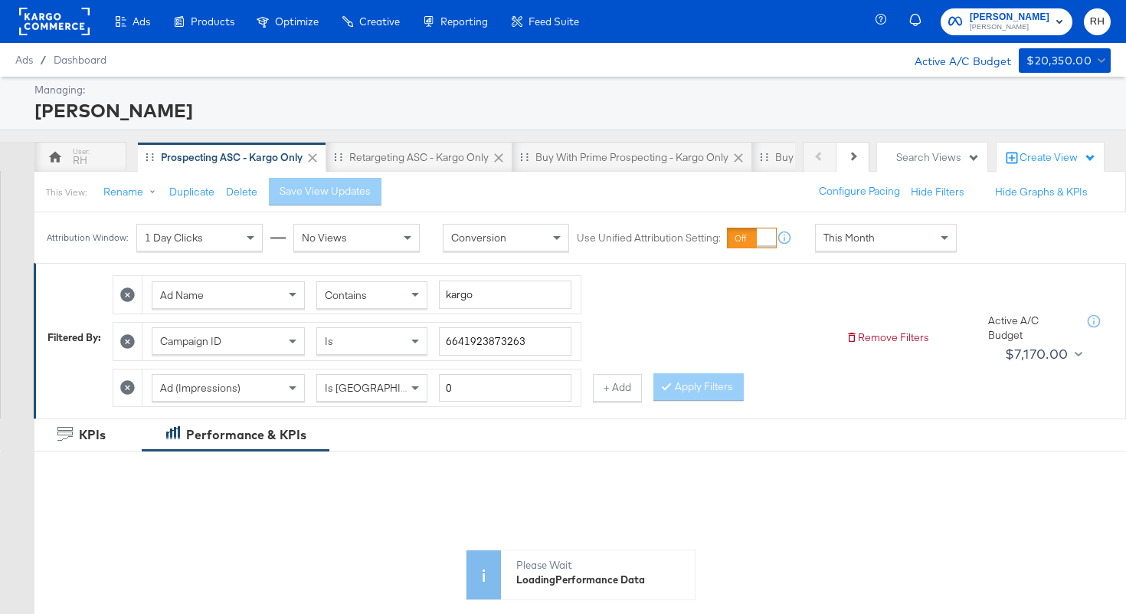
click at [847, 243] on span "This Month" at bounding box center [849, 238] width 51 height 14
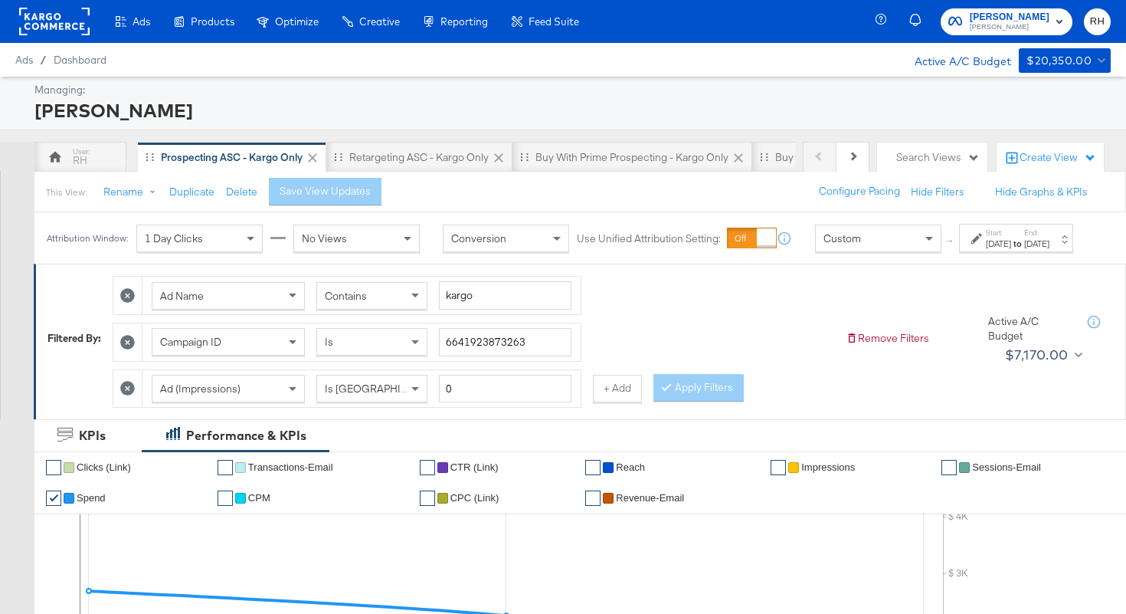
click at [986, 250] on div "[DATE]" at bounding box center [998, 244] width 25 height 12
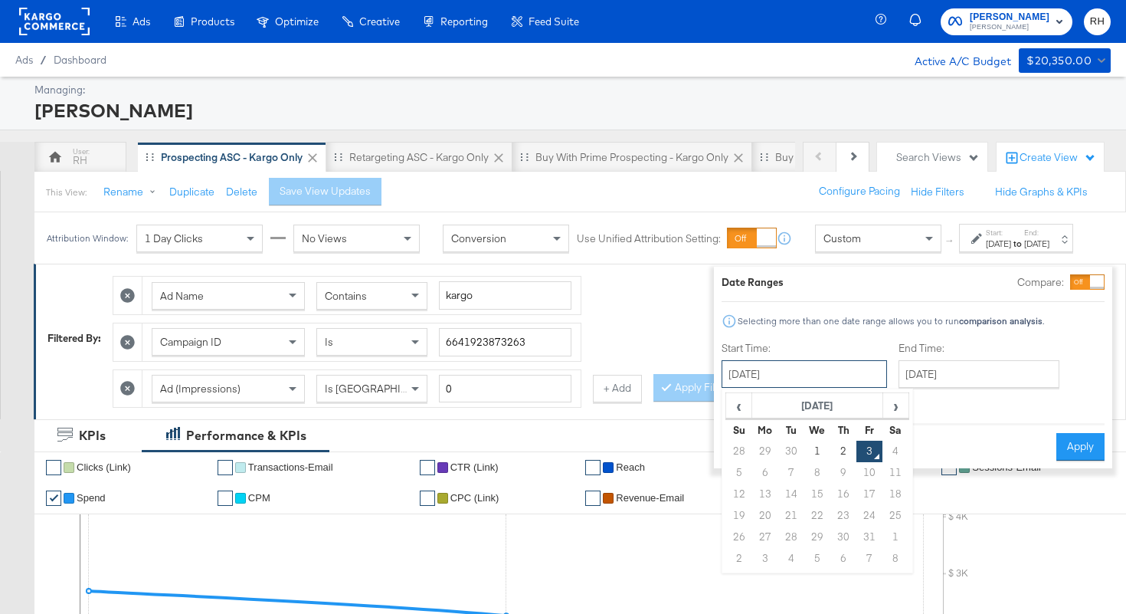
click at [792, 379] on input "[DATE]" at bounding box center [805, 374] width 166 height 28
click at [727, 411] on span "‹" at bounding box center [739, 405] width 24 height 23
click at [834, 517] on td "25" at bounding box center [844, 515] width 26 height 21
type input "[DATE]"
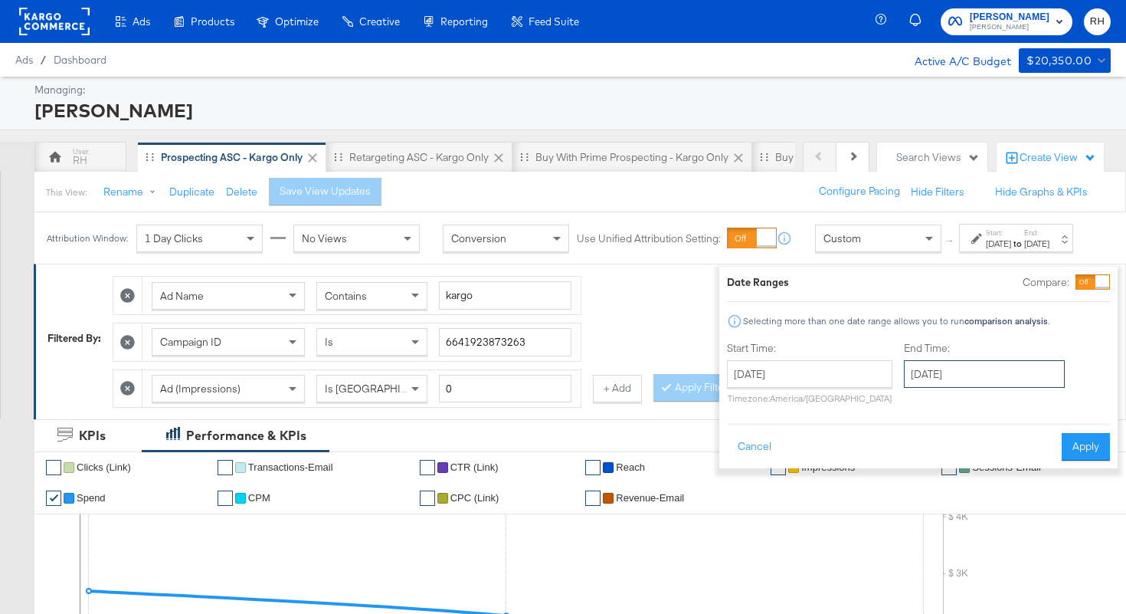
click at [920, 362] on input "[DATE]" at bounding box center [984, 374] width 161 height 28
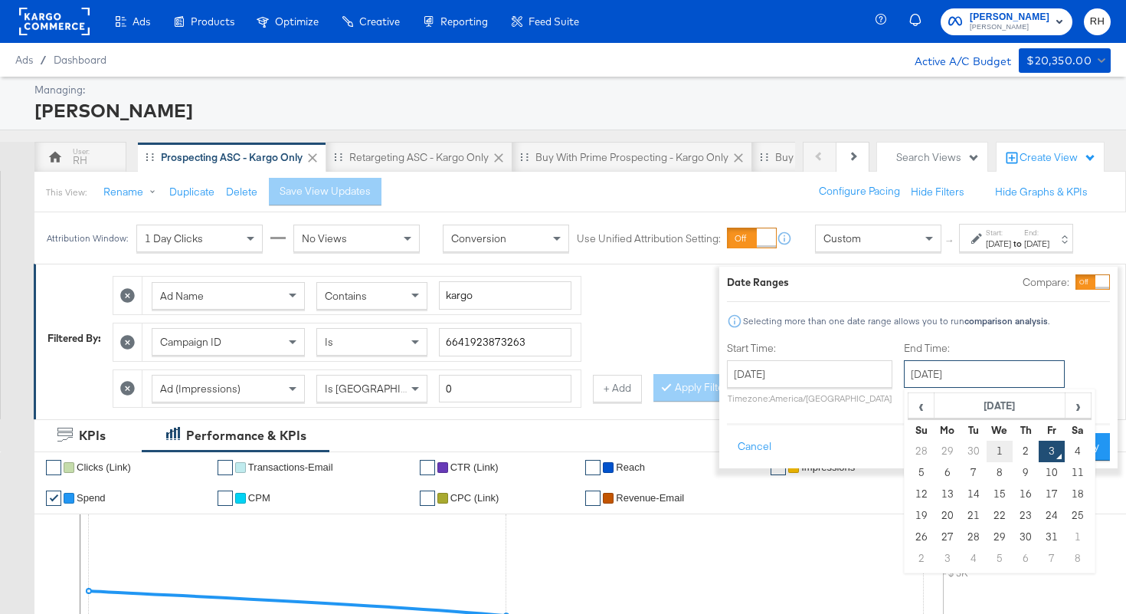
click at [987, 446] on td "1" at bounding box center [1000, 451] width 26 height 21
type input "[DATE]"
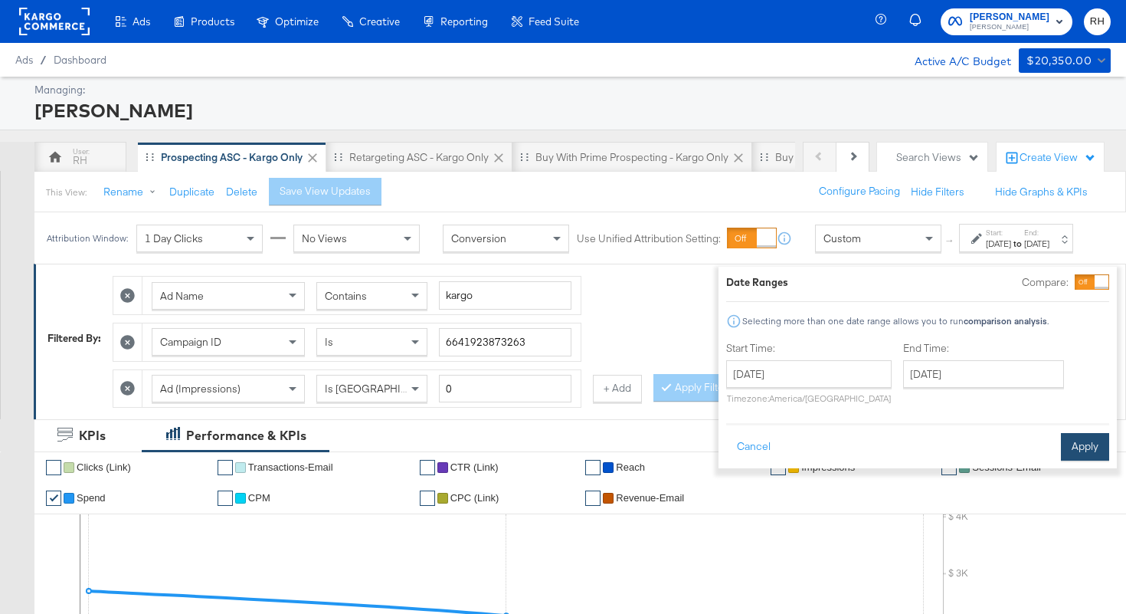
click at [1061, 448] on button "Apply" at bounding box center [1085, 447] width 48 height 28
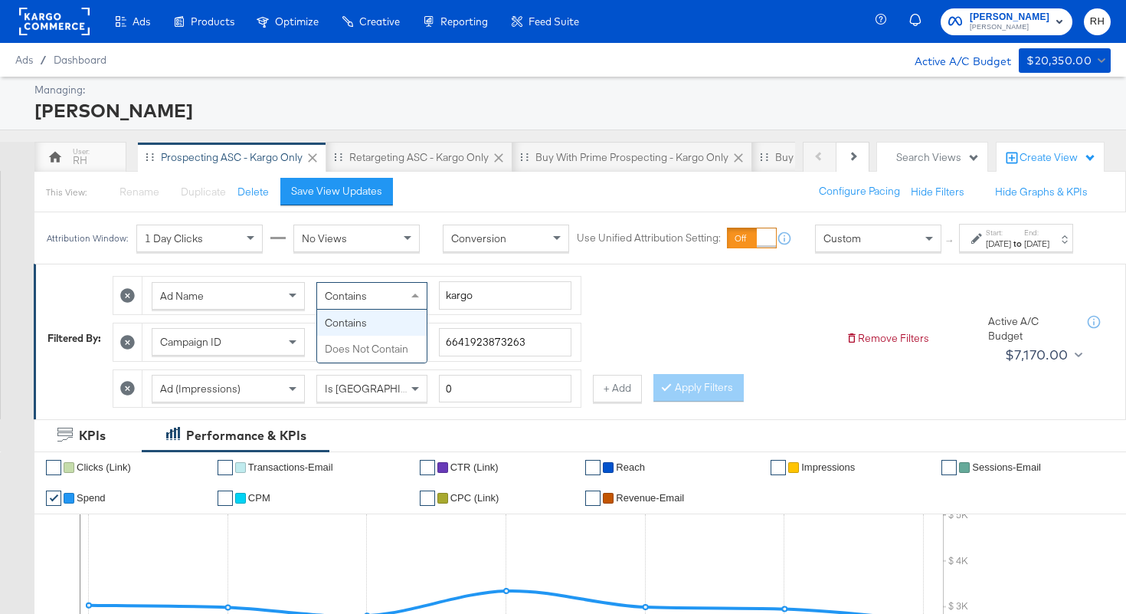
click at [393, 309] on div "Contains" at bounding box center [372, 296] width 110 height 26
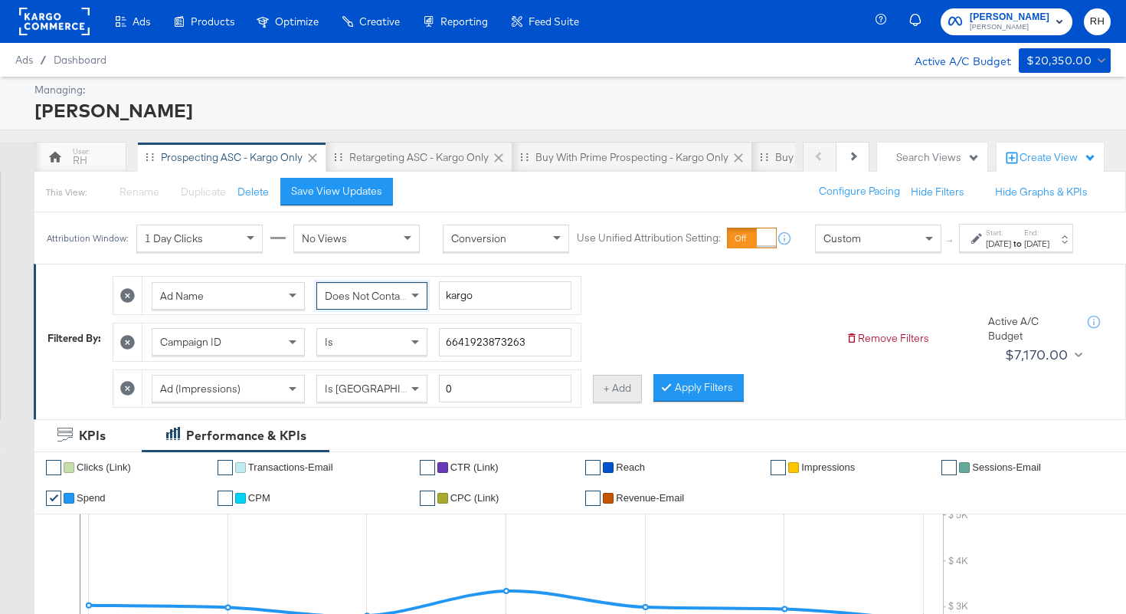
click at [619, 395] on button "+ Add" at bounding box center [617, 389] width 49 height 28
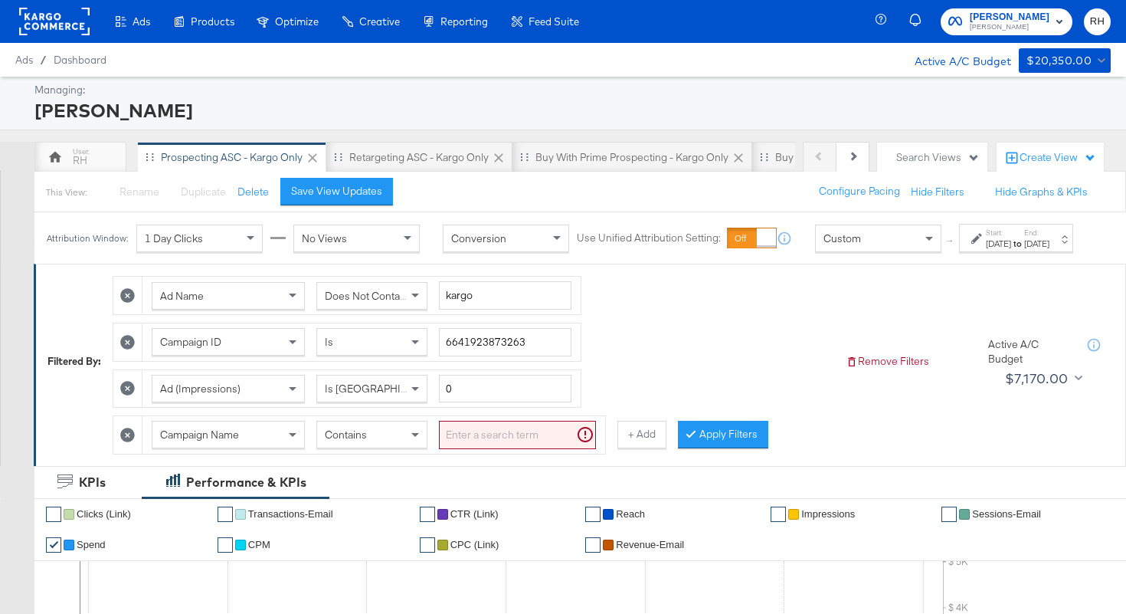
scroll to position [2, 0]
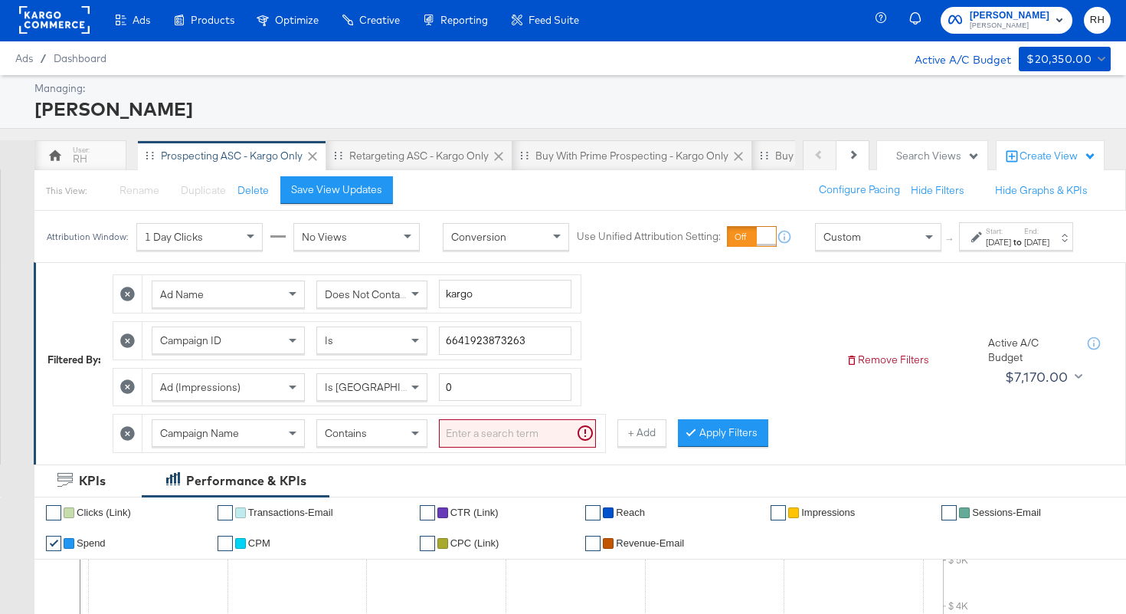
click at [267, 446] on div "Campaign Name" at bounding box center [228, 433] width 152 height 26
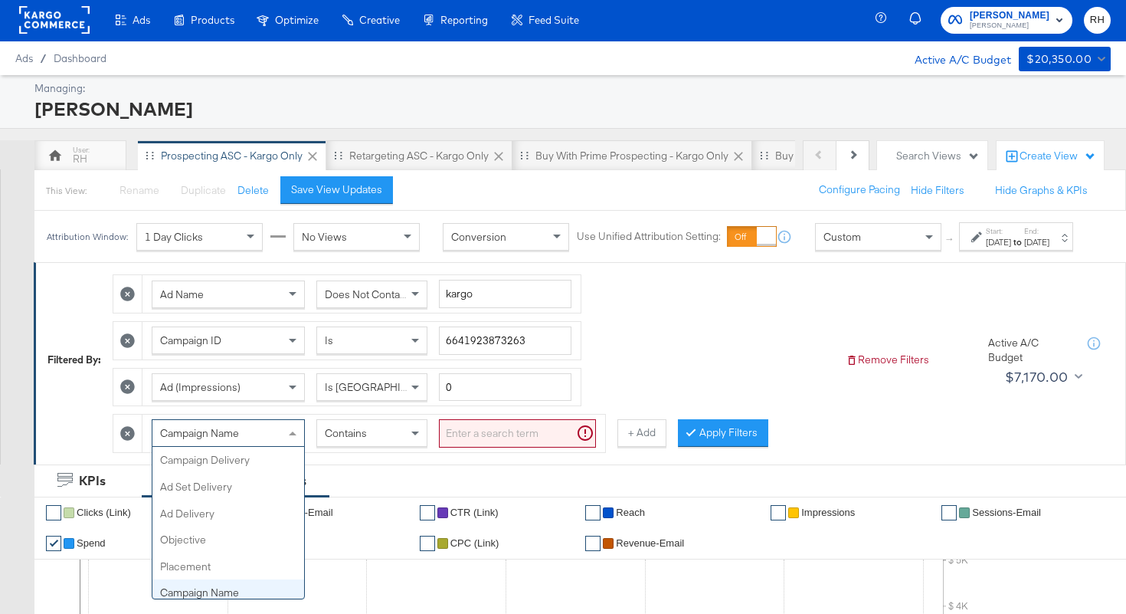
scroll to position [133, 0]
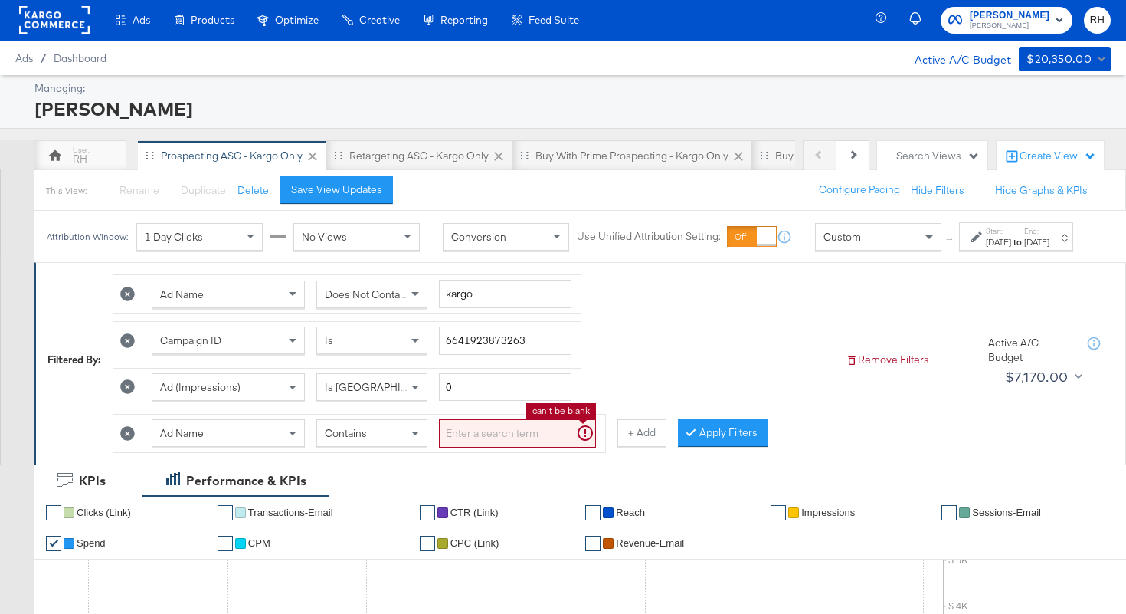
click at [468, 443] on input "search" at bounding box center [517, 433] width 157 height 28
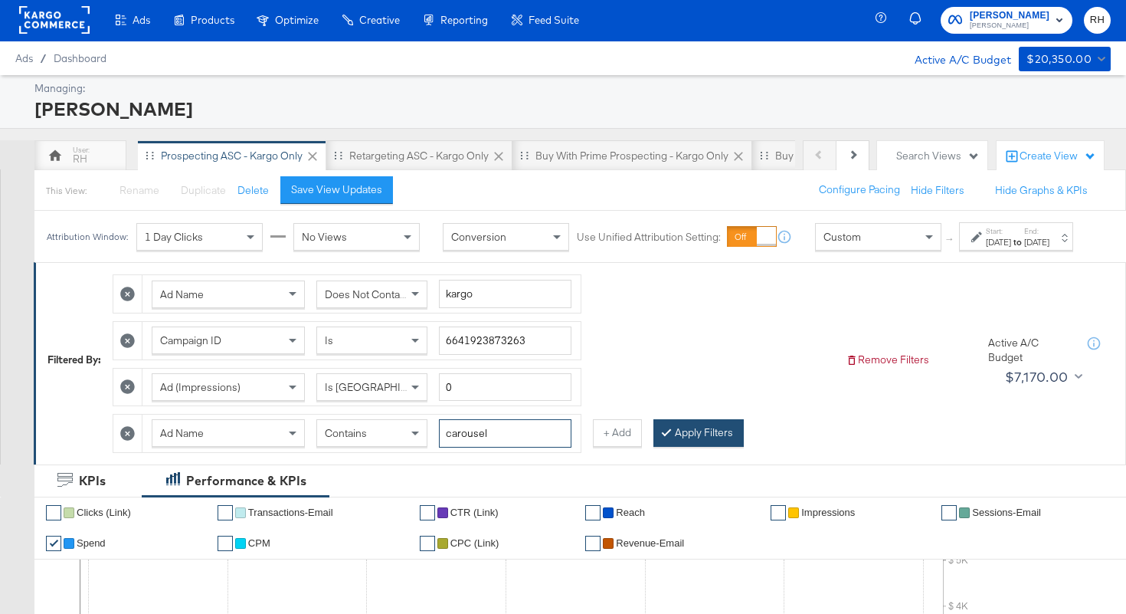
type input "carousel"
click at [687, 447] on button "Apply Filters" at bounding box center [699, 433] width 90 height 28
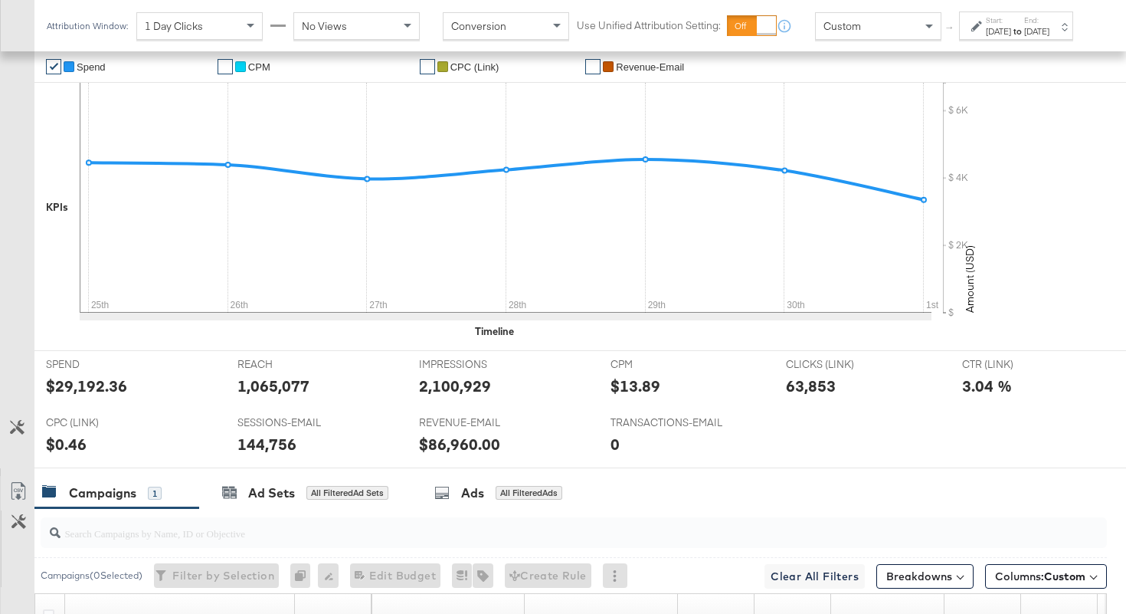
scroll to position [723, 0]
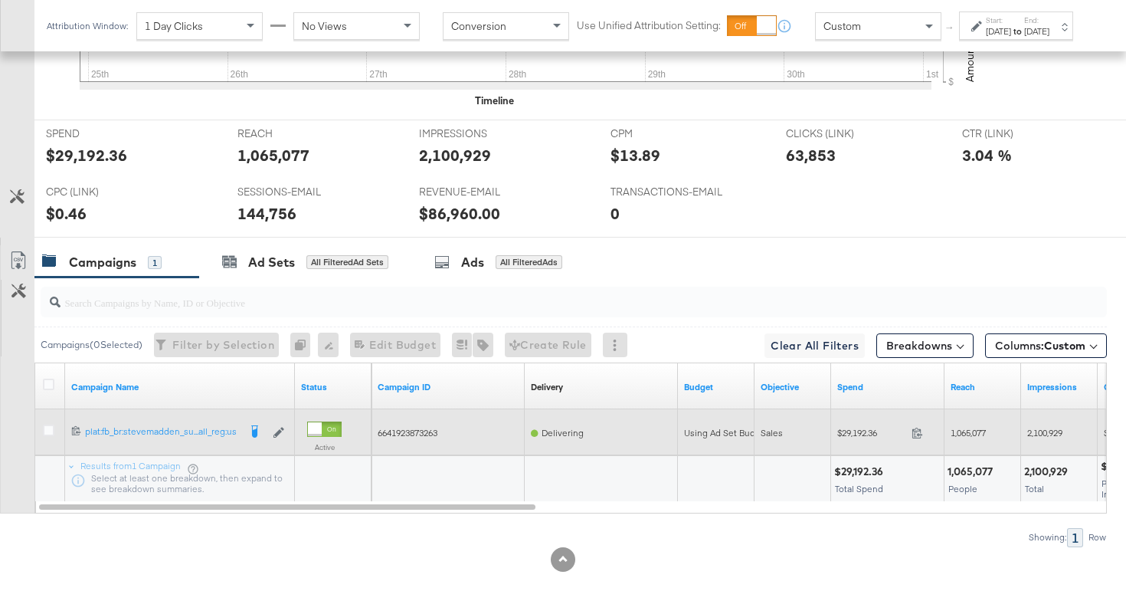
click at [909, 431] on span at bounding box center [922, 434] width 33 height 11
click at [975, 429] on span "1,065,077" at bounding box center [968, 432] width 35 height 11
click at [1045, 431] on span "2,100,929" at bounding box center [1044, 432] width 35 height 11
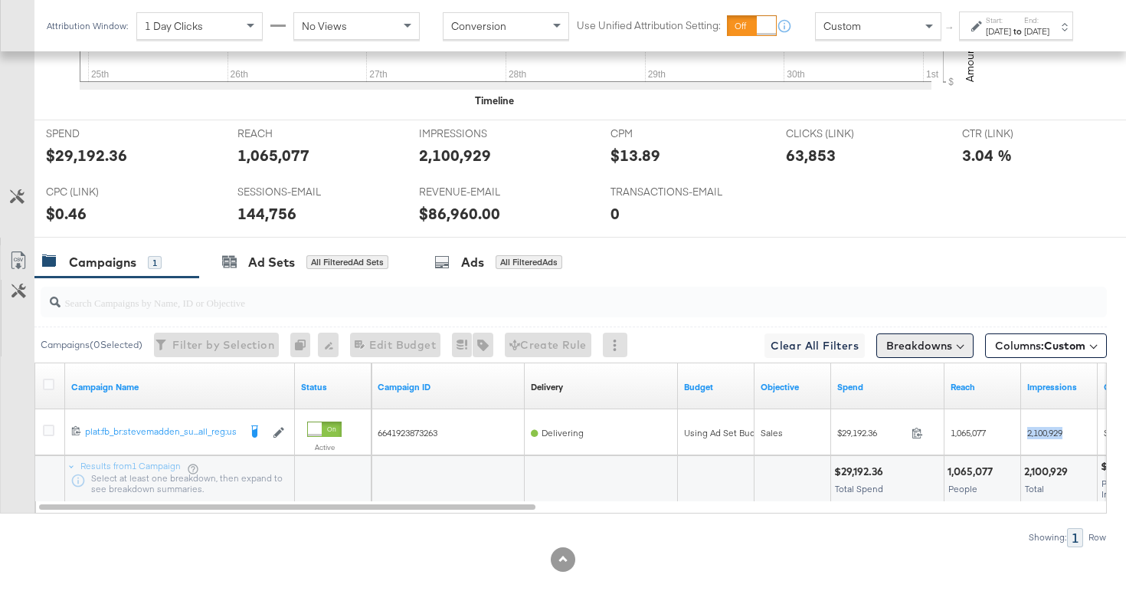
click at [911, 344] on button "Breakdowns" at bounding box center [925, 345] width 97 height 25
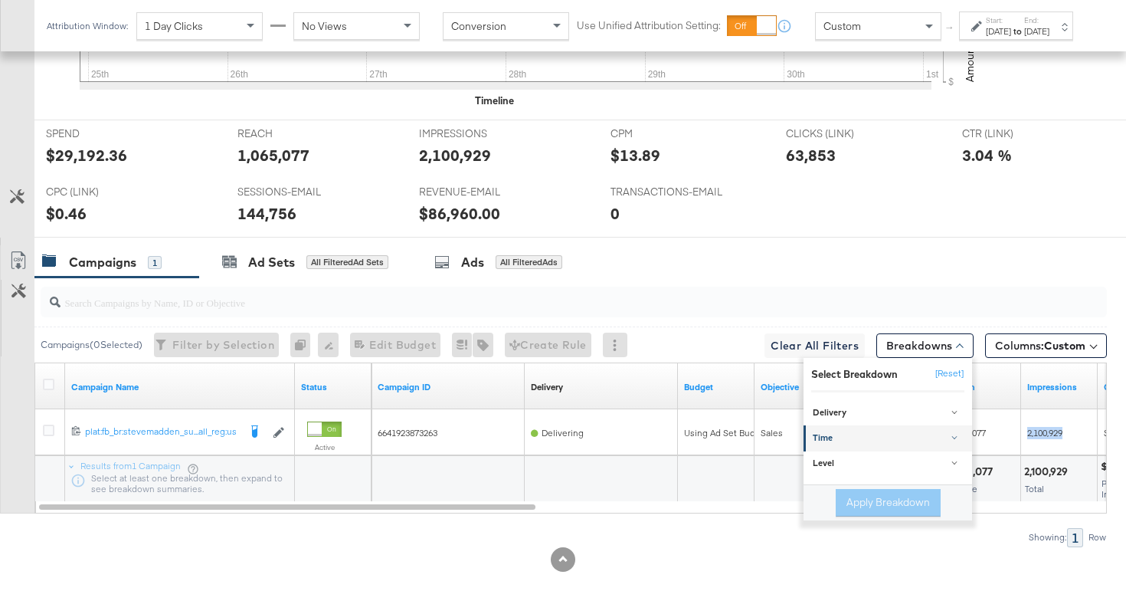
click at [833, 437] on div "Time" at bounding box center [889, 438] width 152 height 12
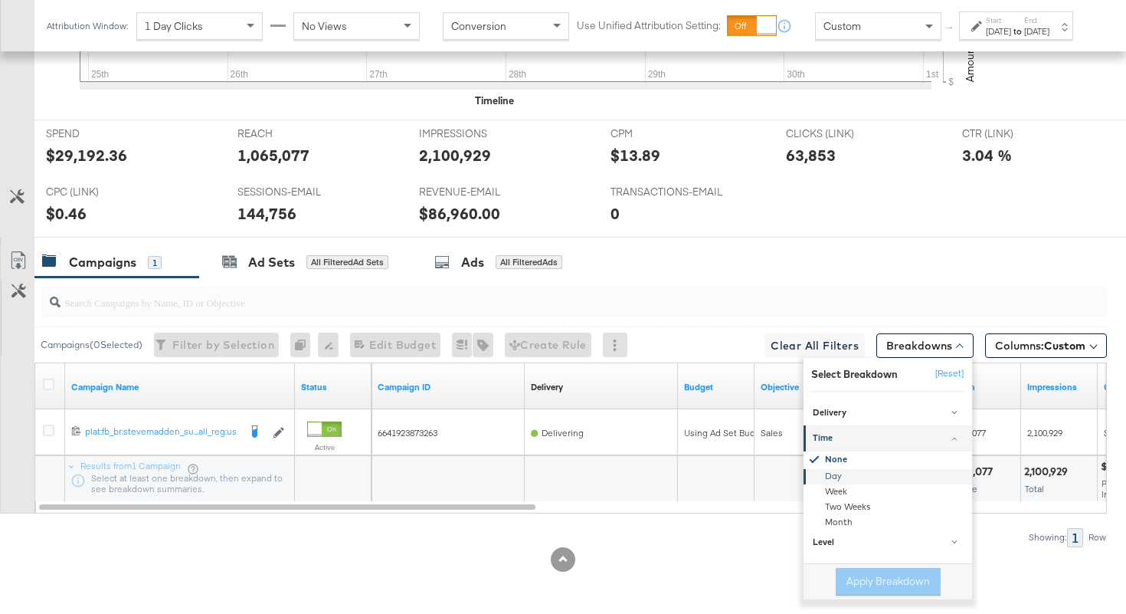
click at [844, 480] on div "Day" at bounding box center [889, 476] width 166 height 15
click at [856, 574] on button "Apply Breakdown" at bounding box center [888, 582] width 105 height 28
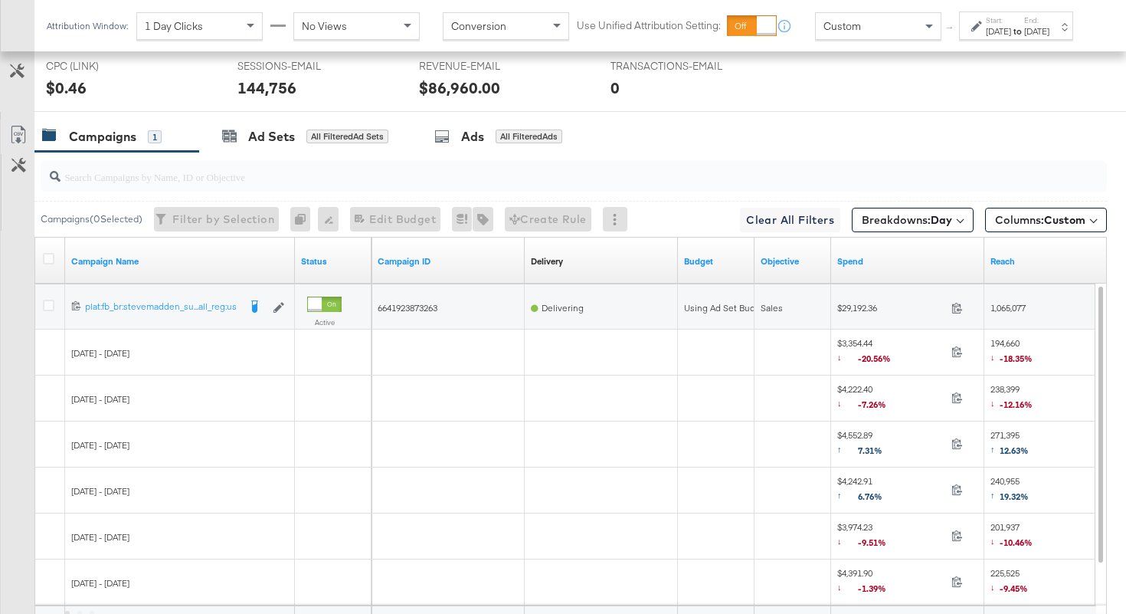
scroll to position [883, 0]
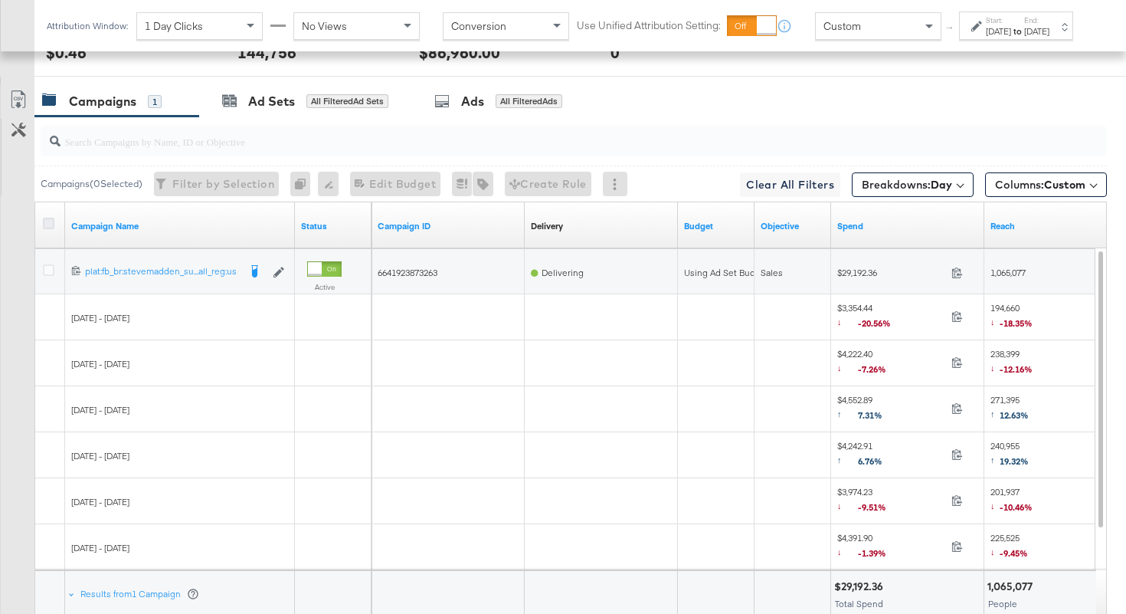
click at [49, 224] on icon at bounding box center [48, 223] width 11 height 11
click at [0, 0] on input "checkbox" at bounding box center [0, 0] width 0 height 0
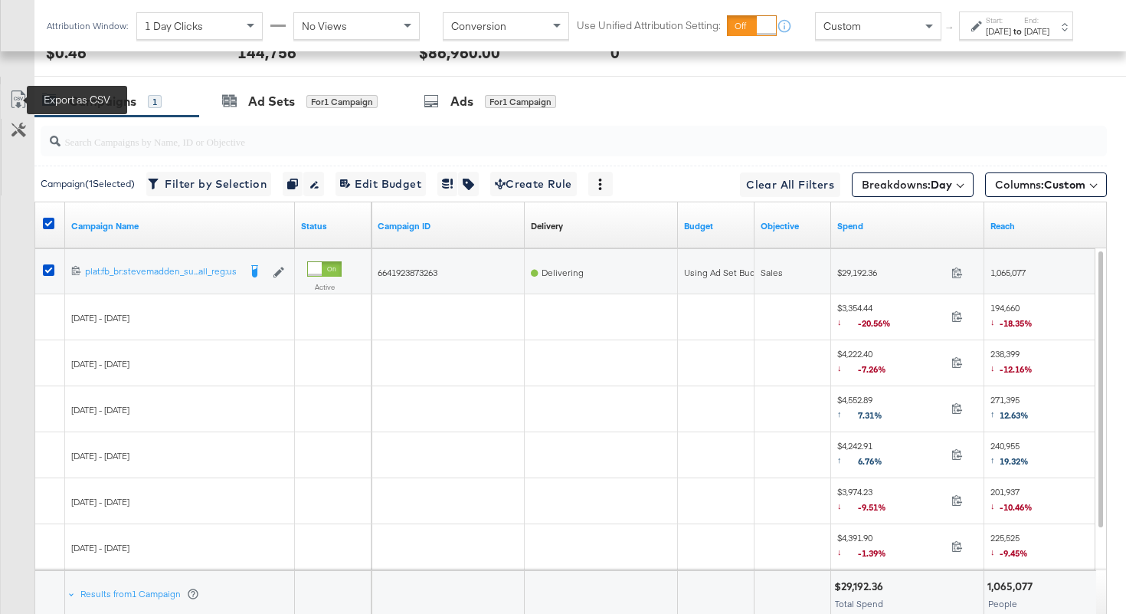
click at [11, 97] on icon at bounding box center [18, 99] width 18 height 18
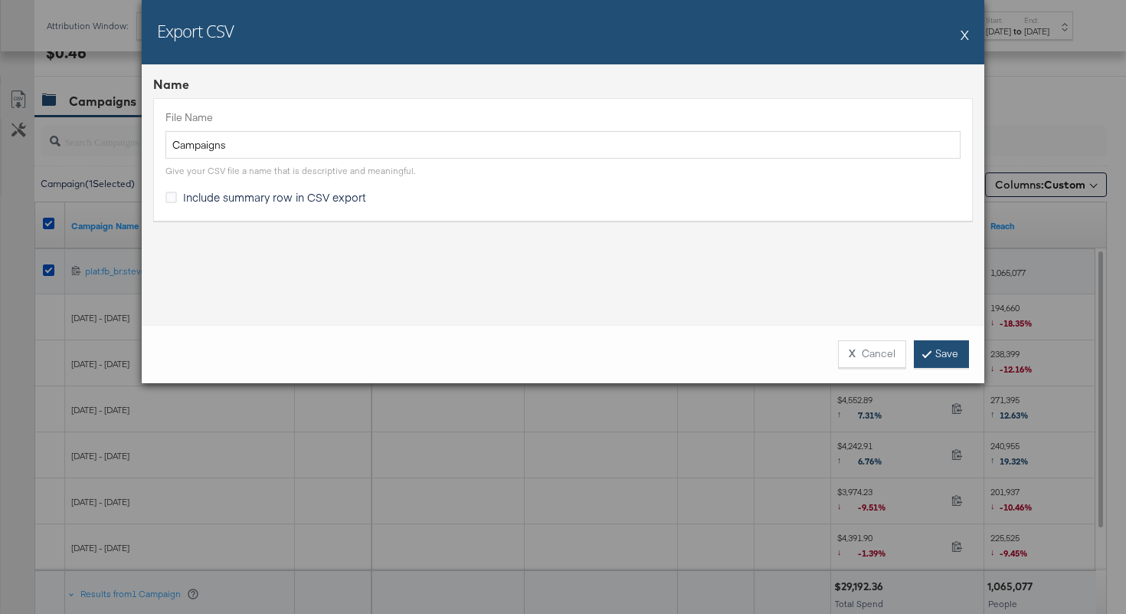
click at [948, 344] on link "Save" at bounding box center [941, 354] width 55 height 28
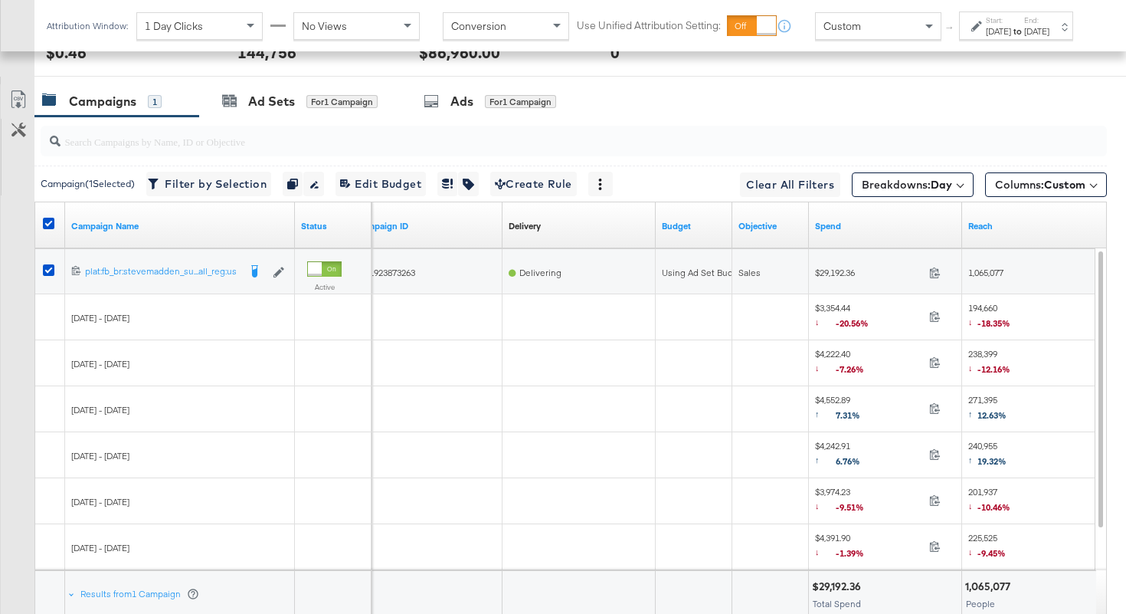
scroll to position [0, 0]
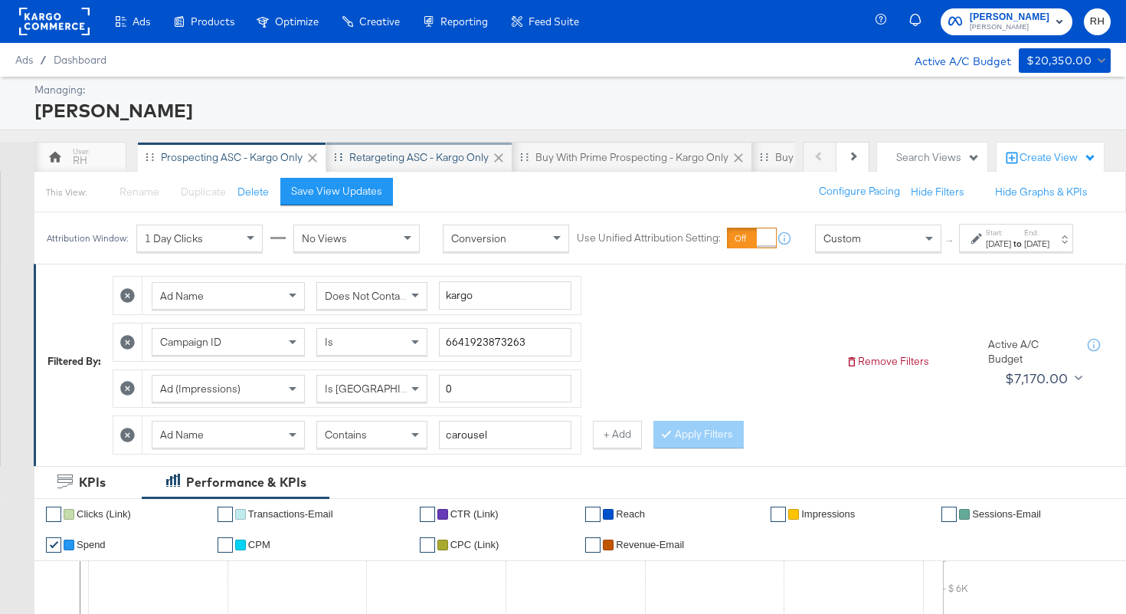
click at [434, 151] on div "Retargeting ASC - Kargo only" at bounding box center [418, 157] width 139 height 15
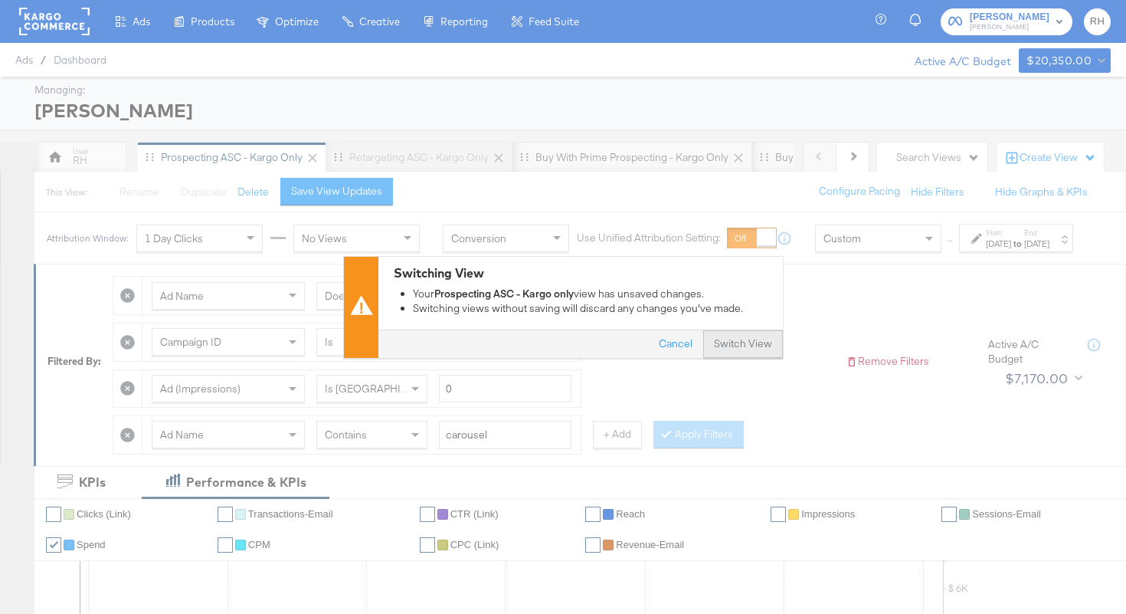
click at [748, 349] on button "Switch View" at bounding box center [743, 344] width 80 height 28
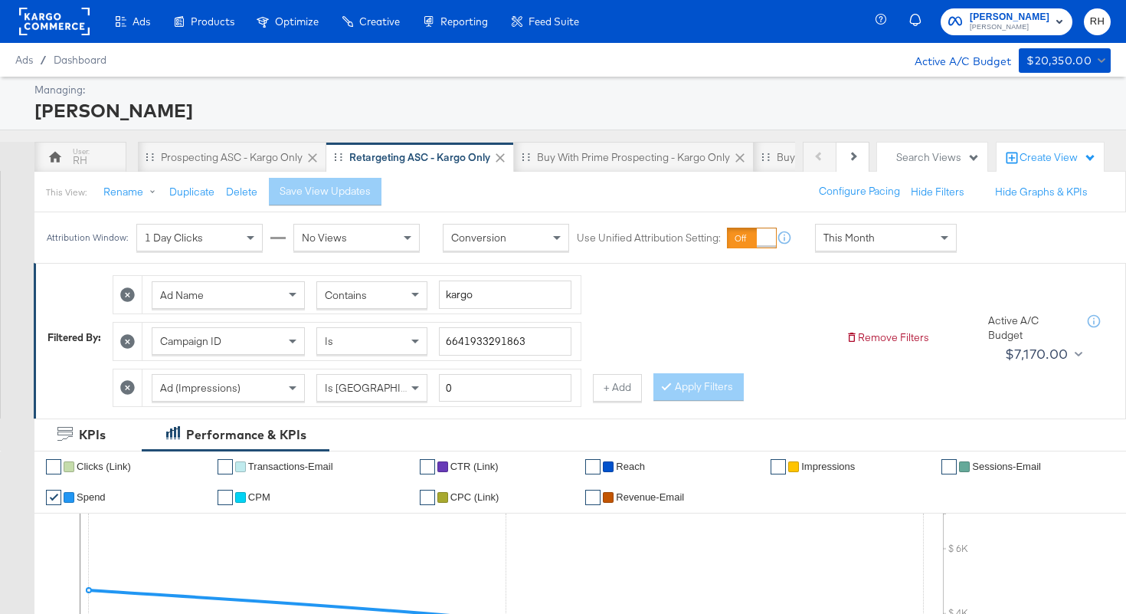
click at [878, 244] on div "This Month" at bounding box center [886, 237] width 140 height 26
click at [986, 250] on div "[DATE]" at bounding box center [998, 244] width 25 height 12
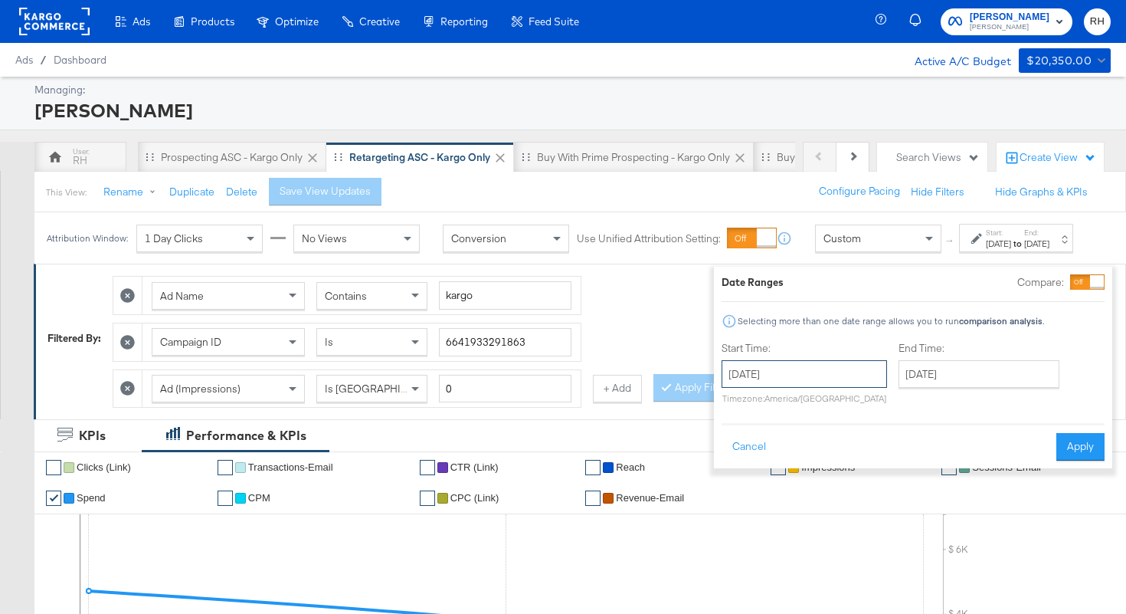
click at [730, 375] on input "[DATE]" at bounding box center [805, 374] width 166 height 28
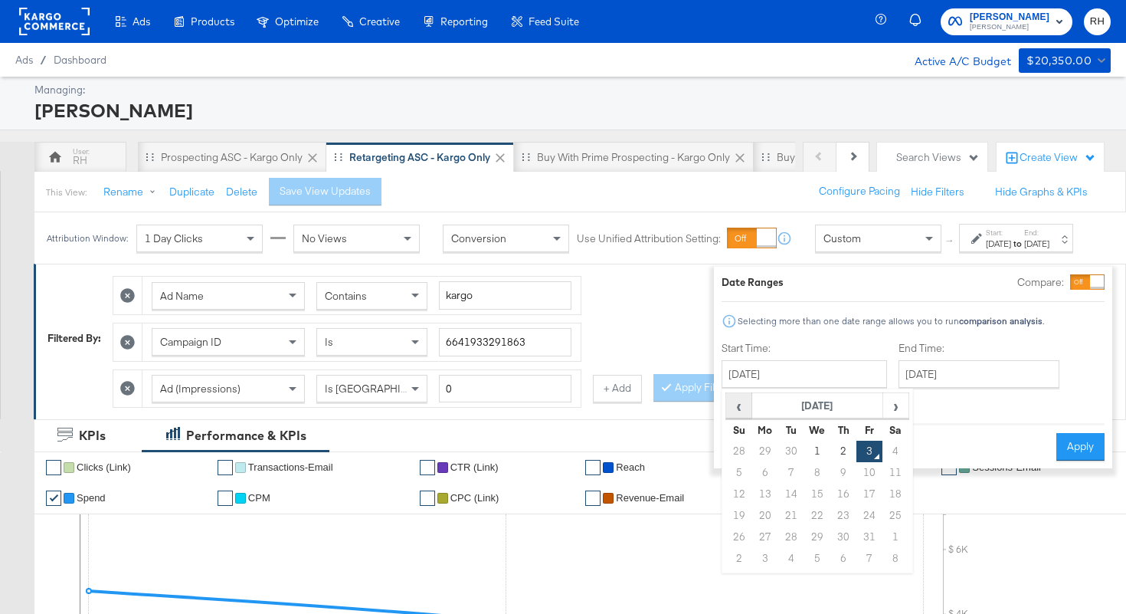
click at [727, 413] on span "‹" at bounding box center [739, 405] width 24 height 23
click at [831, 518] on td "25" at bounding box center [844, 515] width 26 height 21
type input "[DATE]"
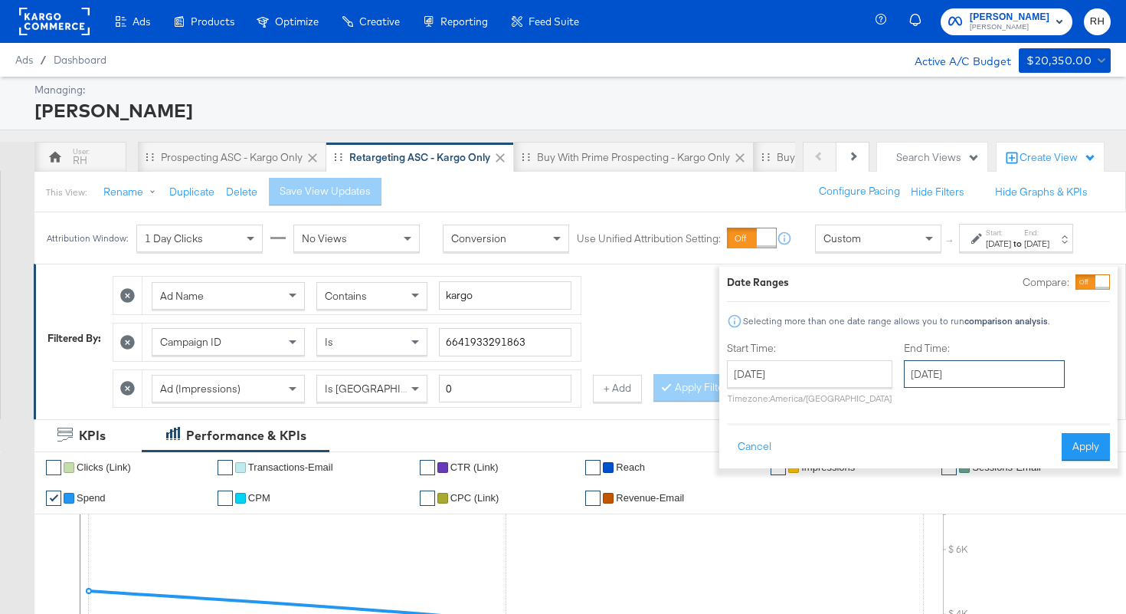
click at [933, 369] on input "[DATE]" at bounding box center [984, 374] width 161 height 28
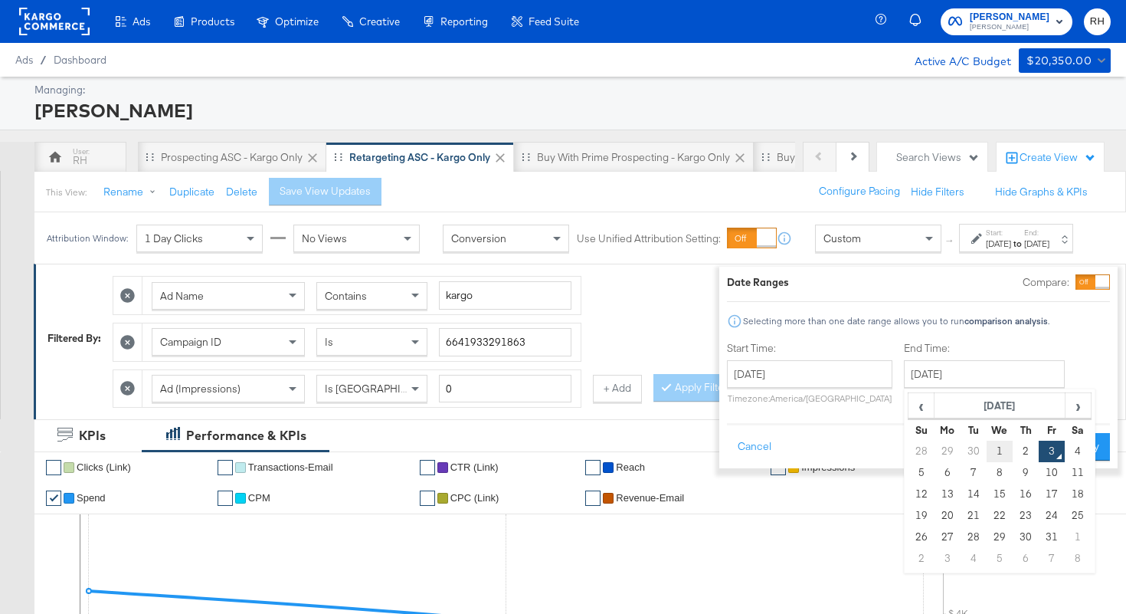
click at [987, 450] on td "1" at bounding box center [1000, 451] width 26 height 21
type input "[DATE]"
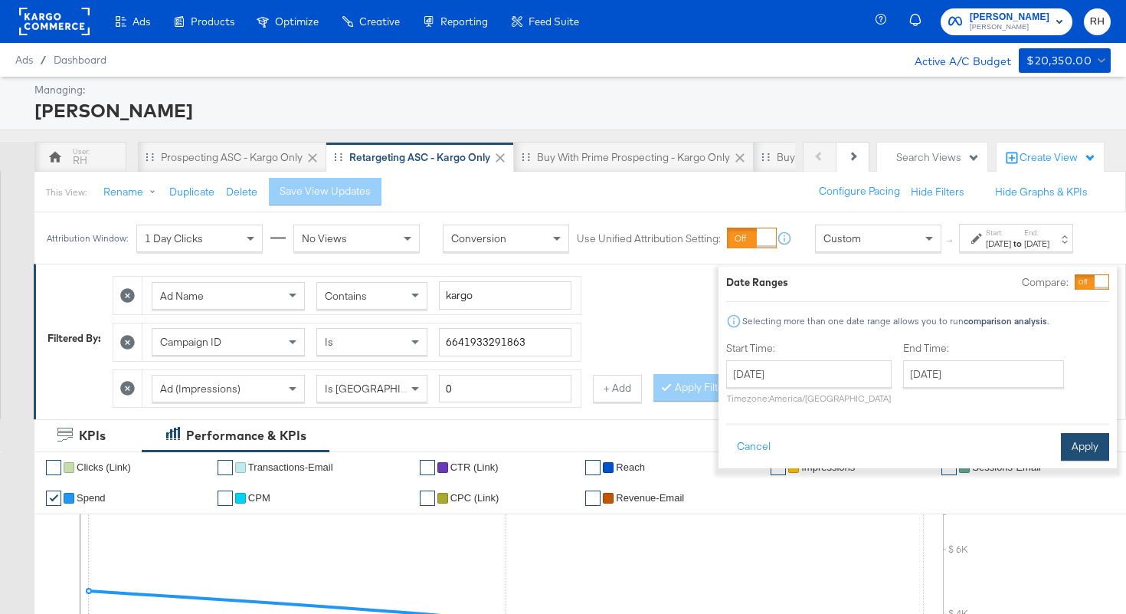
click at [1068, 452] on button "Apply" at bounding box center [1085, 447] width 48 height 28
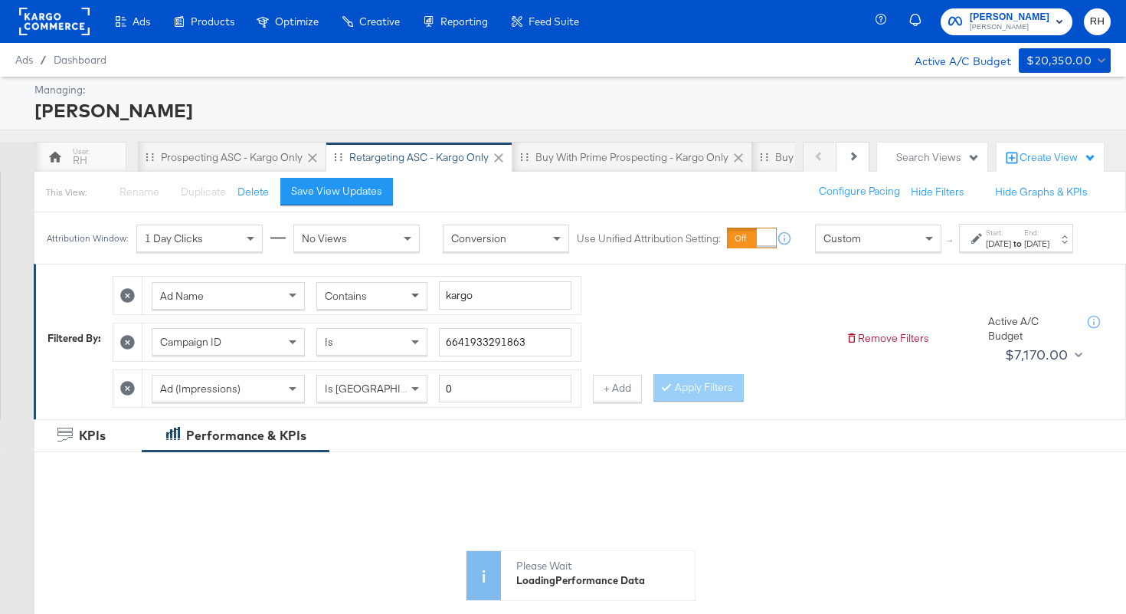
click at [423, 309] on span at bounding box center [417, 296] width 19 height 26
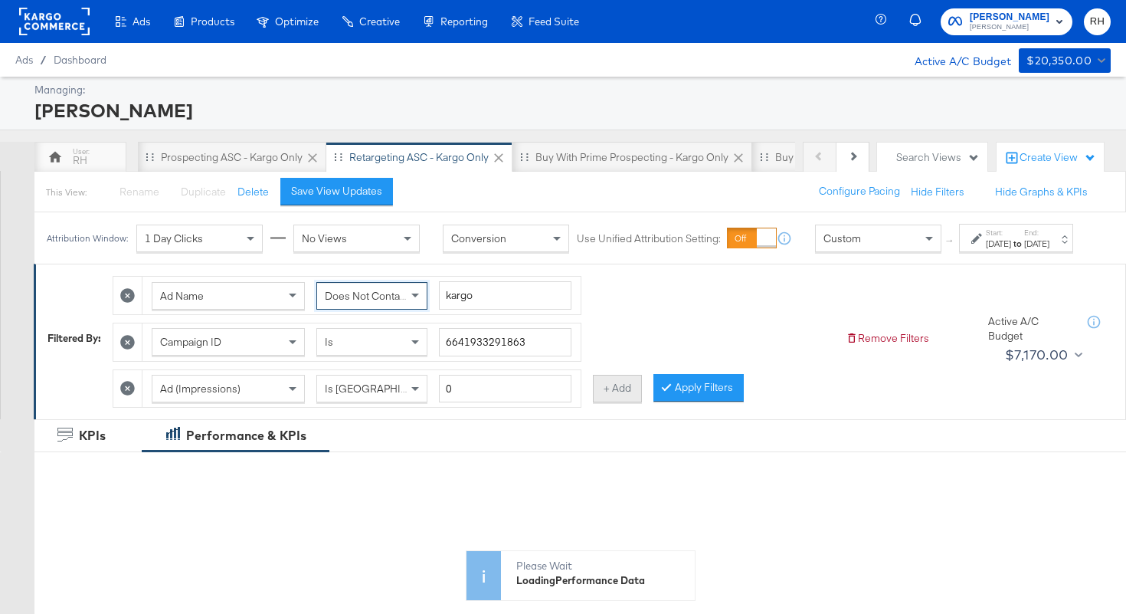
click at [622, 402] on button "+ Add" at bounding box center [617, 389] width 49 height 28
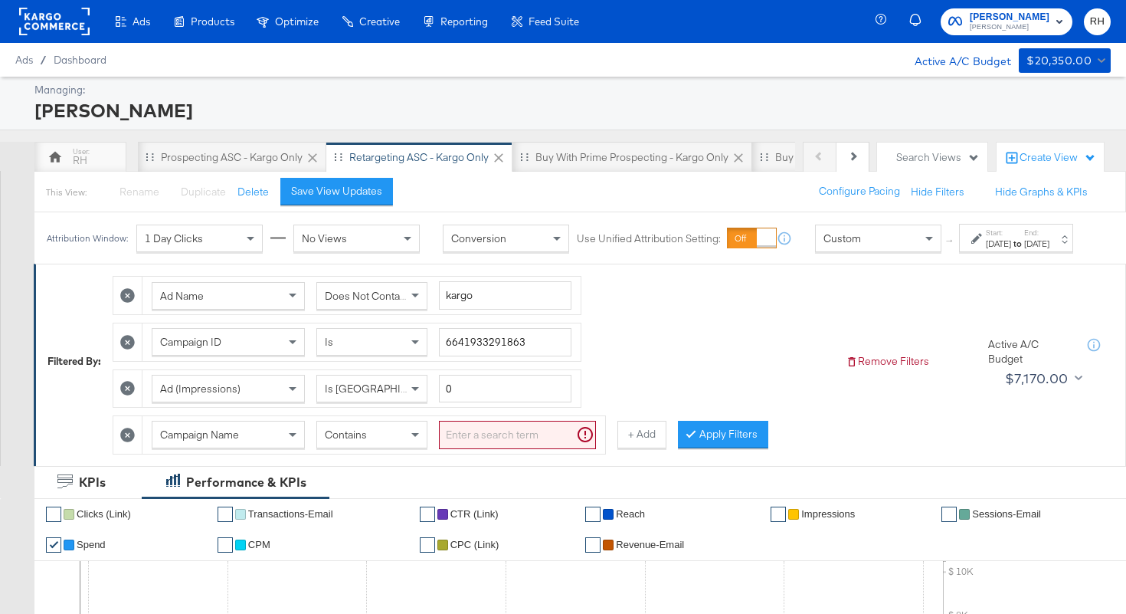
click at [189, 441] on span "Campaign Name" at bounding box center [199, 435] width 79 height 14
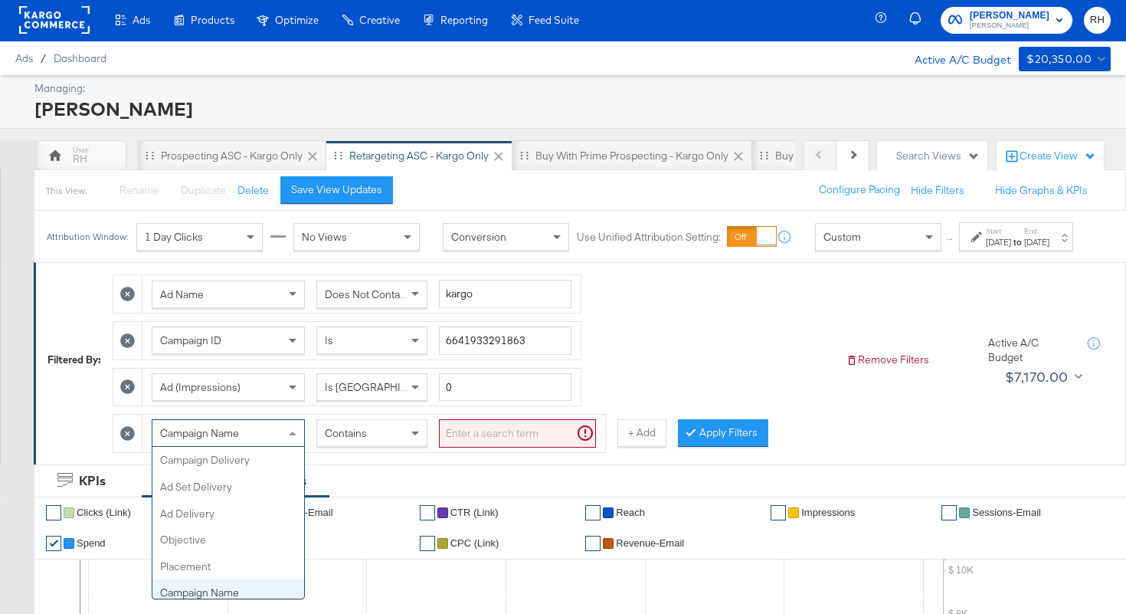
scroll to position [133, 0]
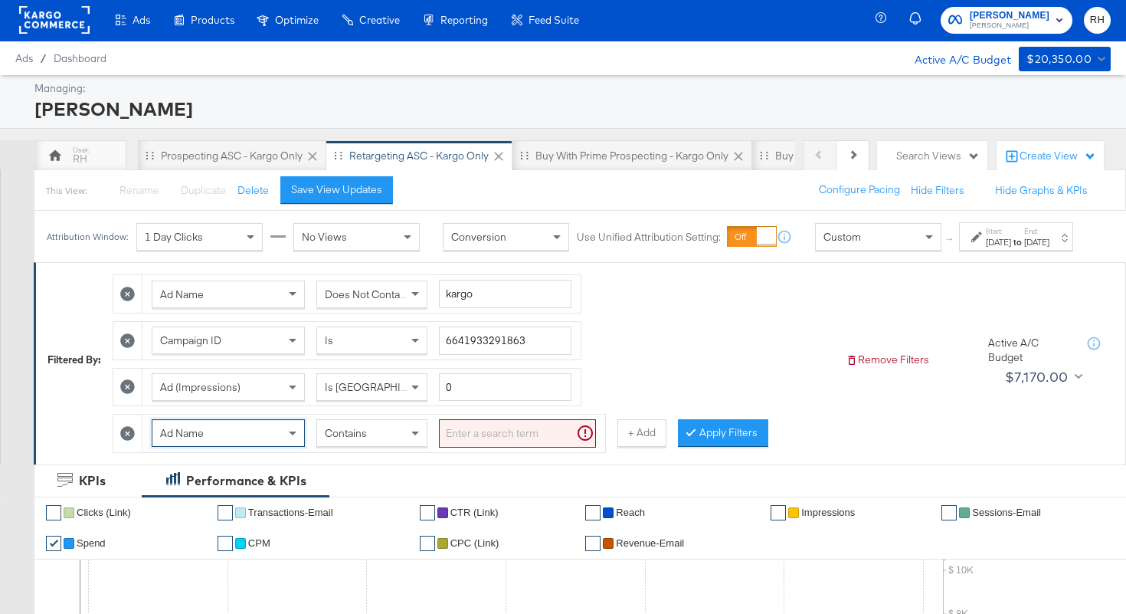
click at [488, 447] on input "search" at bounding box center [517, 433] width 157 height 28
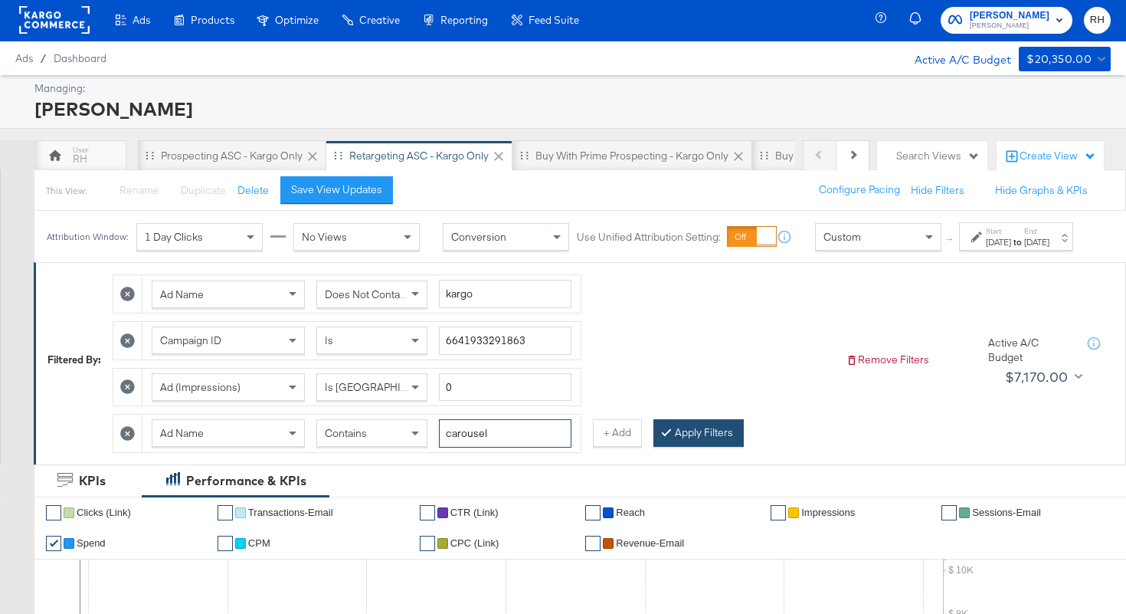
type input "carousel"
click at [679, 439] on button "Apply Filters" at bounding box center [699, 433] width 90 height 28
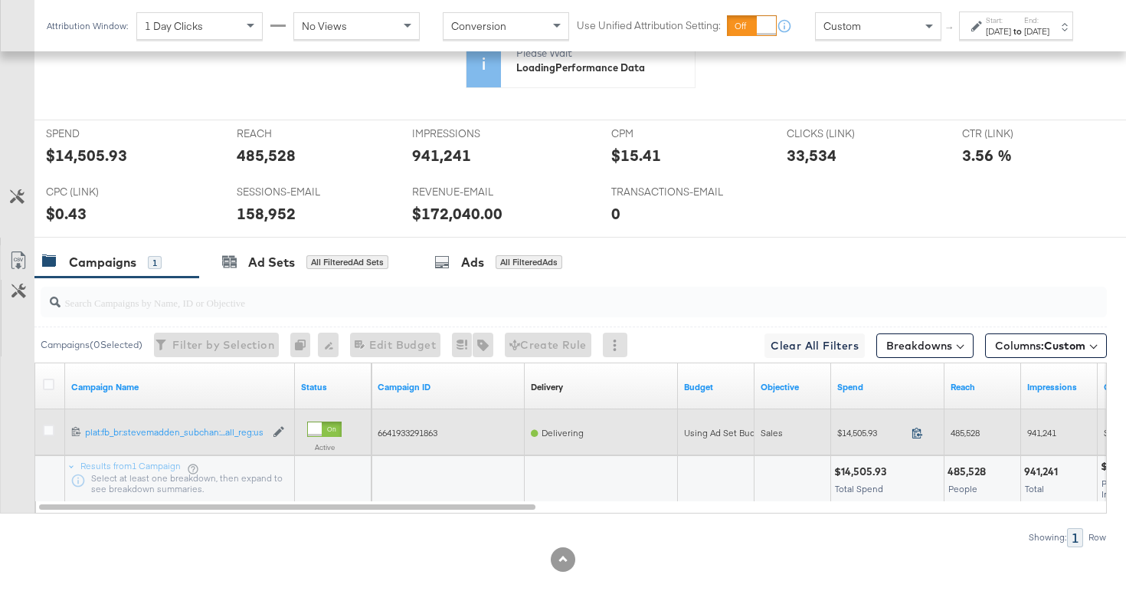
scroll to position [723, 0]
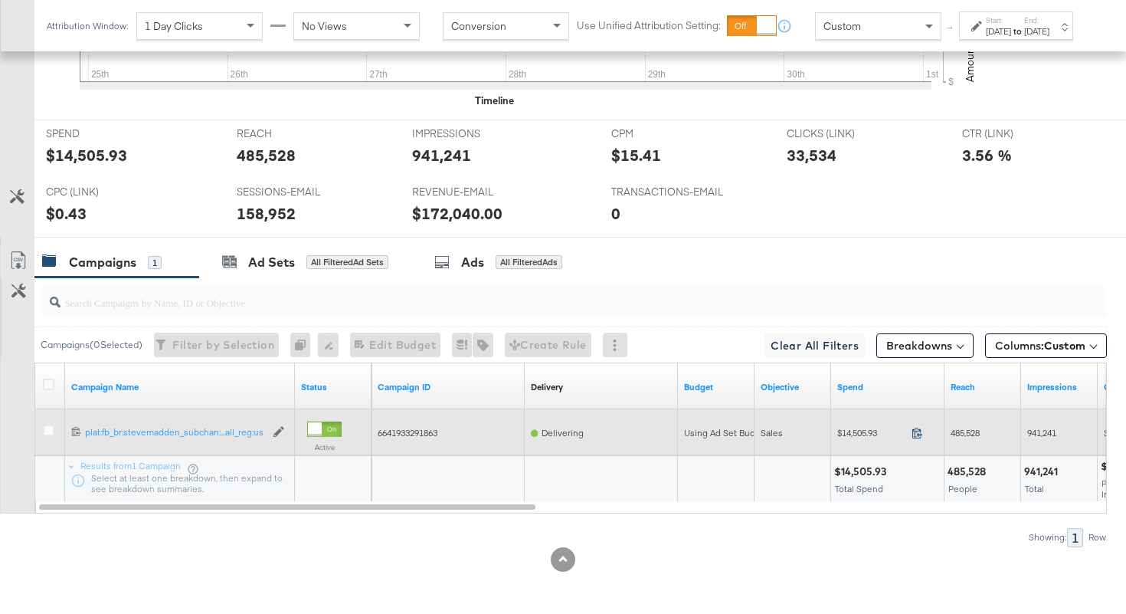
click at [918, 435] on icon at bounding box center [917, 432] width 11 height 11
click at [955, 427] on span "485,528" at bounding box center [965, 432] width 29 height 11
click at [1037, 433] on span "941,241" at bounding box center [1041, 432] width 29 height 11
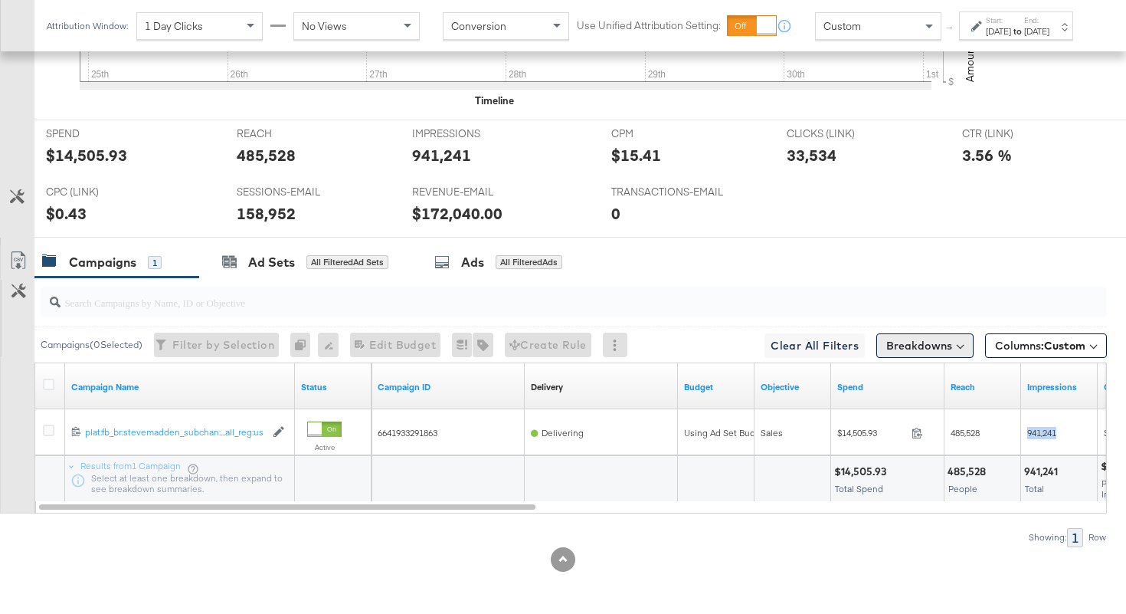
click at [932, 348] on button "Breakdowns" at bounding box center [925, 345] width 97 height 25
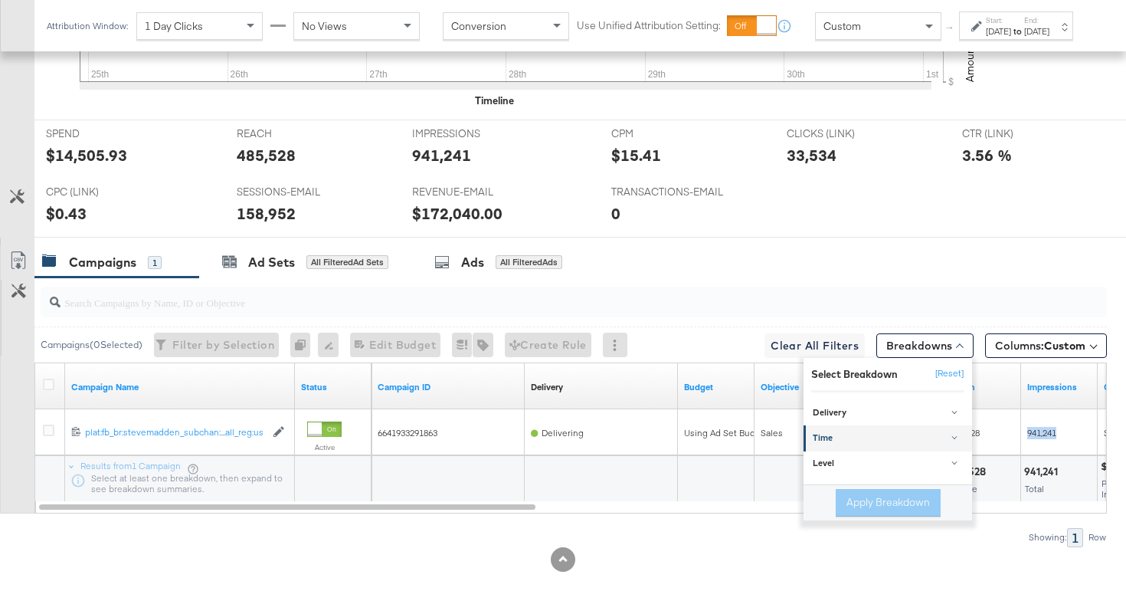
click at [860, 434] on div "Time" at bounding box center [889, 438] width 152 height 12
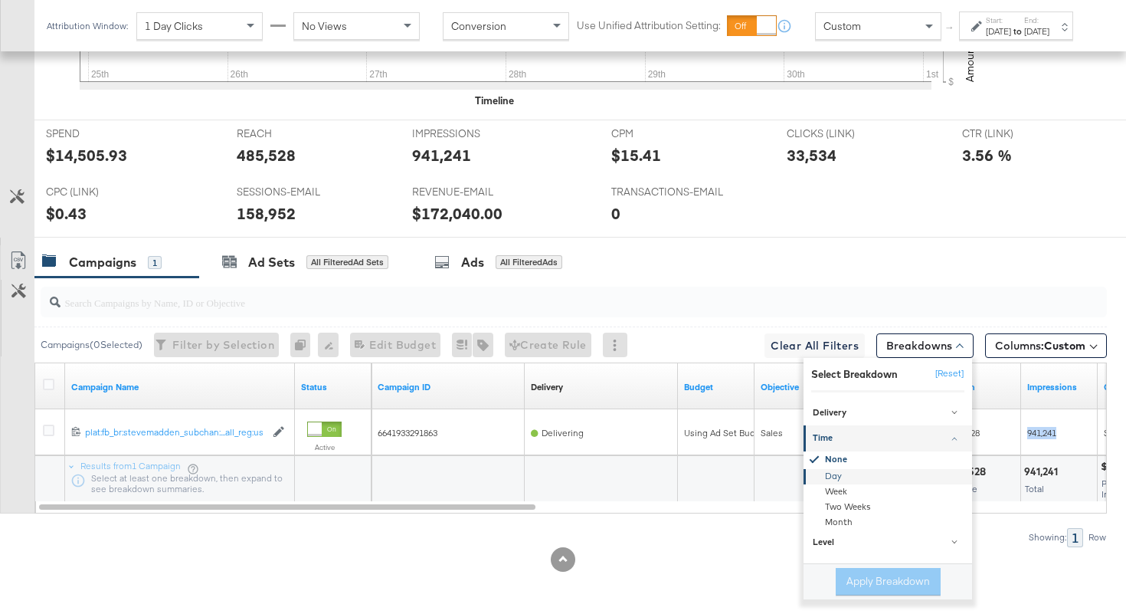
click at [835, 473] on div "Day" at bounding box center [889, 476] width 166 height 15
click at [852, 577] on button "Apply Breakdown" at bounding box center [888, 582] width 105 height 28
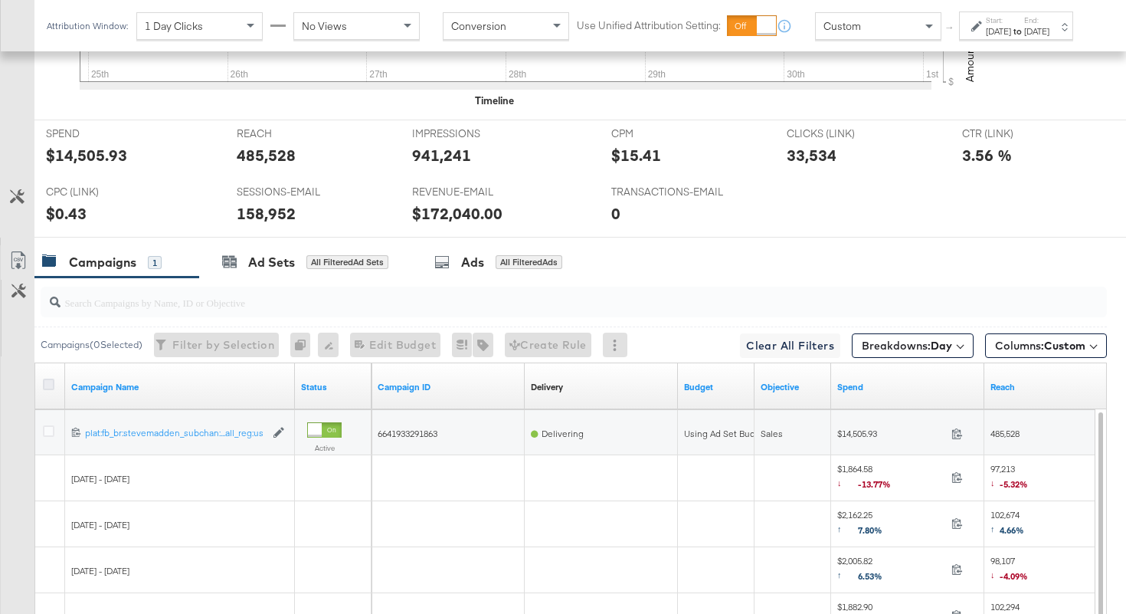
click at [46, 387] on icon at bounding box center [48, 384] width 11 height 11
click at [0, 0] on input "checkbox" at bounding box center [0, 0] width 0 height 0
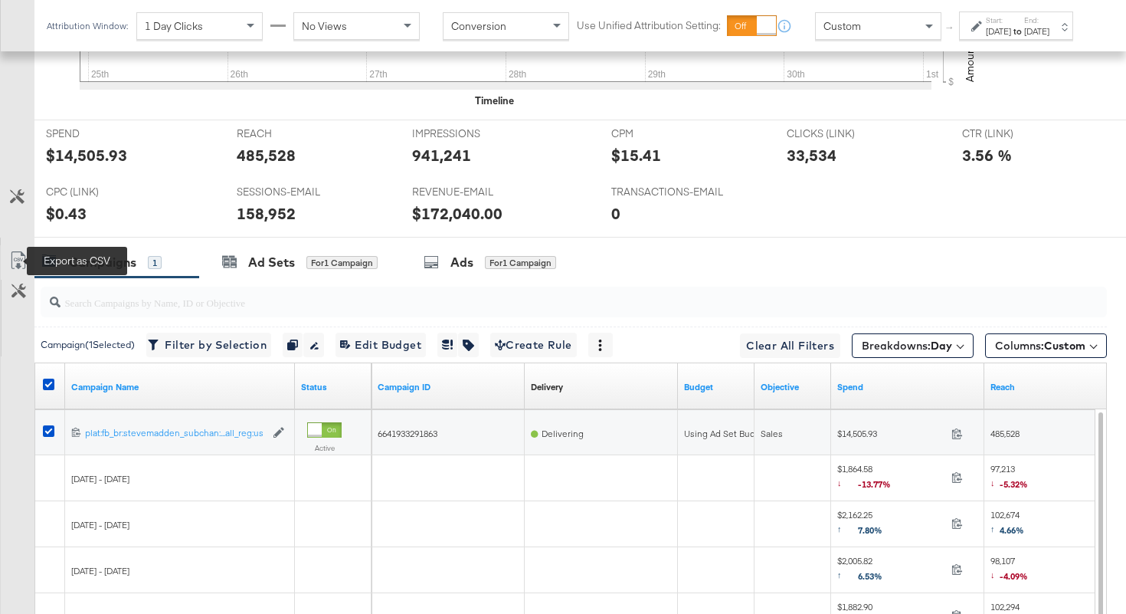
click at [17, 262] on icon at bounding box center [18, 260] width 18 height 18
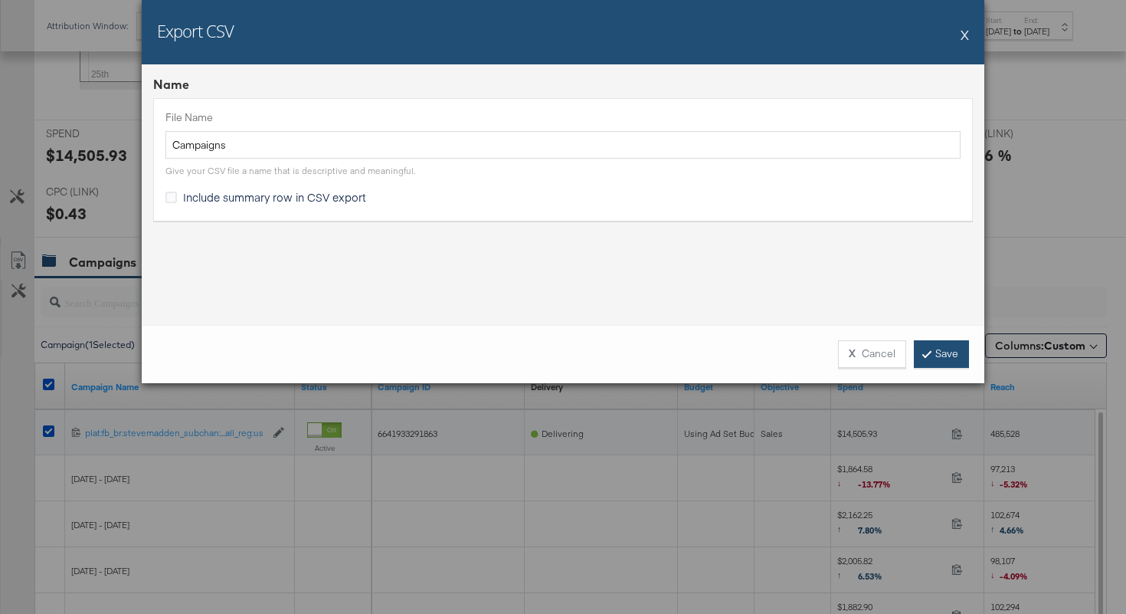
click at [948, 361] on link "Save" at bounding box center [941, 354] width 55 height 28
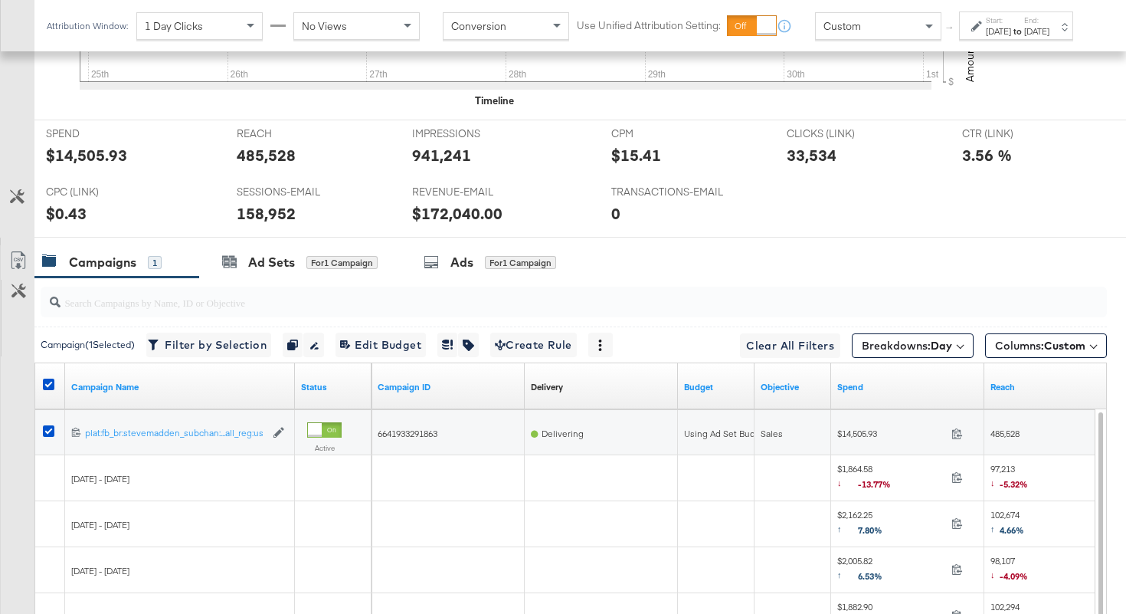
scroll to position [0, 0]
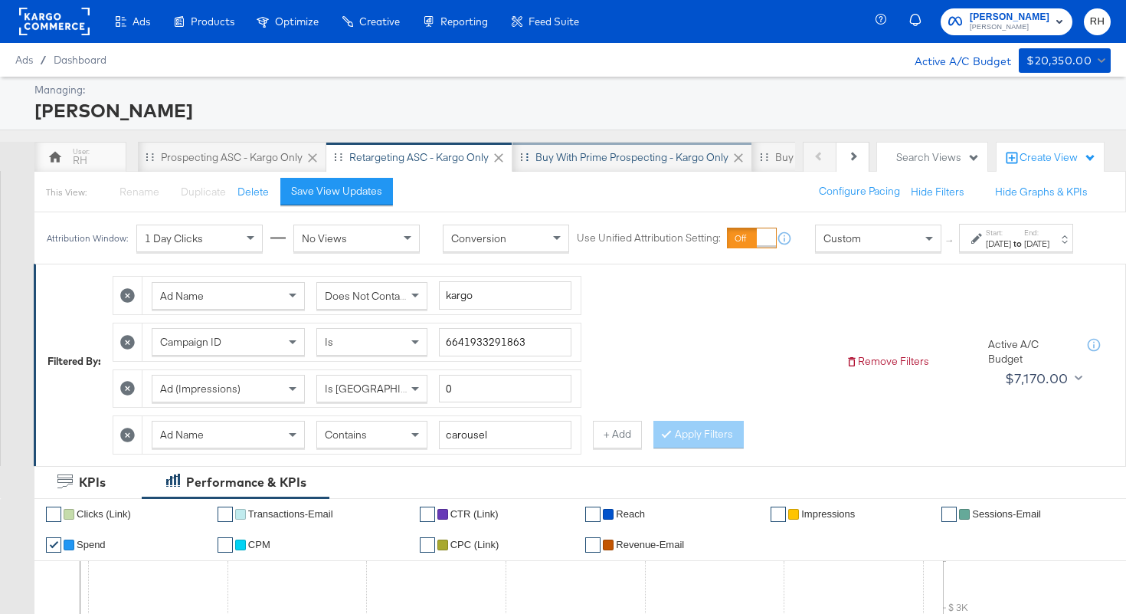
click at [641, 162] on div "Buy with Prime Prospecting - Kargo only" at bounding box center [632, 157] width 193 height 15
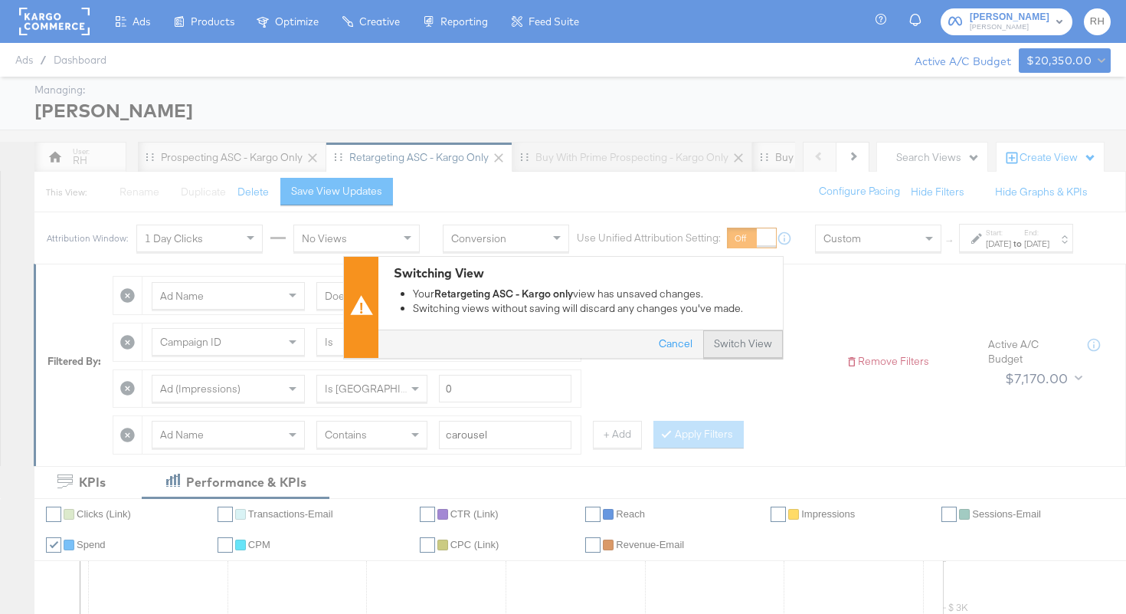
click at [761, 341] on button "Switch View" at bounding box center [743, 344] width 80 height 28
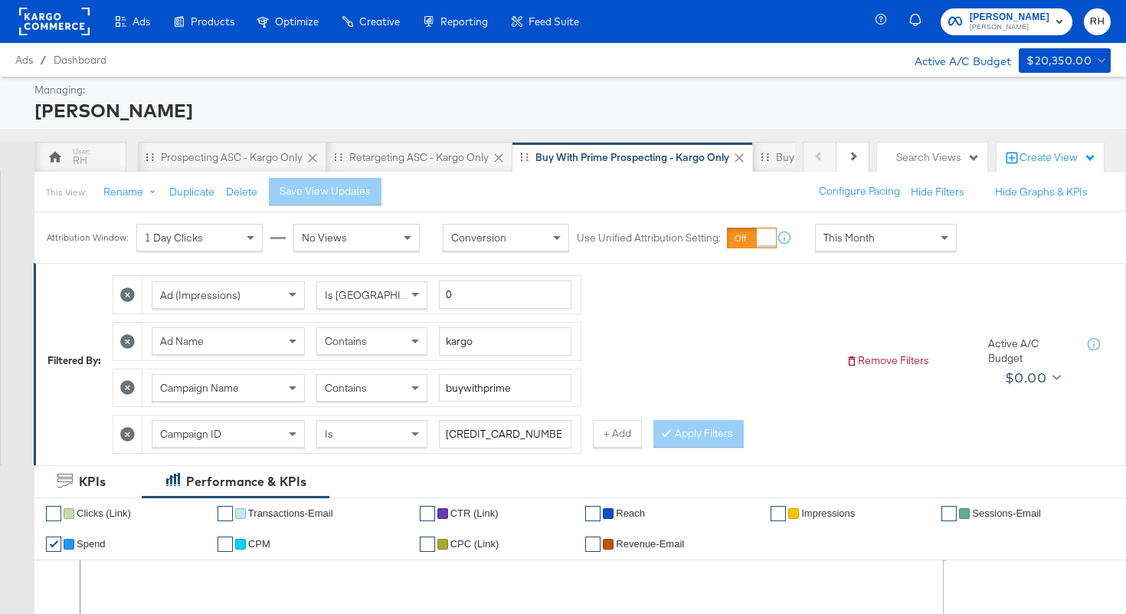
click at [894, 238] on div "This Month" at bounding box center [886, 237] width 140 height 26
click at [986, 250] on div "[DATE]" at bounding box center [998, 244] width 25 height 12
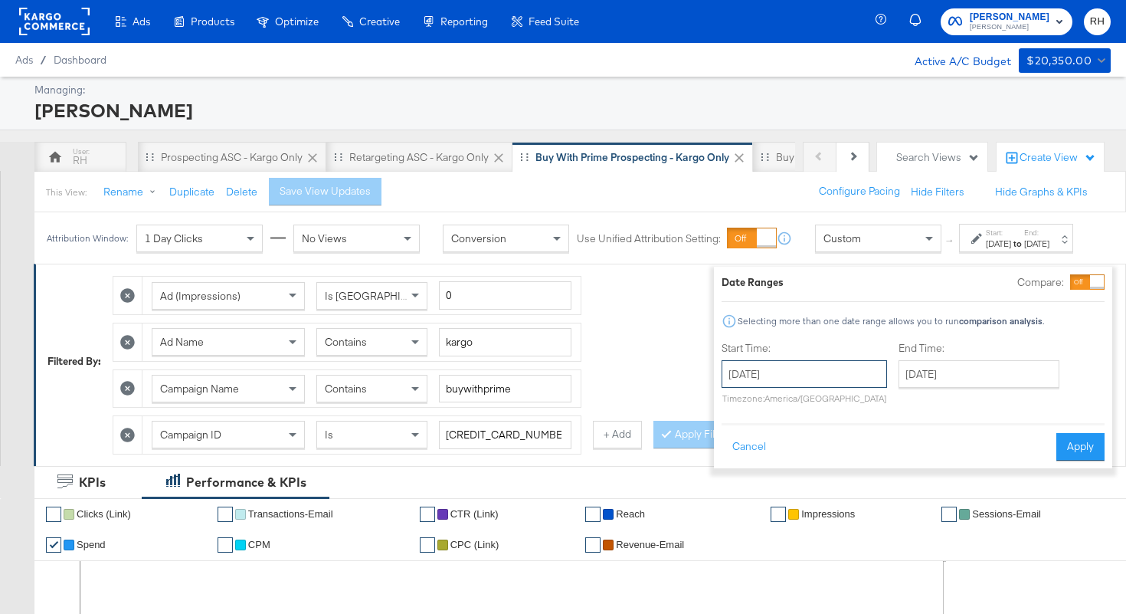
click at [767, 379] on input "[DATE]" at bounding box center [805, 374] width 166 height 28
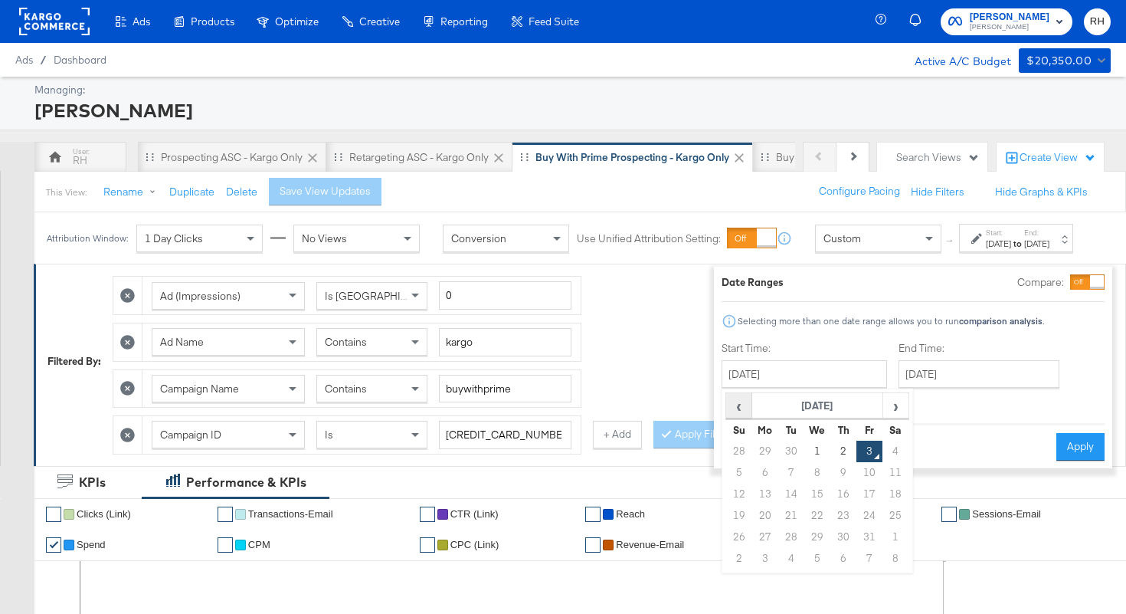
click at [727, 398] on span "‹" at bounding box center [739, 405] width 24 height 23
click at [831, 512] on td "25" at bounding box center [844, 515] width 26 height 21
type input "[DATE]"
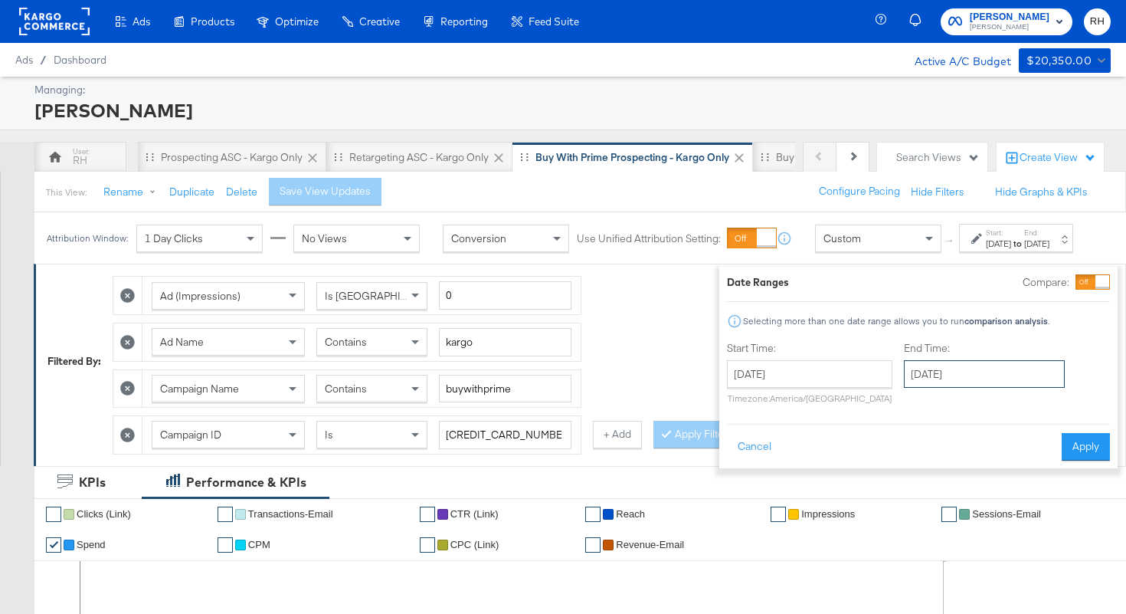
click at [939, 375] on input "[DATE]" at bounding box center [984, 374] width 161 height 28
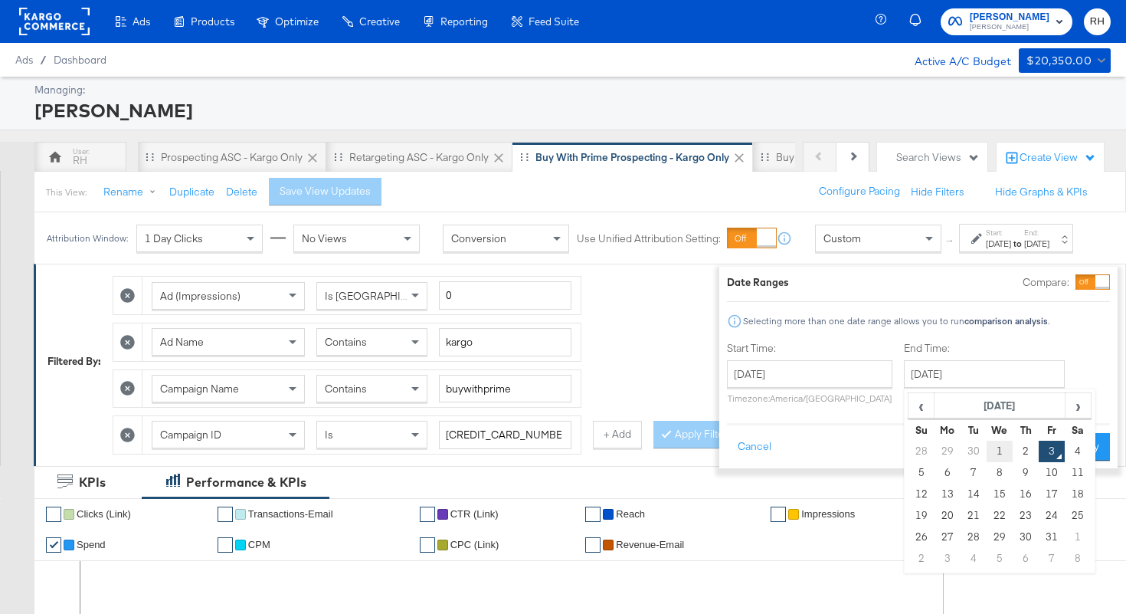
click at [987, 455] on td "1" at bounding box center [1000, 451] width 26 height 21
type input "[DATE]"
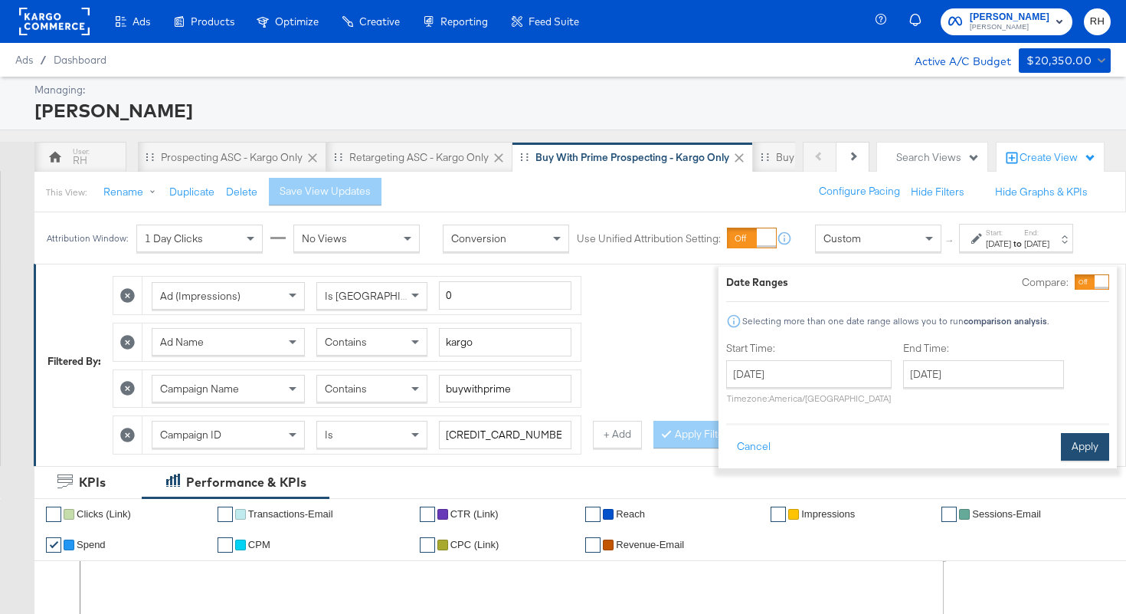
click at [1061, 450] on button "Apply" at bounding box center [1085, 447] width 48 height 28
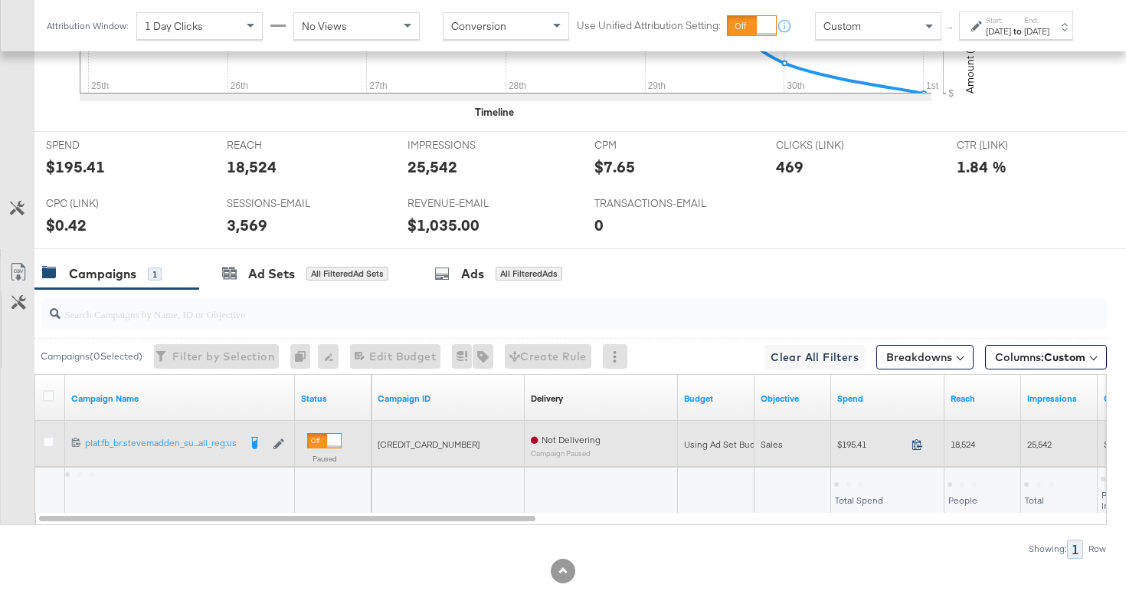
scroll to position [723, 0]
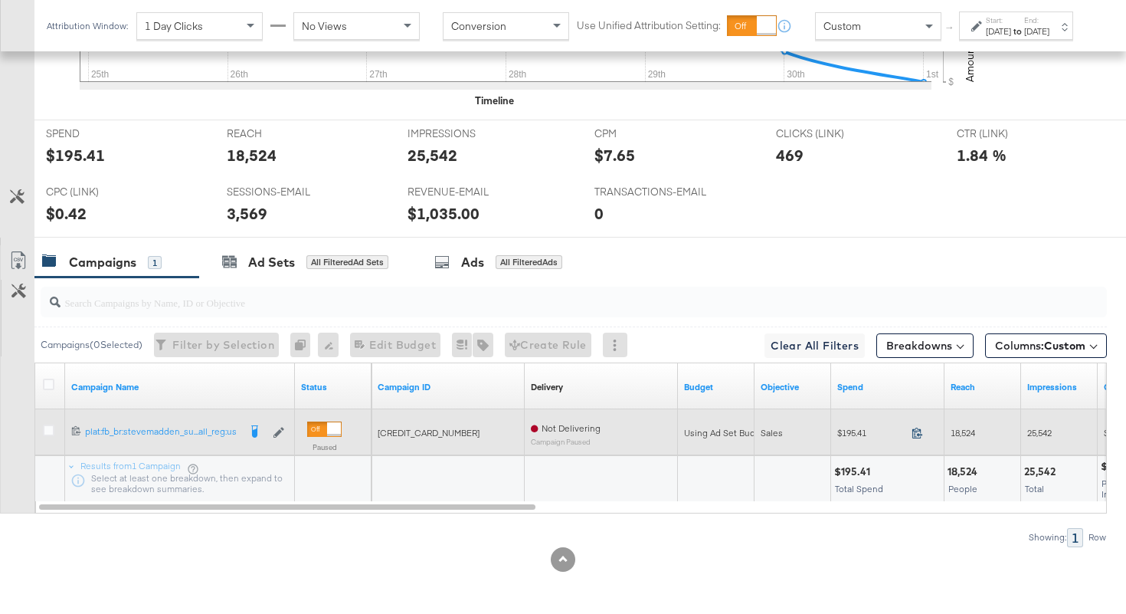
click at [918, 434] on icon at bounding box center [917, 432] width 11 height 11
click at [964, 428] on span "18,524" at bounding box center [963, 432] width 25 height 11
click at [1034, 432] on span "25,542" at bounding box center [1039, 432] width 25 height 11
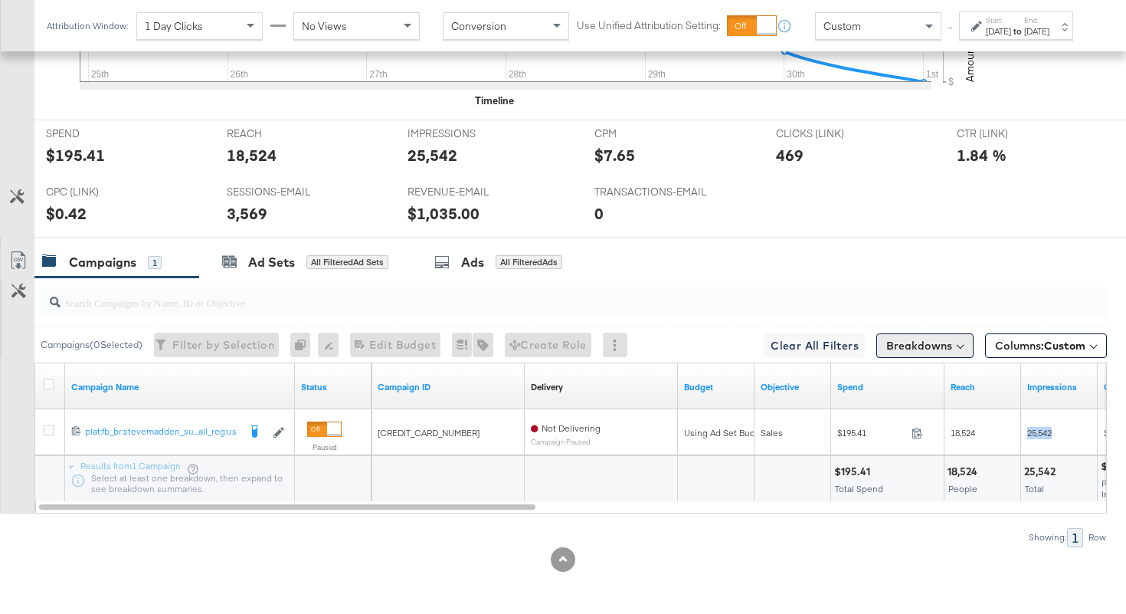
click at [904, 336] on button "Breakdowns" at bounding box center [925, 345] width 97 height 25
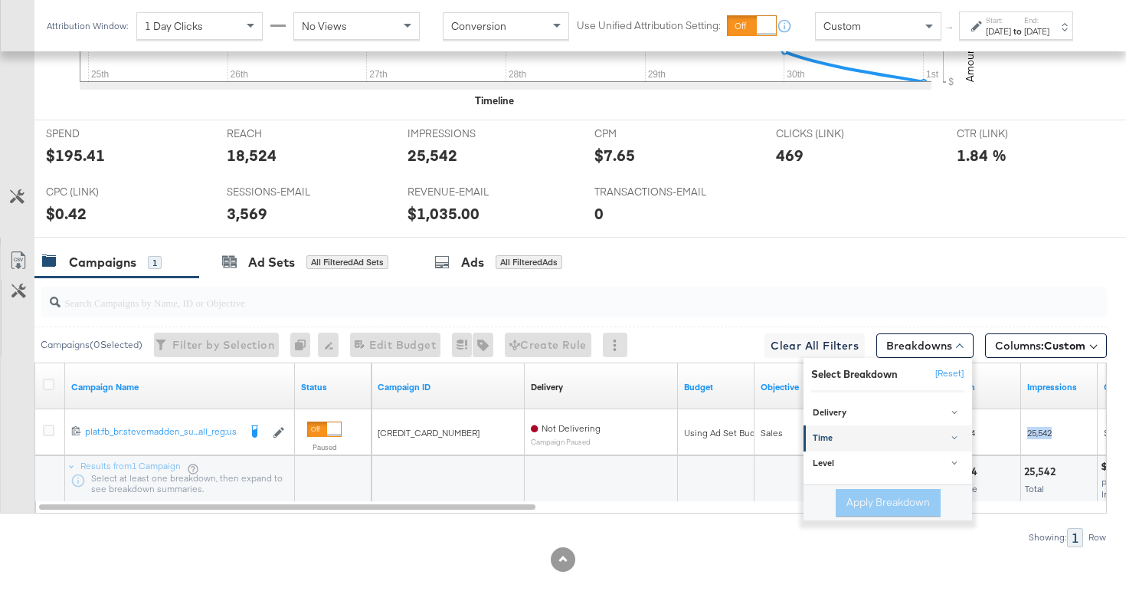
click at [844, 431] on link "Time" at bounding box center [888, 437] width 169 height 25
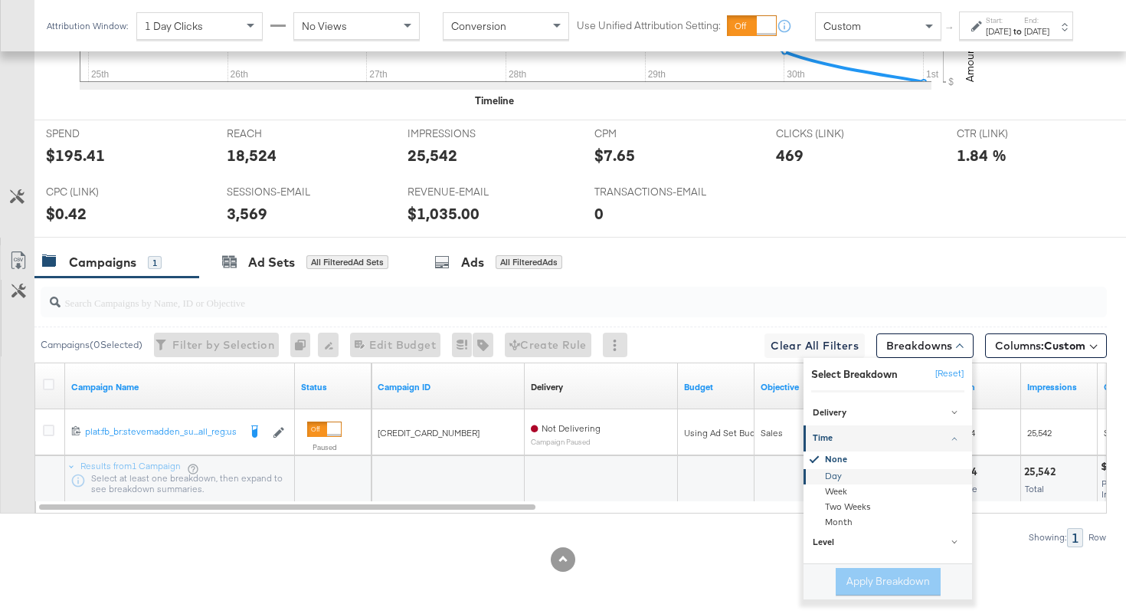
click at [841, 477] on div "Day" at bounding box center [889, 476] width 166 height 15
click at [862, 573] on button "Apply Breakdown" at bounding box center [888, 582] width 105 height 28
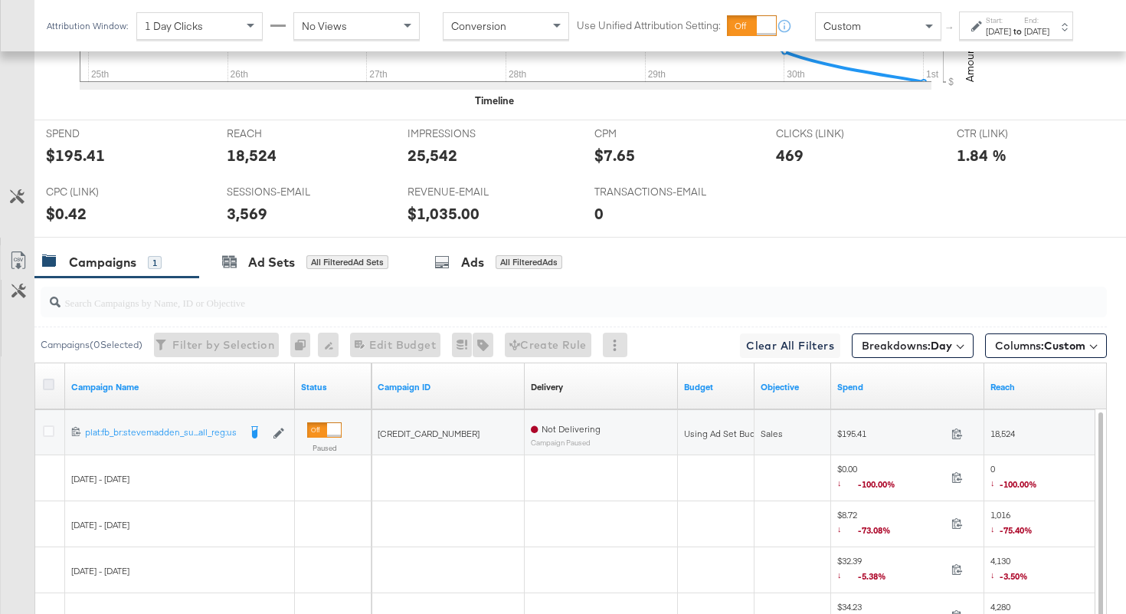
click at [49, 385] on icon at bounding box center [48, 384] width 11 height 11
click at [0, 0] on input "checkbox" at bounding box center [0, 0] width 0 height 0
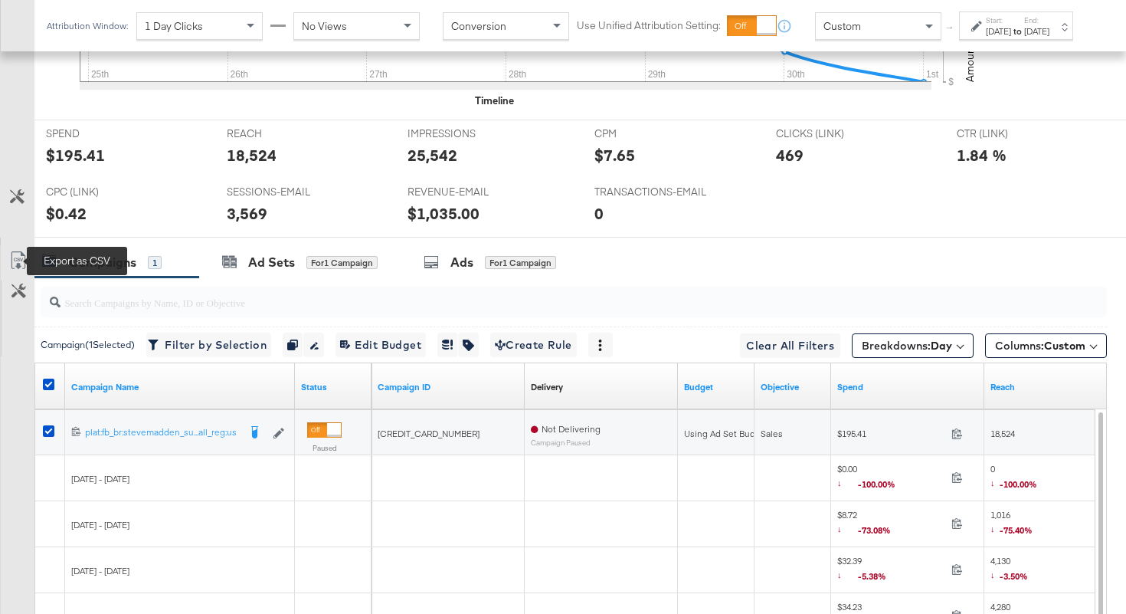
click at [21, 262] on icon at bounding box center [18, 260] width 18 height 18
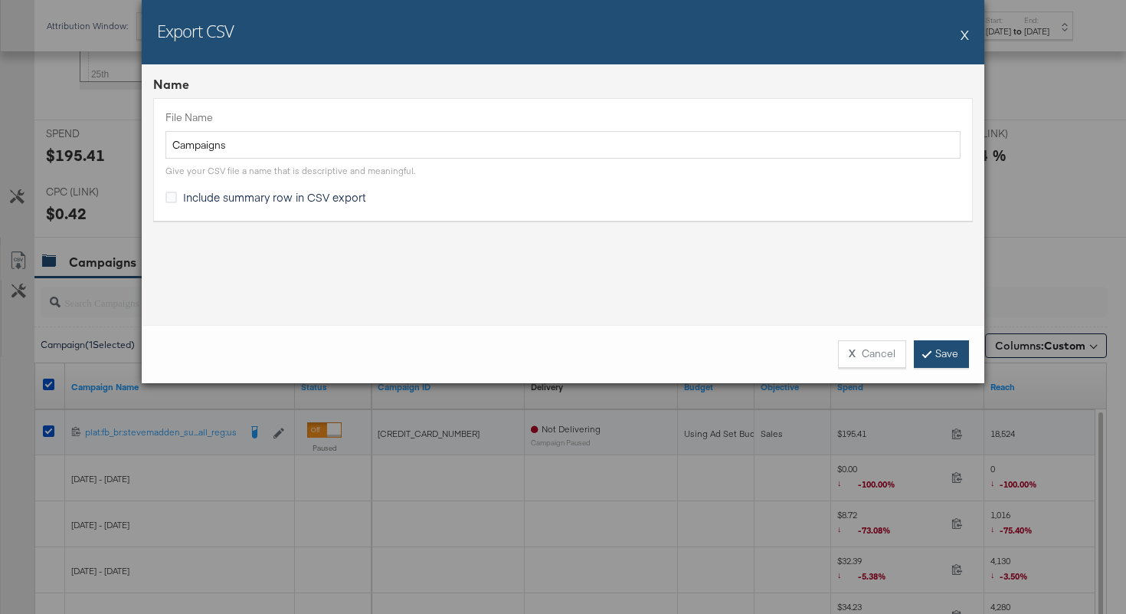
click at [943, 358] on link "Save" at bounding box center [941, 354] width 55 height 28
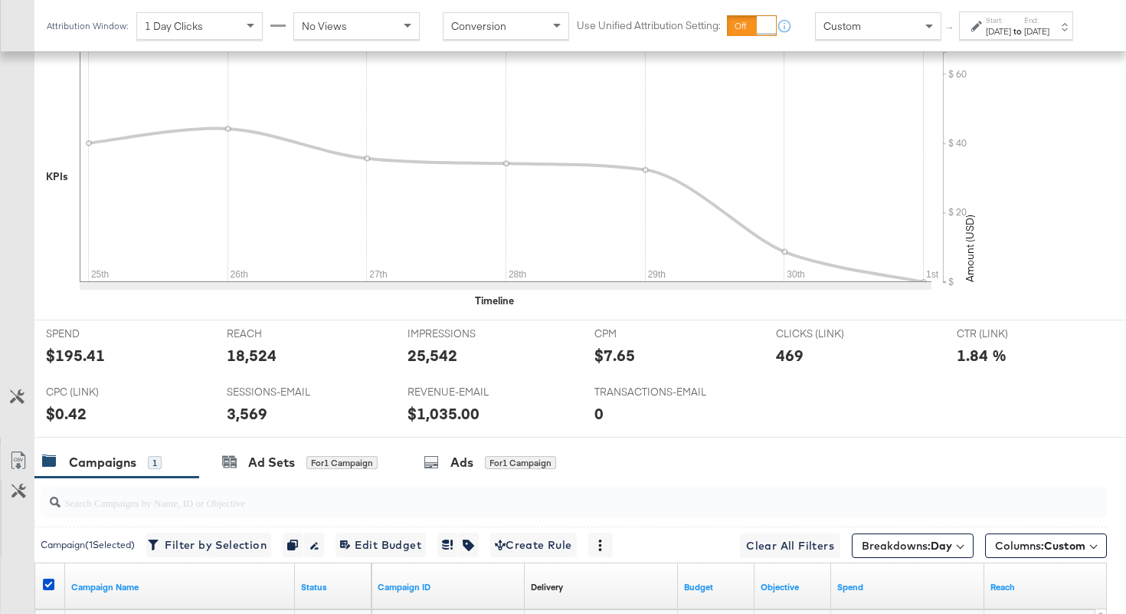
scroll to position [169, 0]
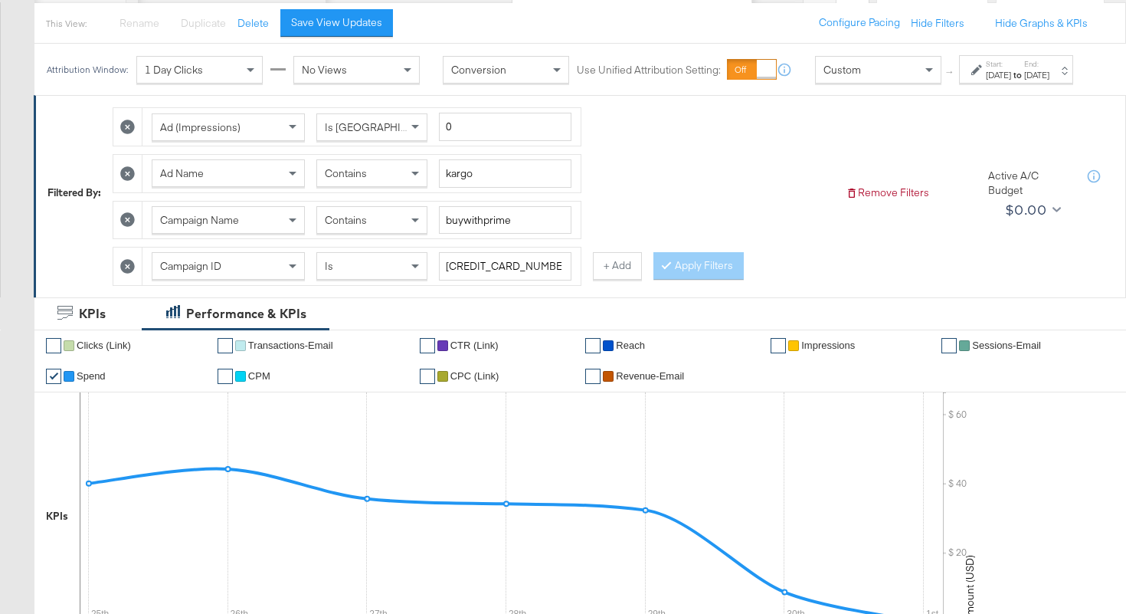
click at [365, 180] on span "Contains" at bounding box center [346, 173] width 42 height 14
click at [670, 276] on button "Apply Filters" at bounding box center [699, 266] width 90 height 28
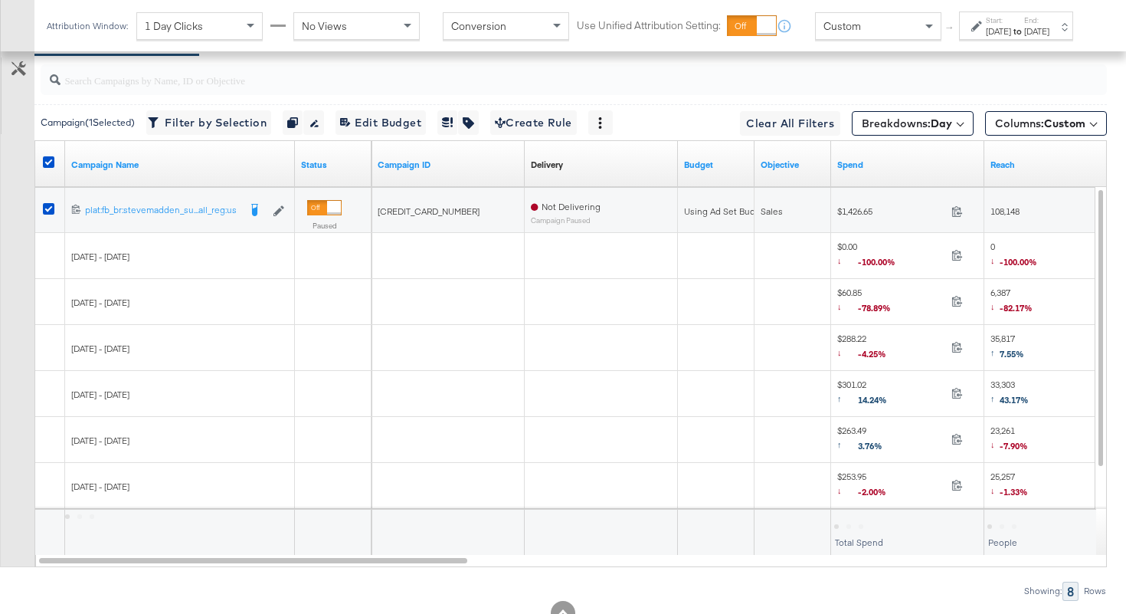
scroll to position [759, 0]
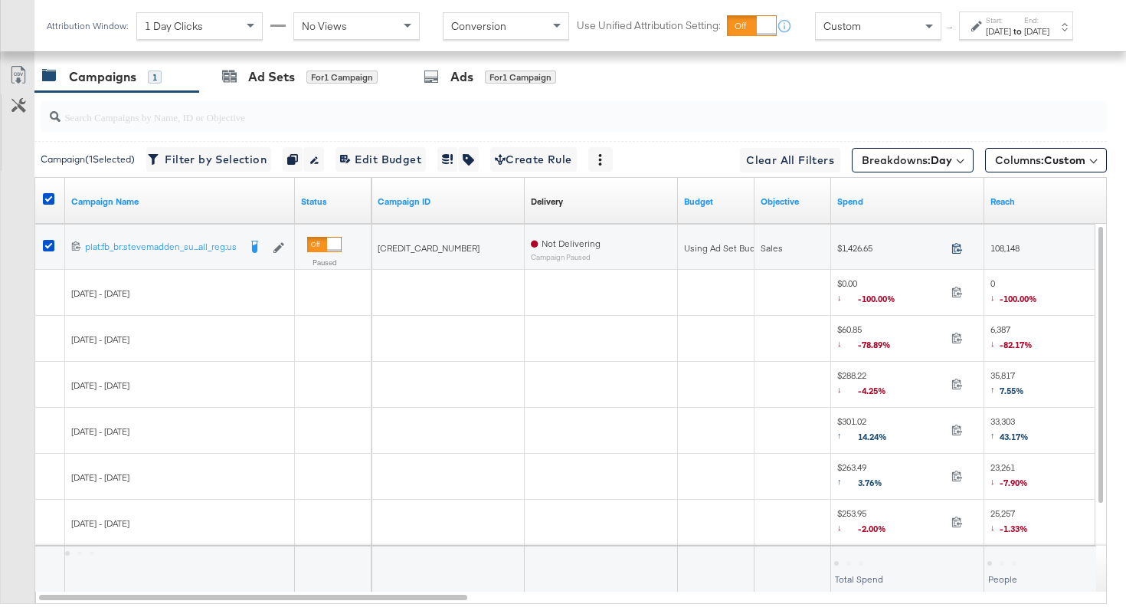
click at [955, 251] on icon at bounding box center [957, 247] width 11 height 11
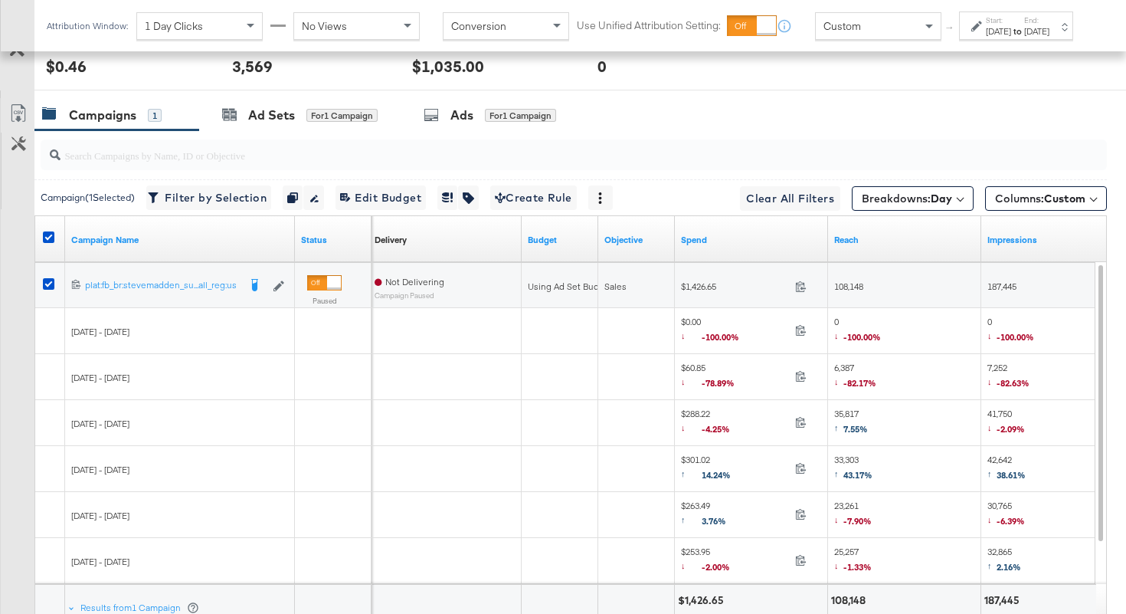
scroll to position [826, 0]
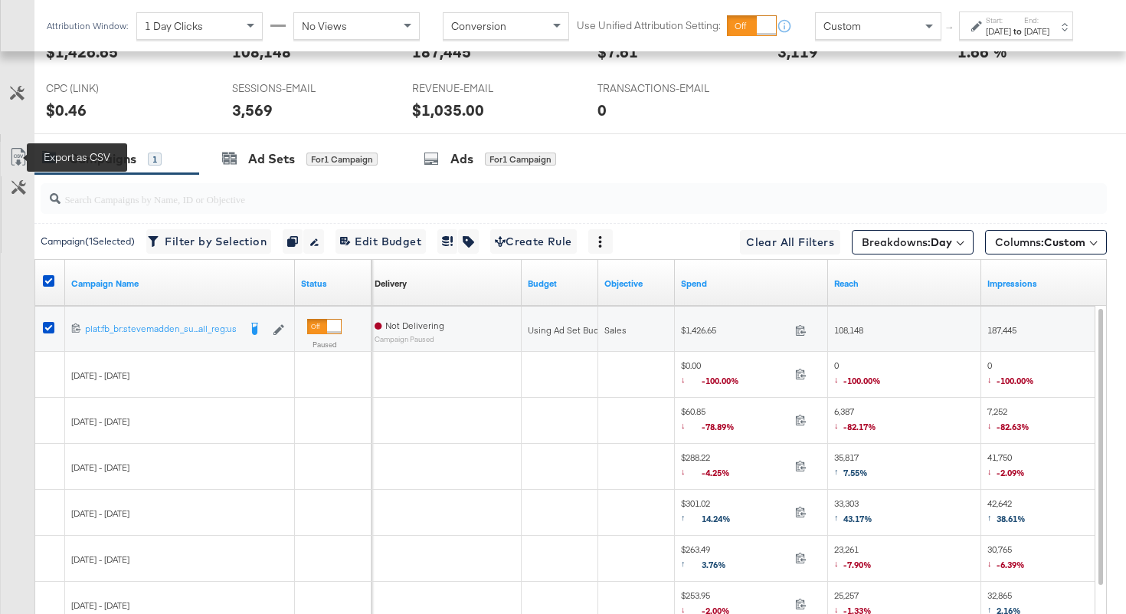
click at [13, 156] on icon at bounding box center [18, 157] width 18 height 18
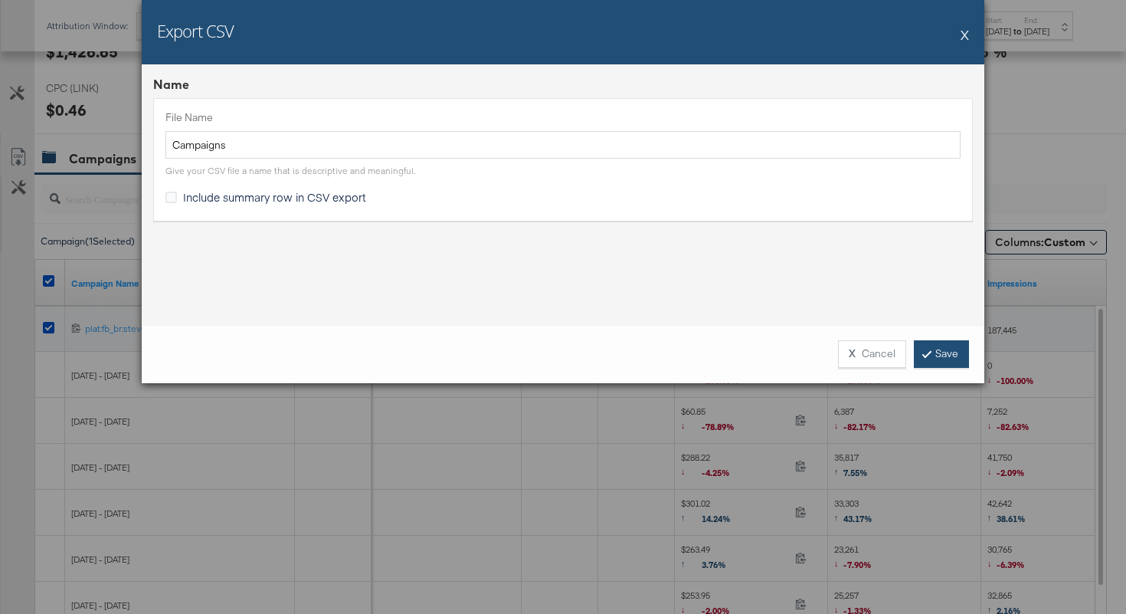
click at [956, 352] on link "Save" at bounding box center [941, 354] width 55 height 28
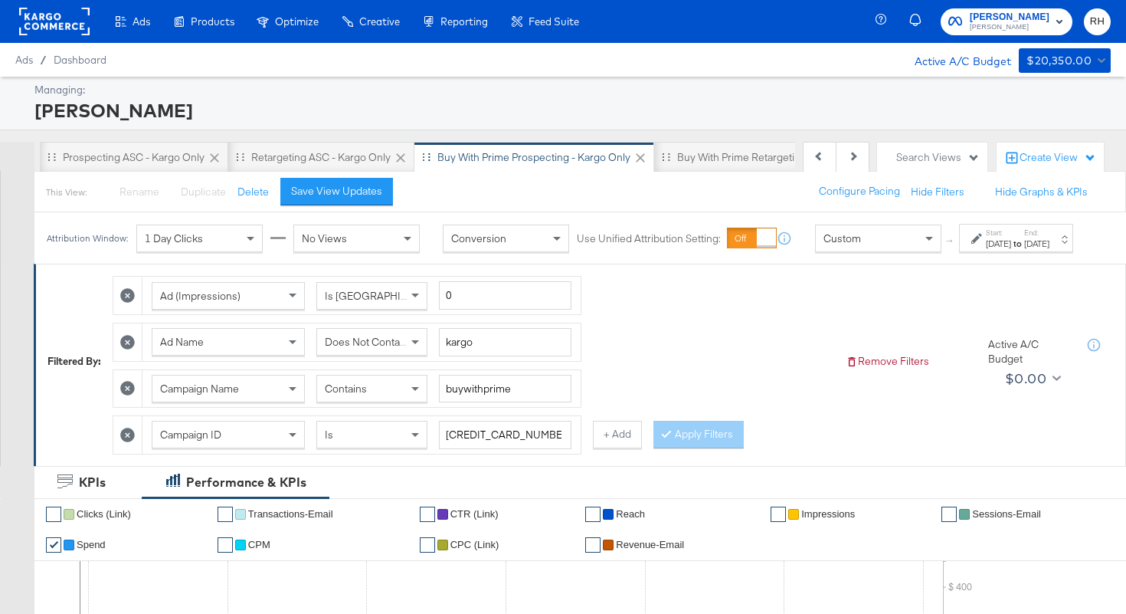
scroll to position [0, 145]
click at [654, 162] on div "Buy with Prime Retargeting - Kargo only" at bounding box center [726, 157] width 191 height 15
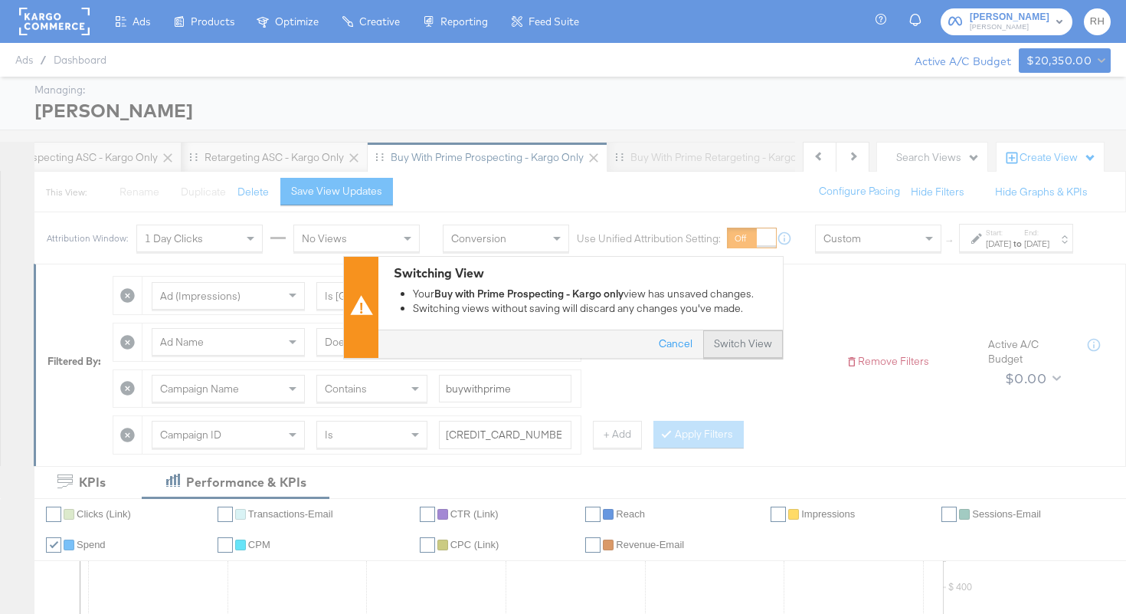
click at [754, 346] on button "Switch View" at bounding box center [743, 344] width 80 height 28
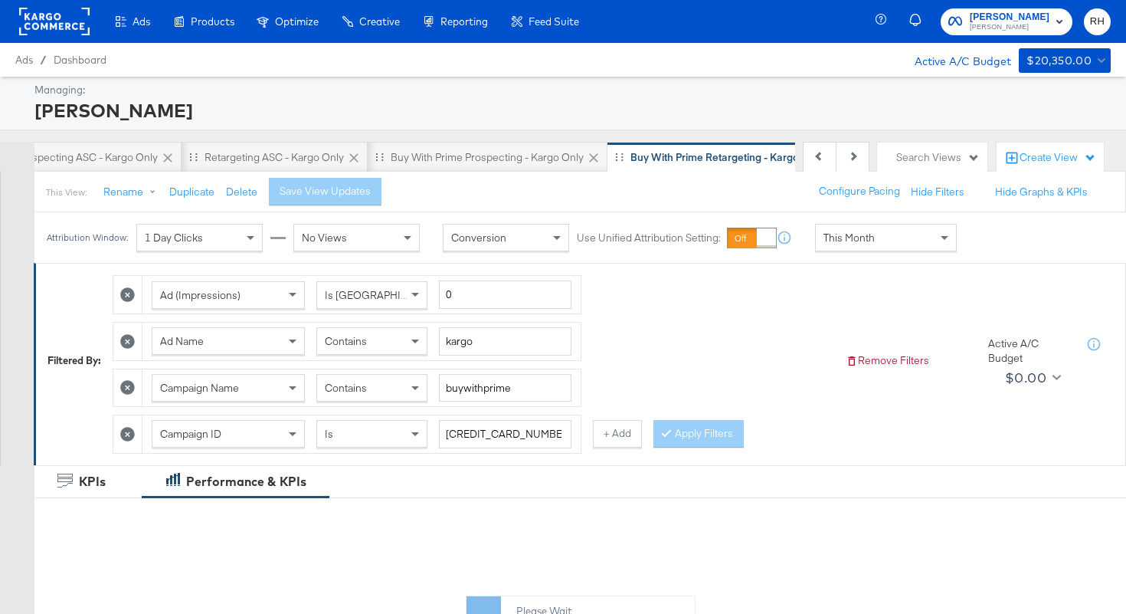
click at [849, 246] on div "This Month" at bounding box center [886, 237] width 140 height 26
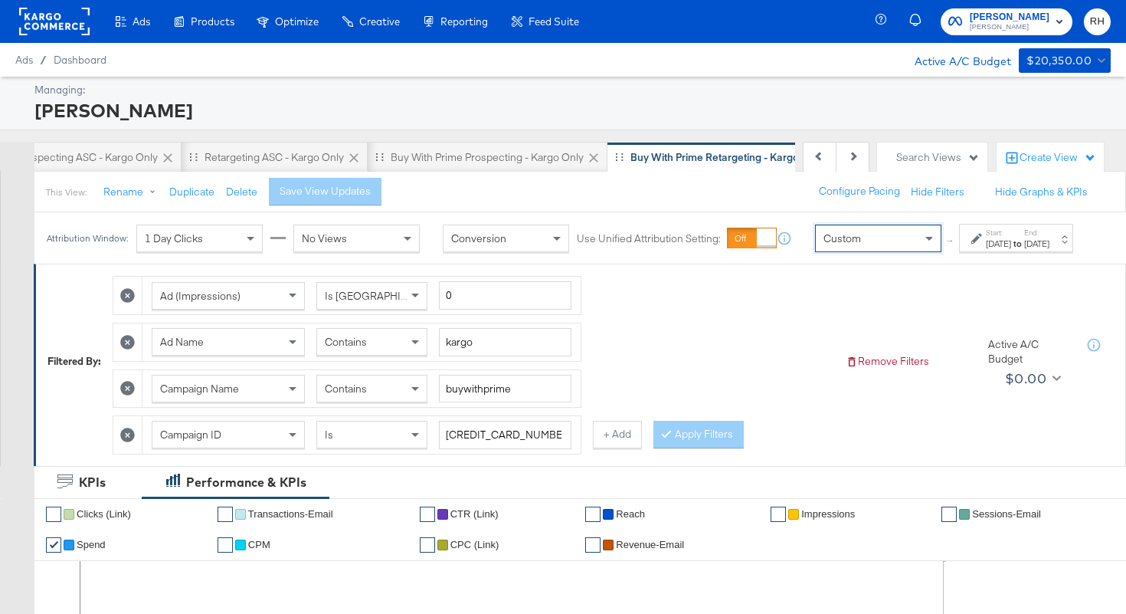
click at [972, 244] on div at bounding box center [979, 238] width 15 height 11
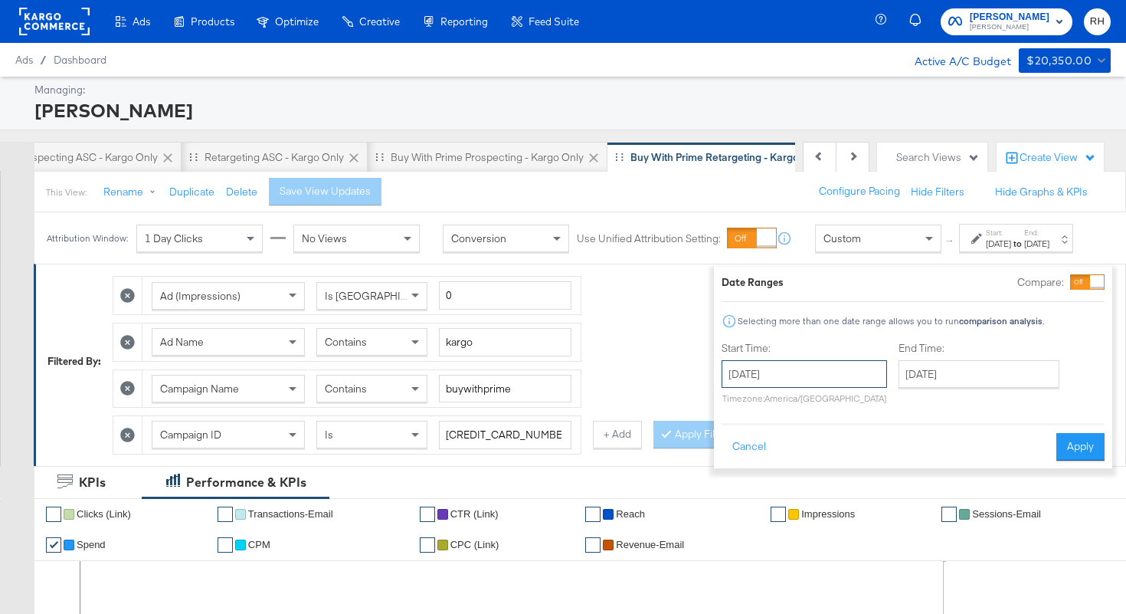
click at [815, 364] on input "[DATE]" at bounding box center [805, 374] width 166 height 28
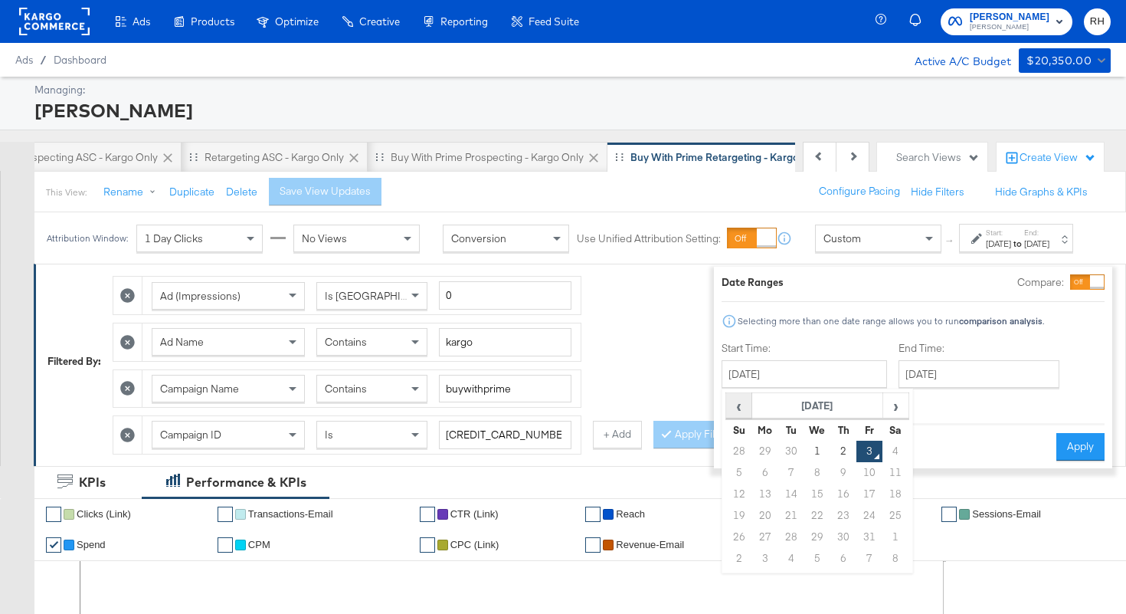
click at [727, 408] on span "‹" at bounding box center [739, 405] width 24 height 23
click at [831, 516] on td "25" at bounding box center [844, 515] width 26 height 21
type input "[DATE]"
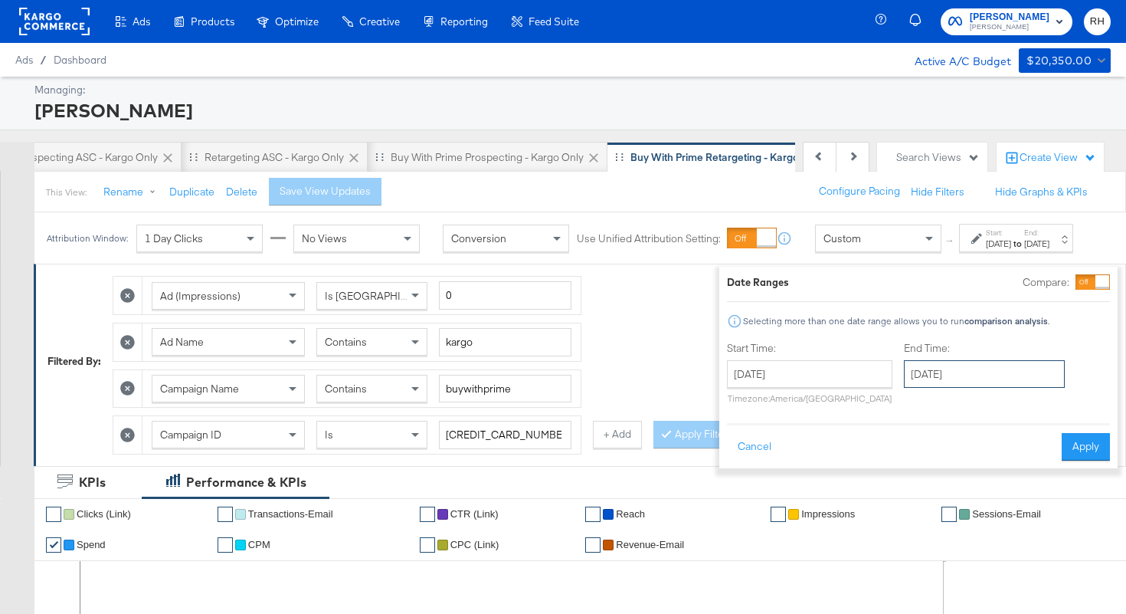
click at [926, 385] on input "[DATE]" at bounding box center [984, 374] width 161 height 28
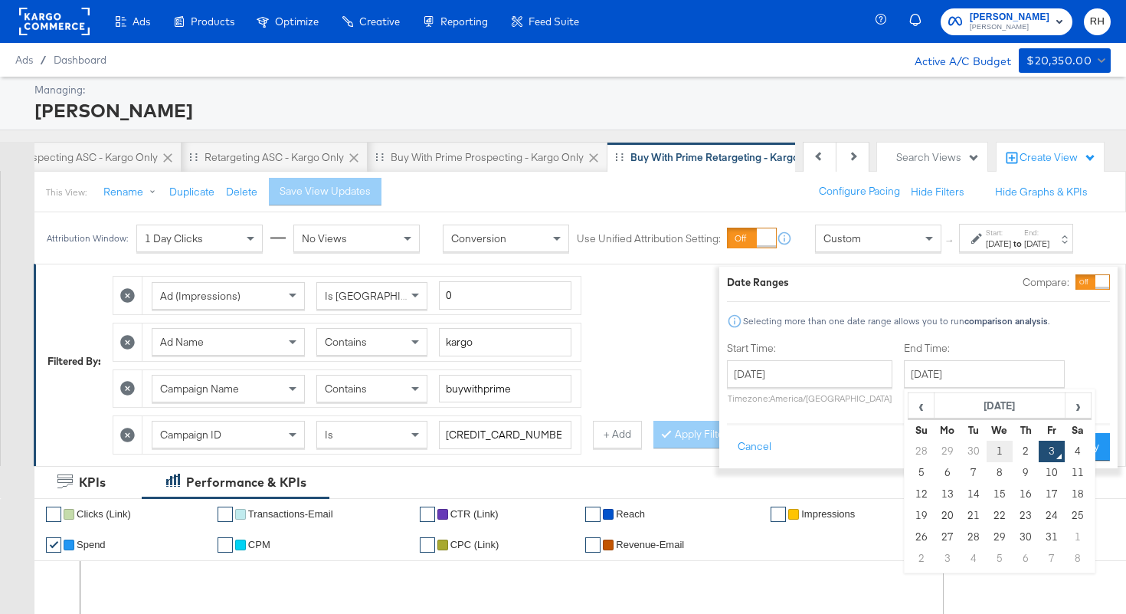
click at [987, 447] on td "1" at bounding box center [1000, 451] width 26 height 21
type input "[DATE]"
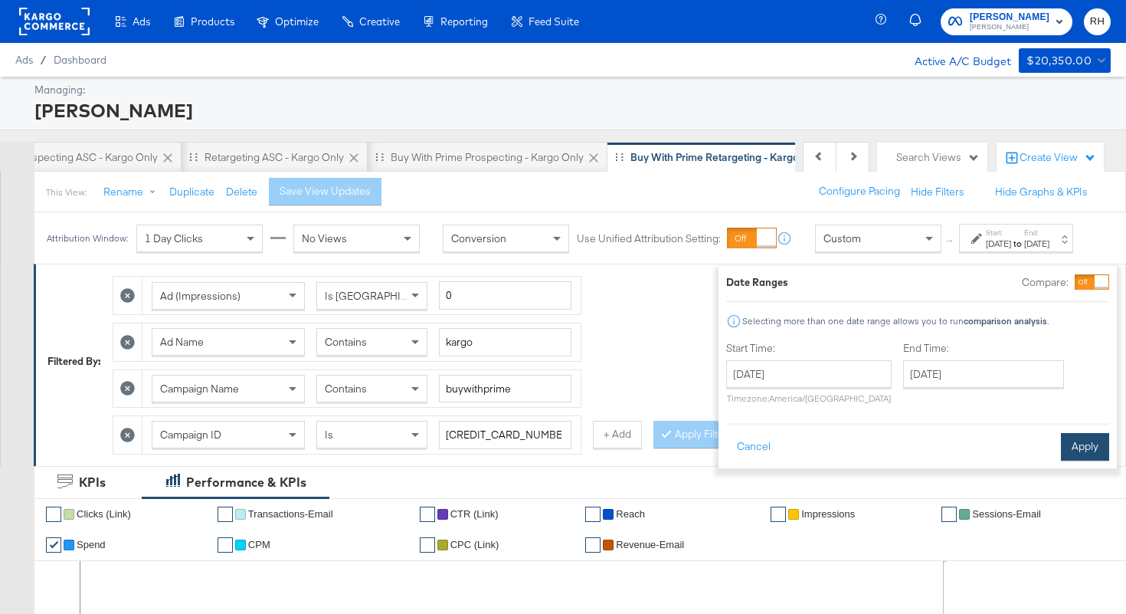
click at [1061, 451] on button "Apply" at bounding box center [1085, 447] width 48 height 28
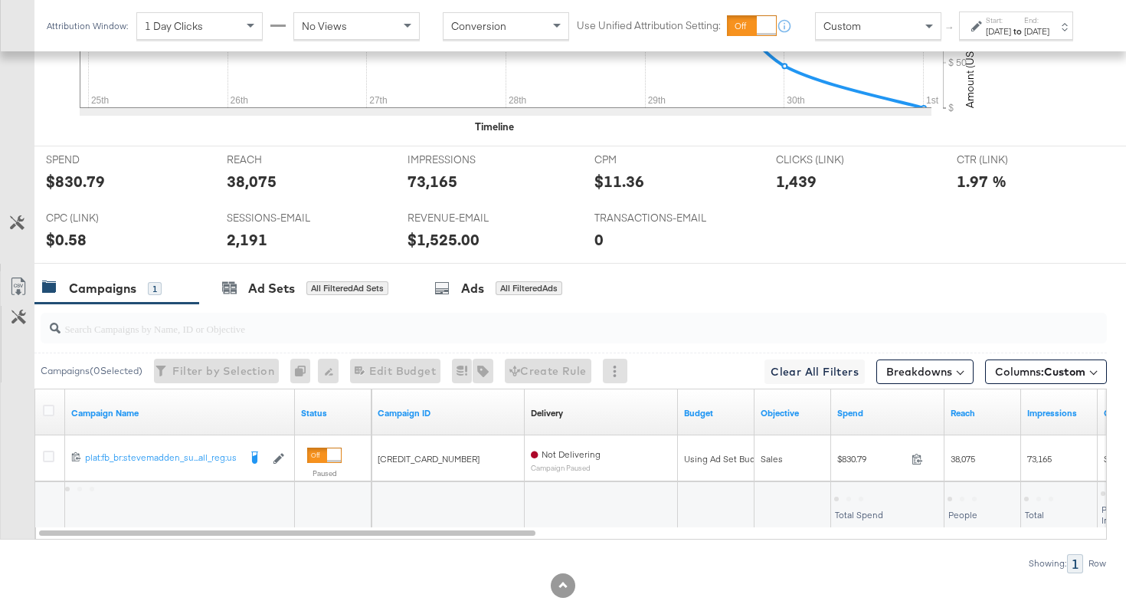
scroll to position [708, 0]
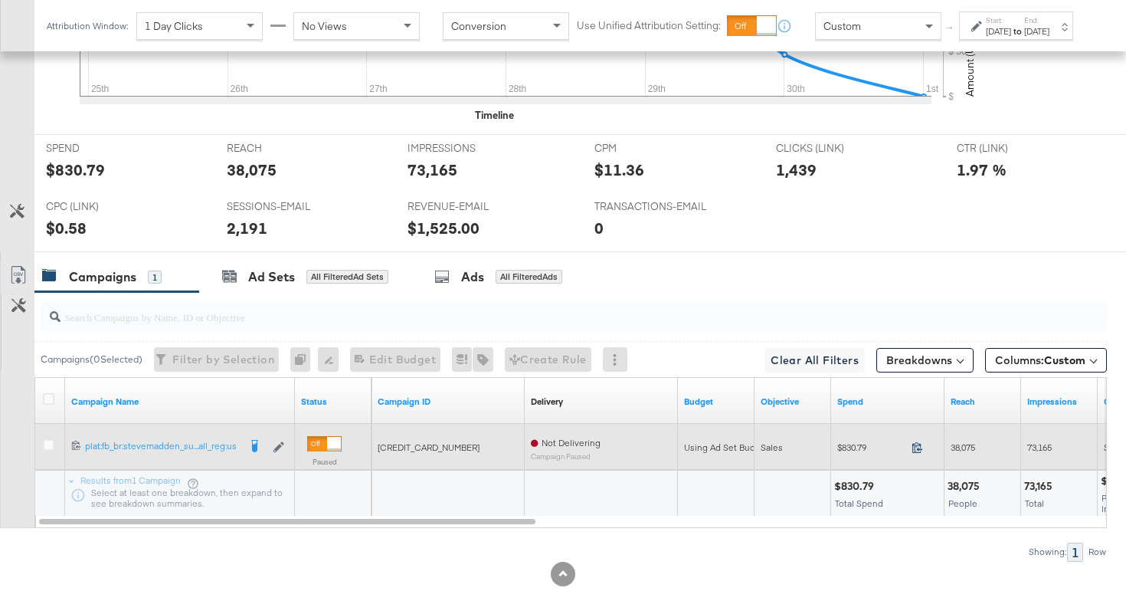
click at [920, 450] on icon at bounding box center [917, 446] width 11 height 11
click at [952, 443] on span "38,075" at bounding box center [963, 446] width 25 height 11
click at [1044, 445] on span "73,165" at bounding box center [1039, 446] width 25 height 11
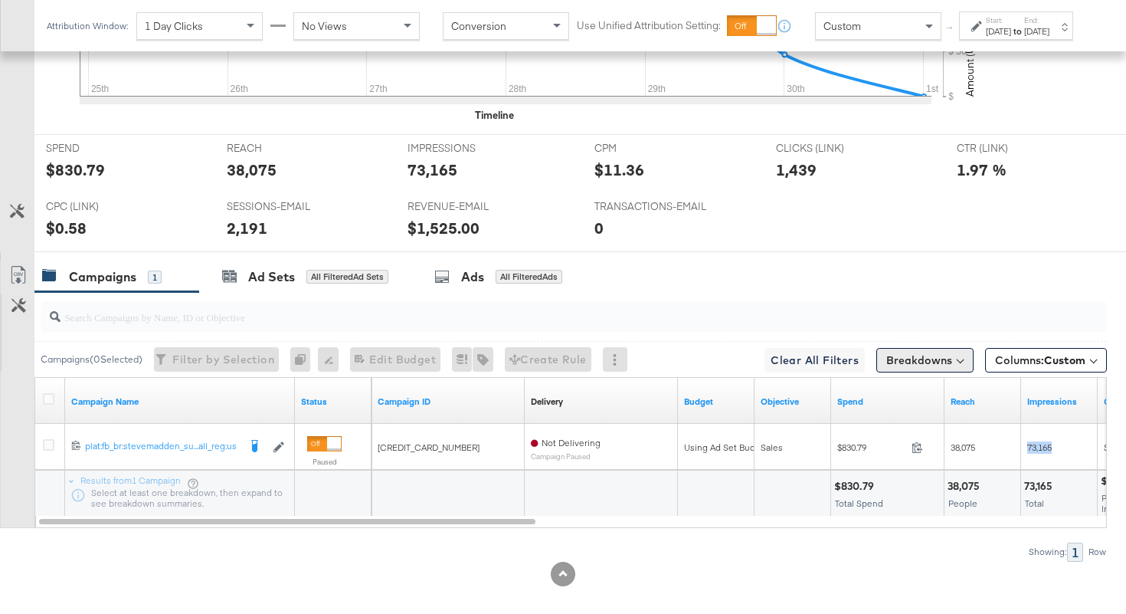
click at [920, 361] on button "Breakdowns" at bounding box center [925, 360] width 97 height 25
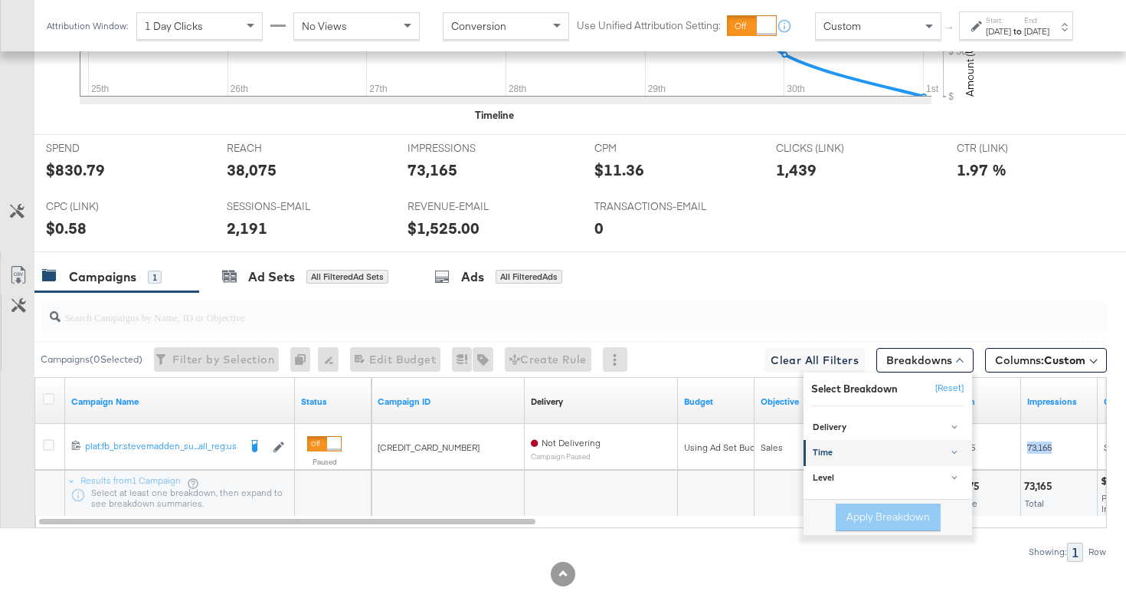
click at [856, 453] on div "Time" at bounding box center [889, 453] width 152 height 12
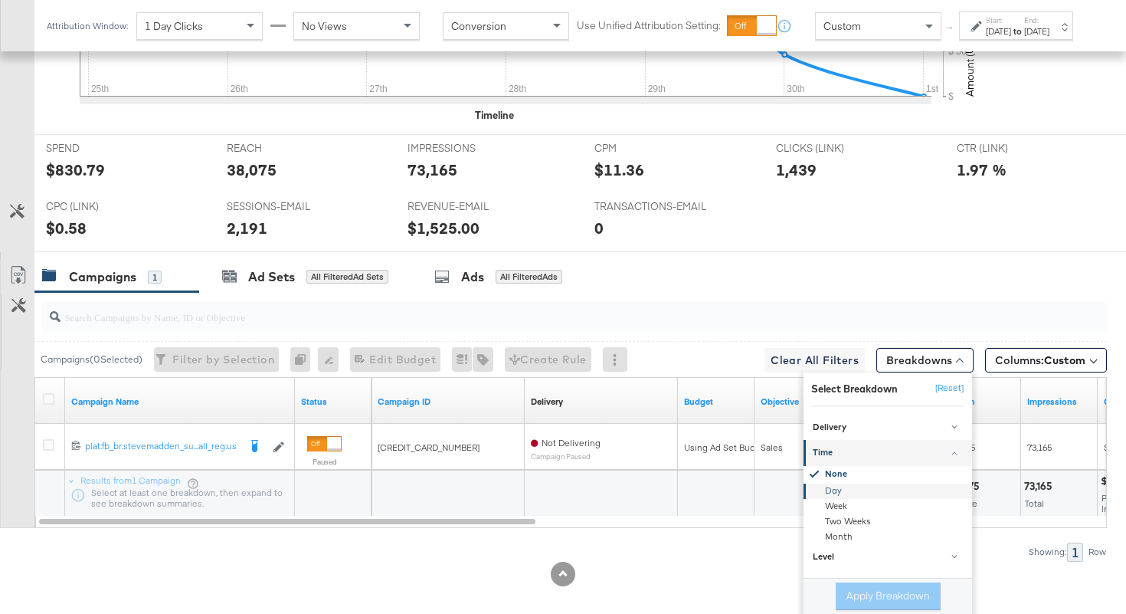
click at [835, 487] on div "Day" at bounding box center [889, 490] width 166 height 15
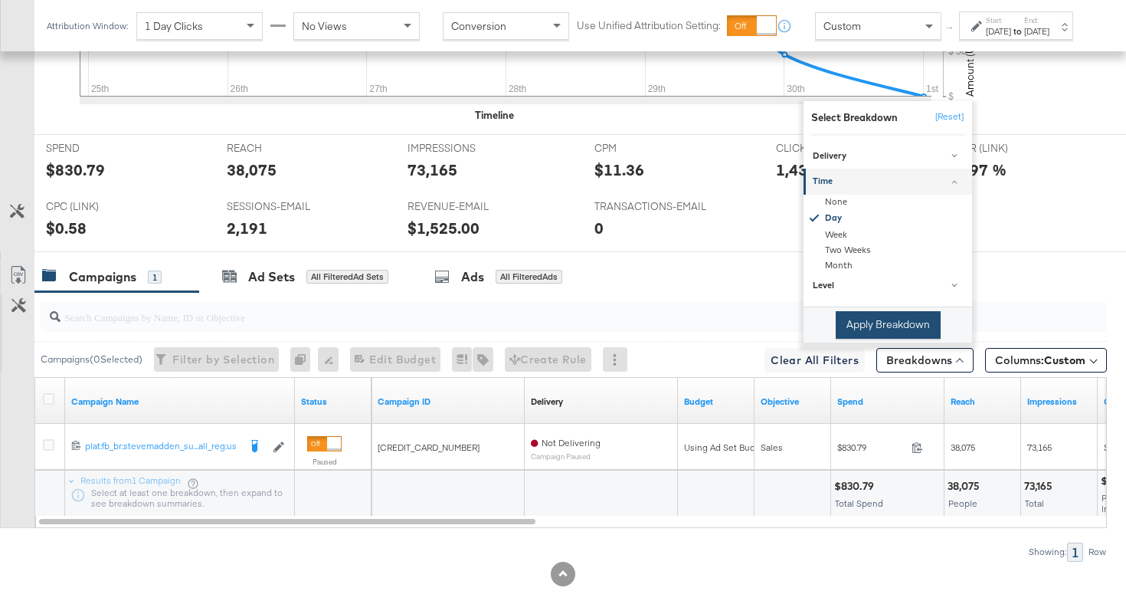
click at [889, 327] on button "Apply Breakdown" at bounding box center [888, 325] width 105 height 28
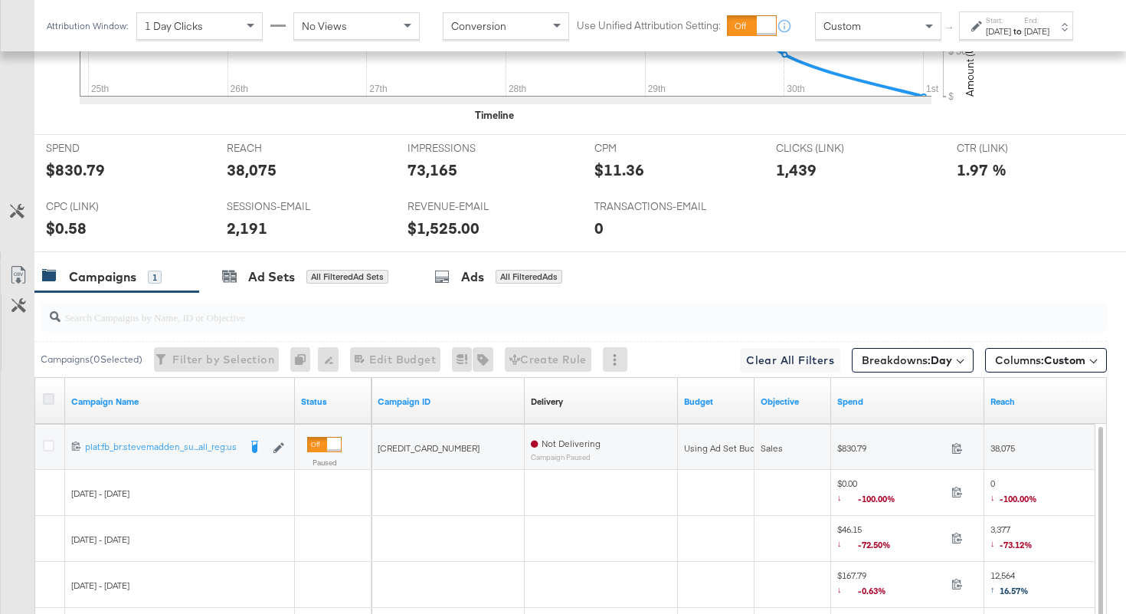
click at [49, 398] on icon at bounding box center [48, 398] width 11 height 11
click at [0, 0] on input "checkbox" at bounding box center [0, 0] width 0 height 0
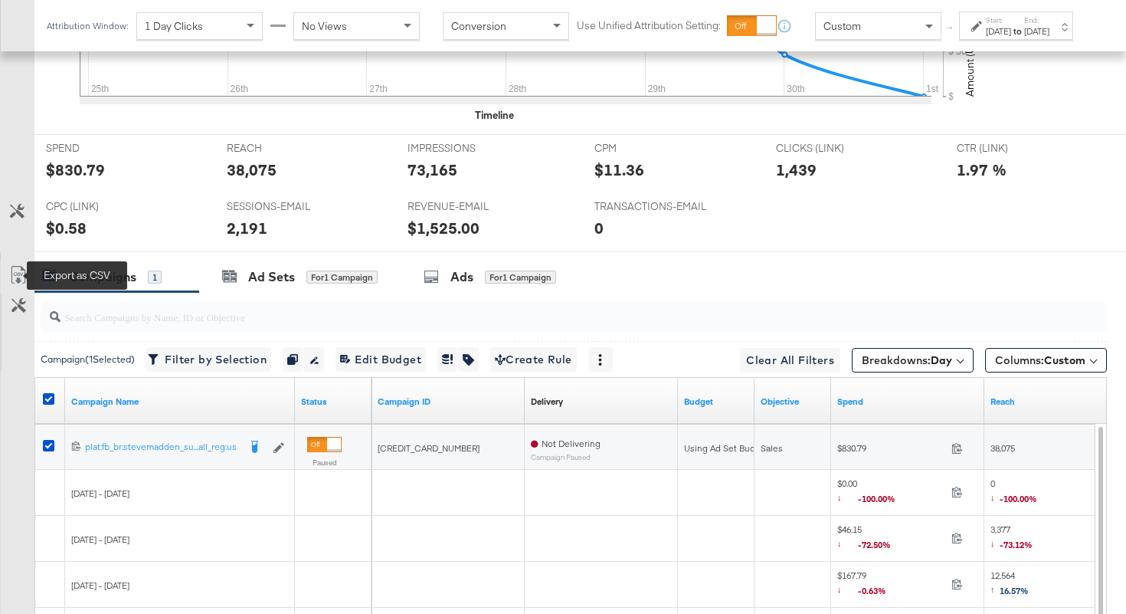
click at [22, 277] on icon at bounding box center [18, 275] width 18 height 18
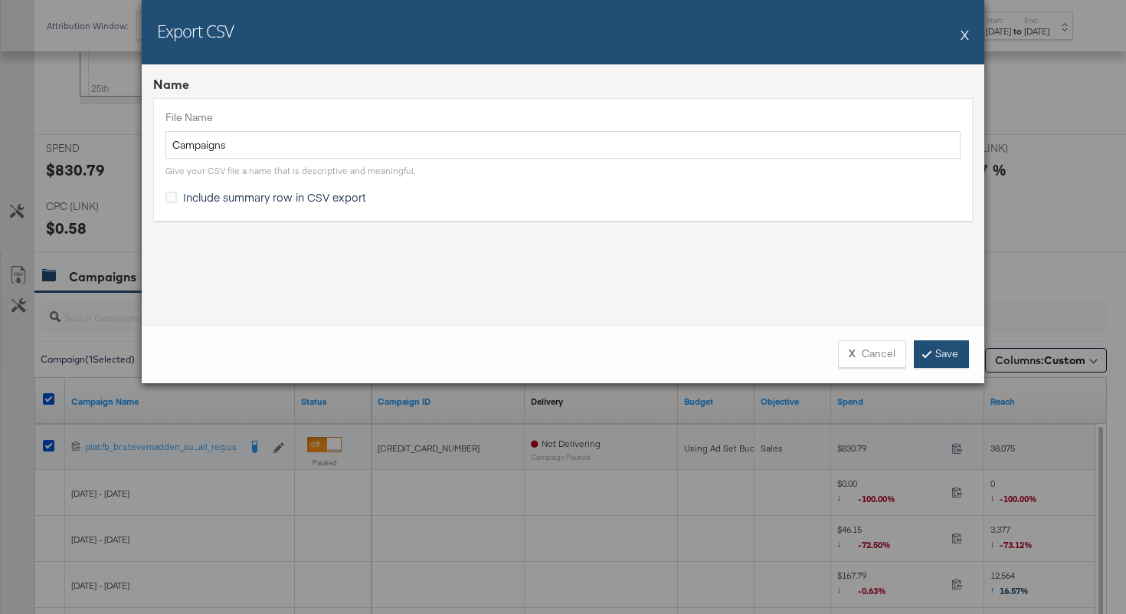
click at [939, 351] on link "Save" at bounding box center [941, 354] width 55 height 28
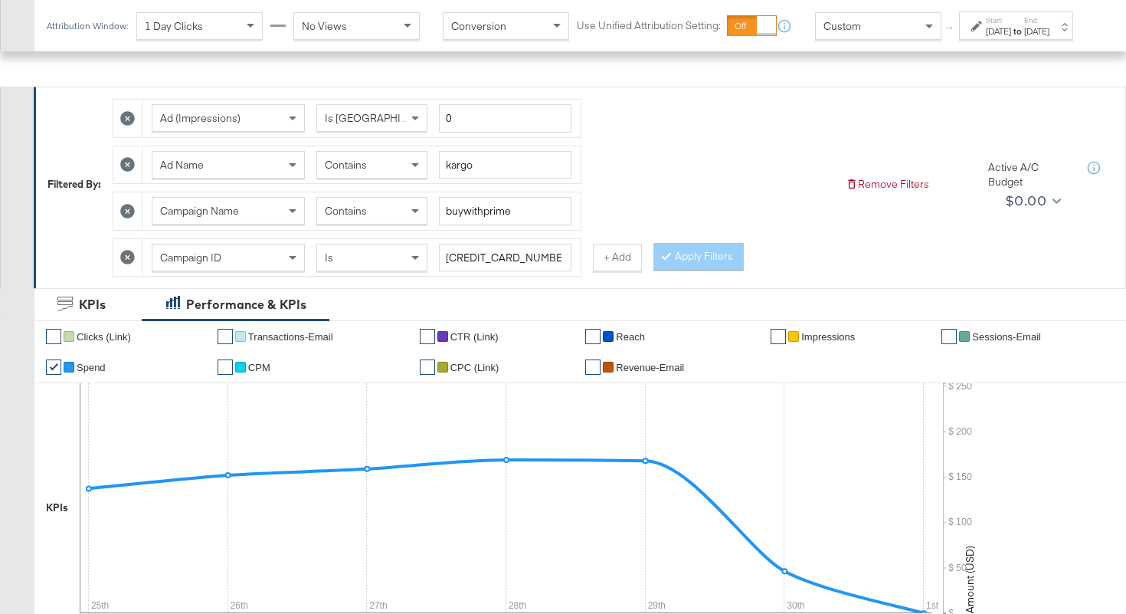
scroll to position [40, 0]
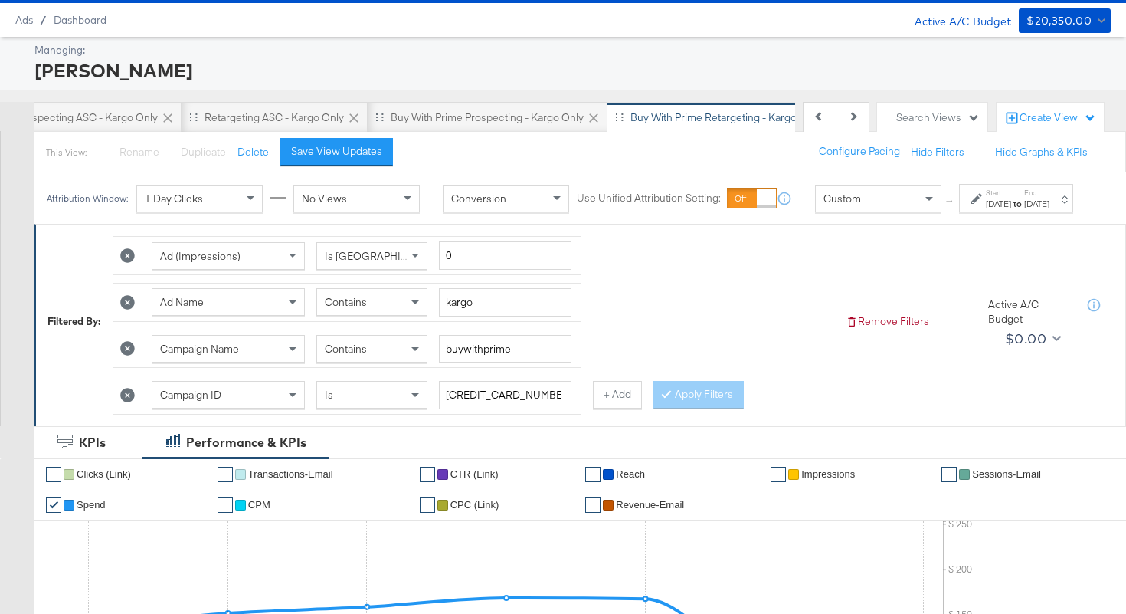
click at [365, 309] on span "Contains" at bounding box center [346, 302] width 42 height 14
click at [670, 405] on button "Apply Filters" at bounding box center [699, 395] width 90 height 28
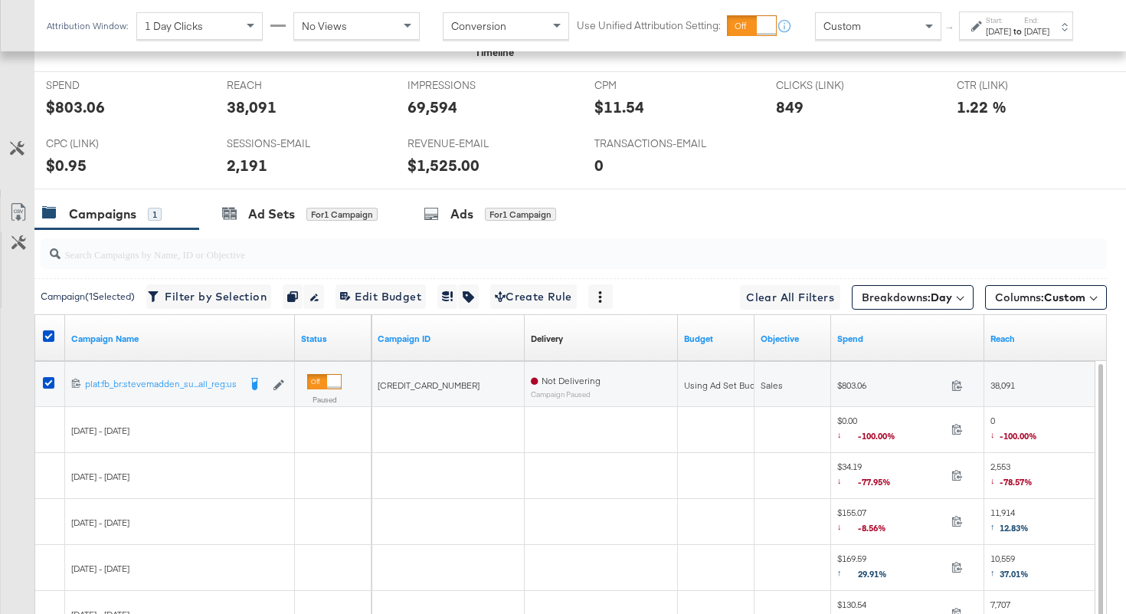
scroll to position [773, 0]
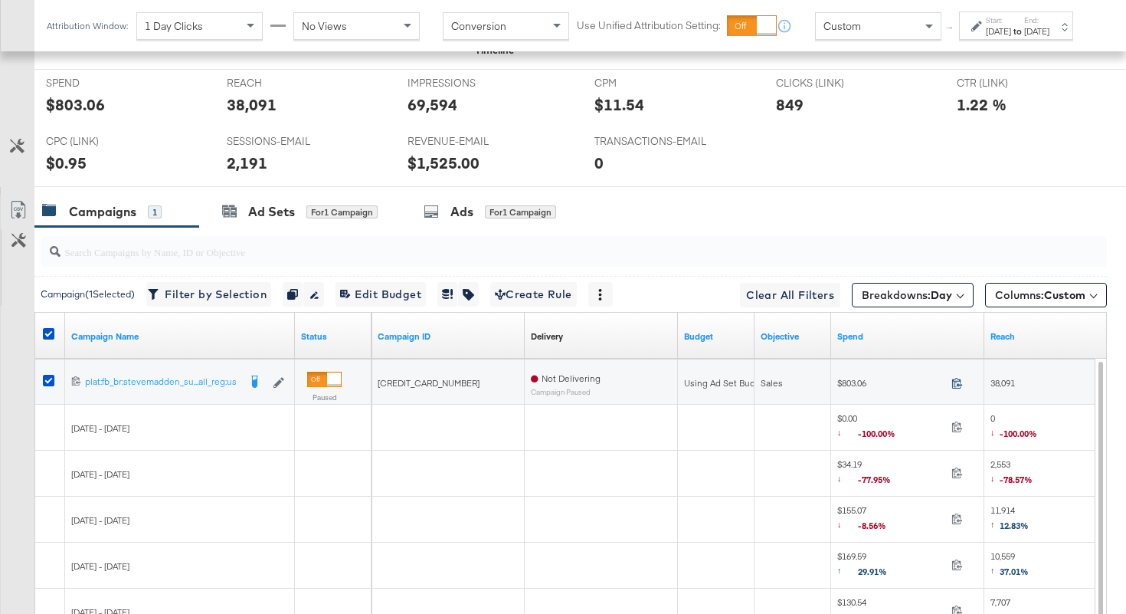
click at [953, 385] on icon at bounding box center [957, 382] width 11 height 11
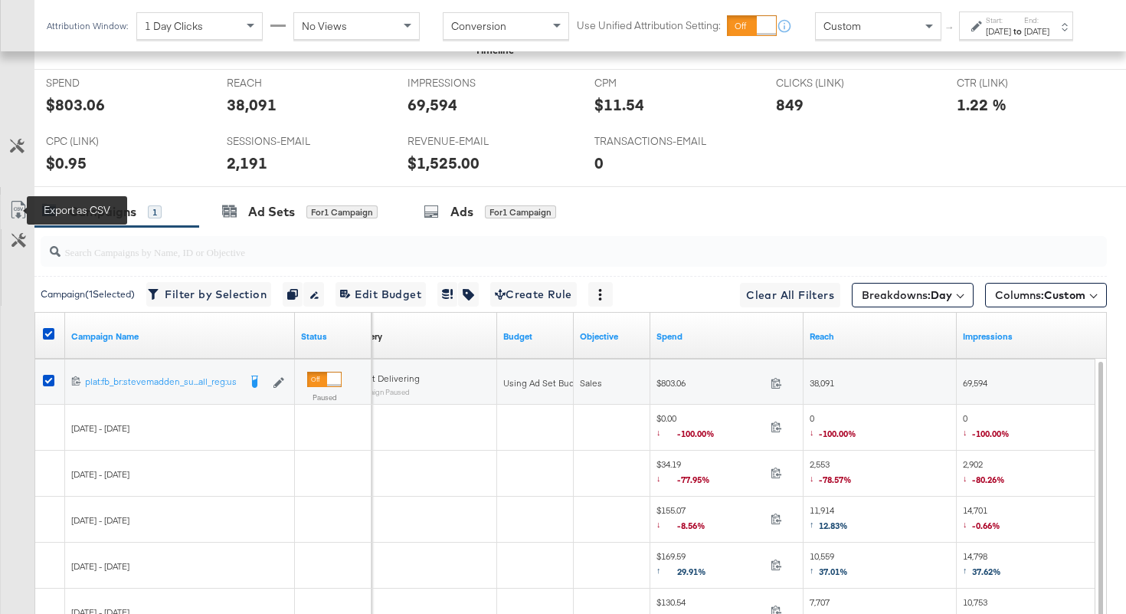
click at [16, 203] on icon at bounding box center [18, 210] width 18 height 18
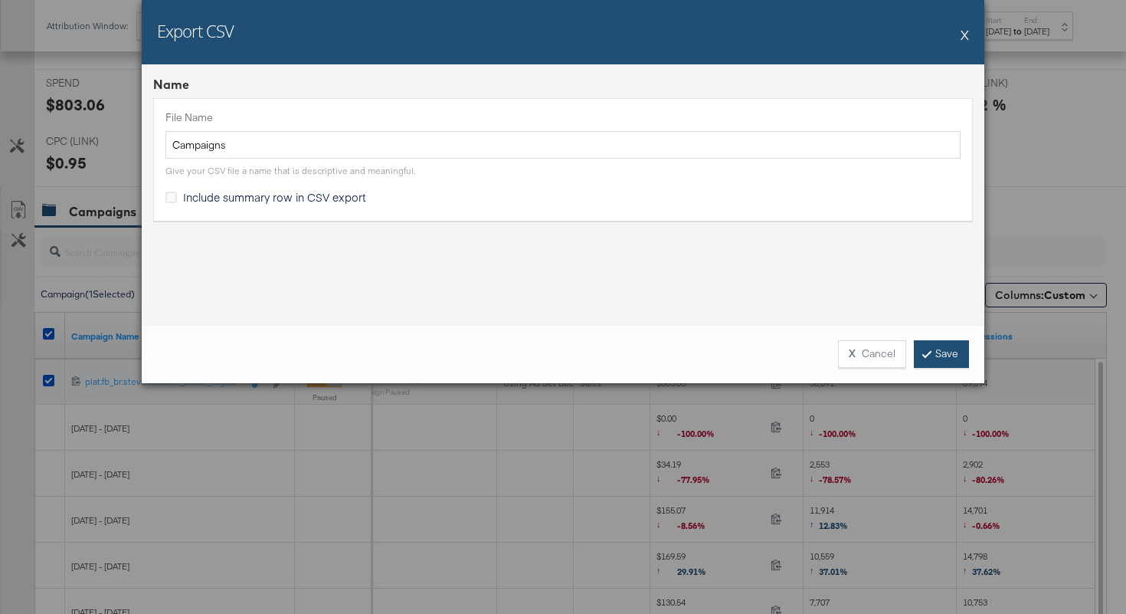
click at [934, 352] on link "Save" at bounding box center [941, 354] width 55 height 28
